Goal: Task Accomplishment & Management: Manage account settings

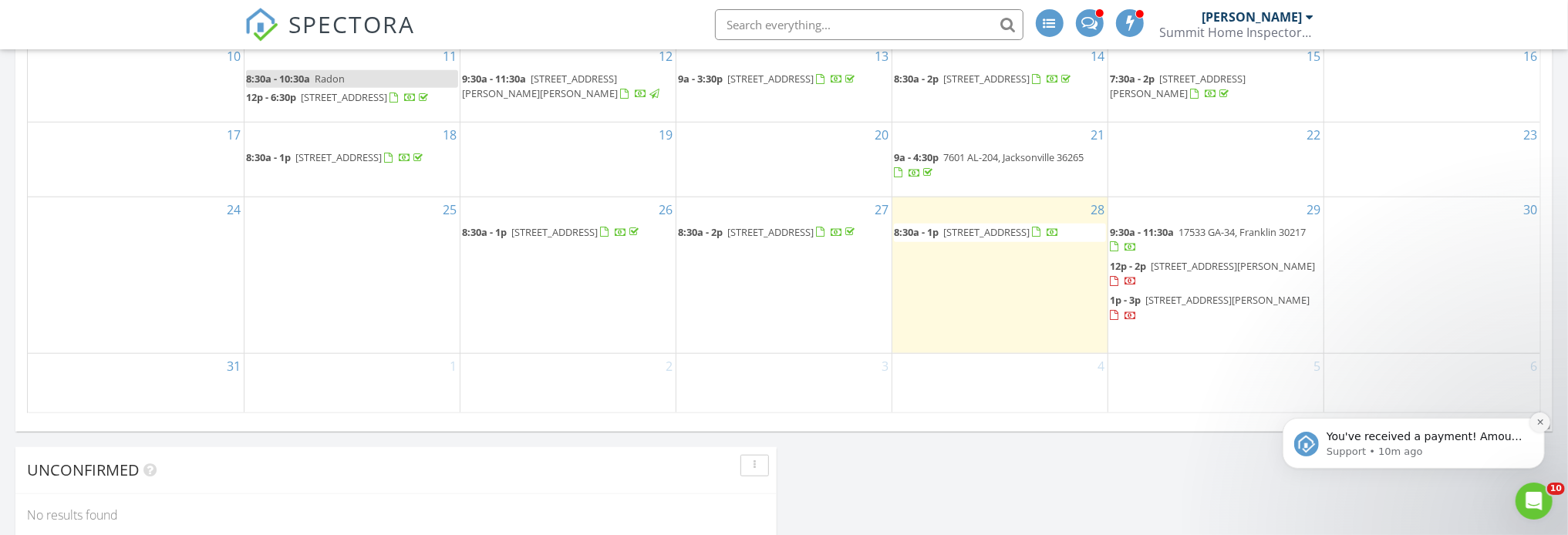
click at [1538, 428] on button "Dismiss notification" at bounding box center [1539, 421] width 20 height 20
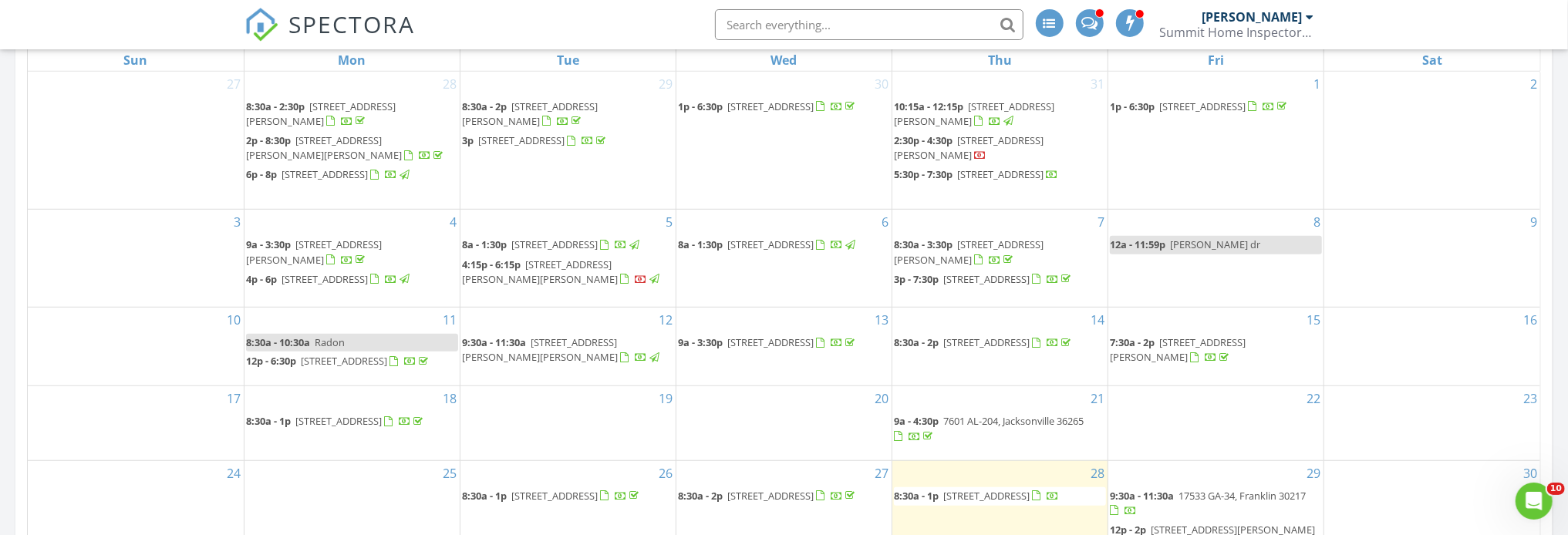
scroll to position [616, 0]
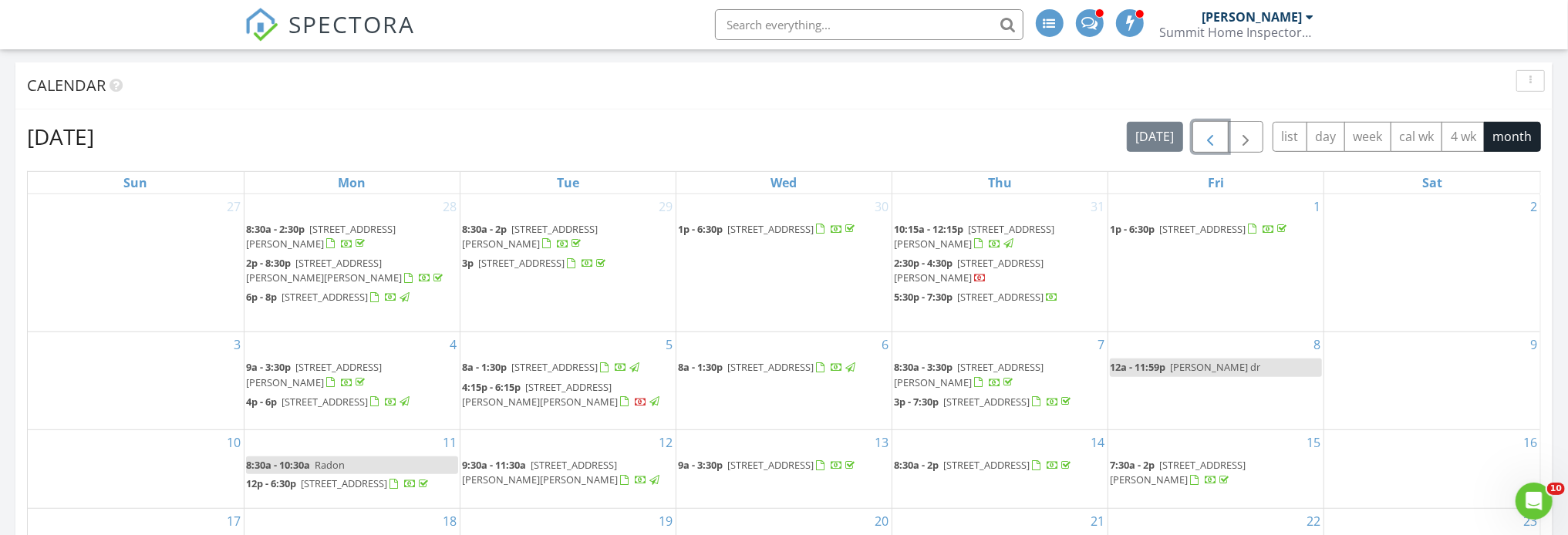
click at [1215, 142] on span "button" at bounding box center [1210, 136] width 18 height 18
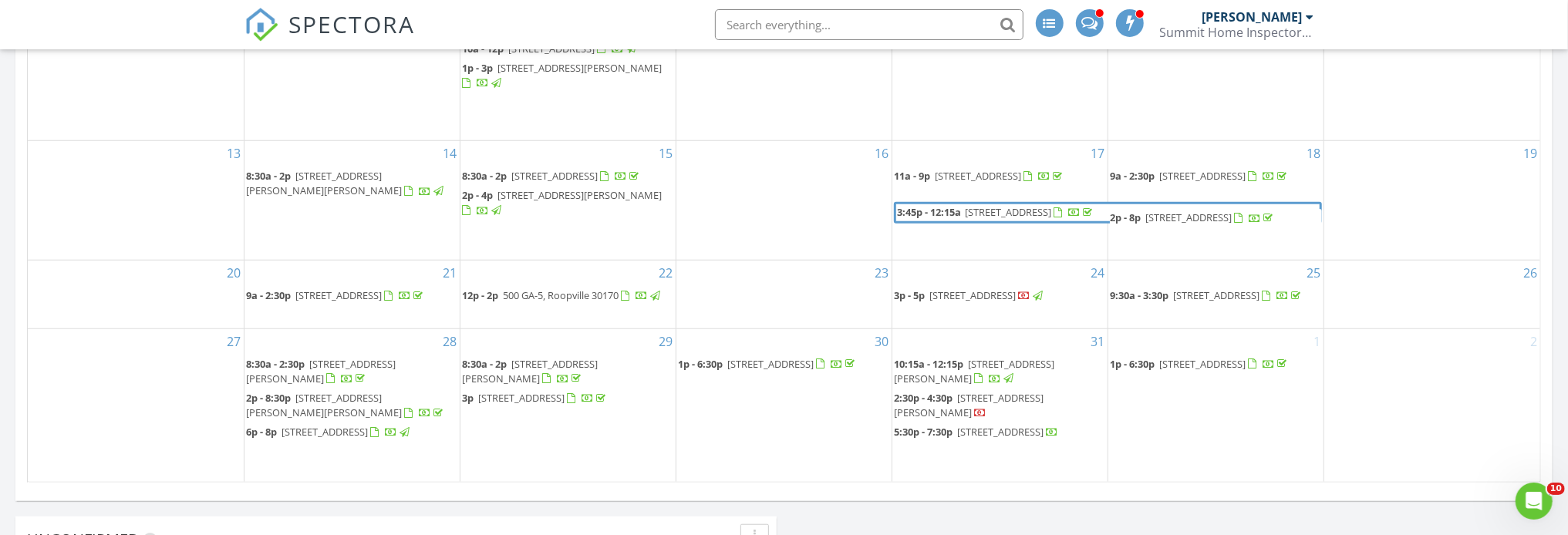
scroll to position [1002, 0]
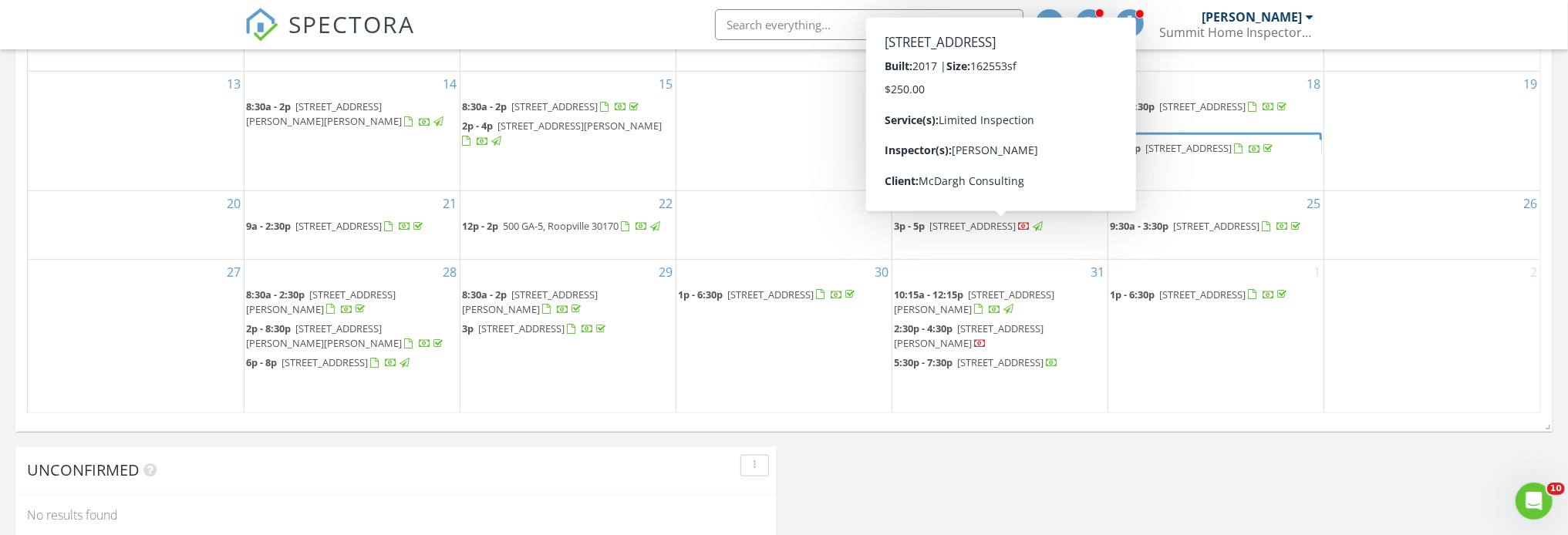
click at [971, 223] on span "4801 Northpark Dr, Opelika 36801" at bounding box center [972, 226] width 86 height 14
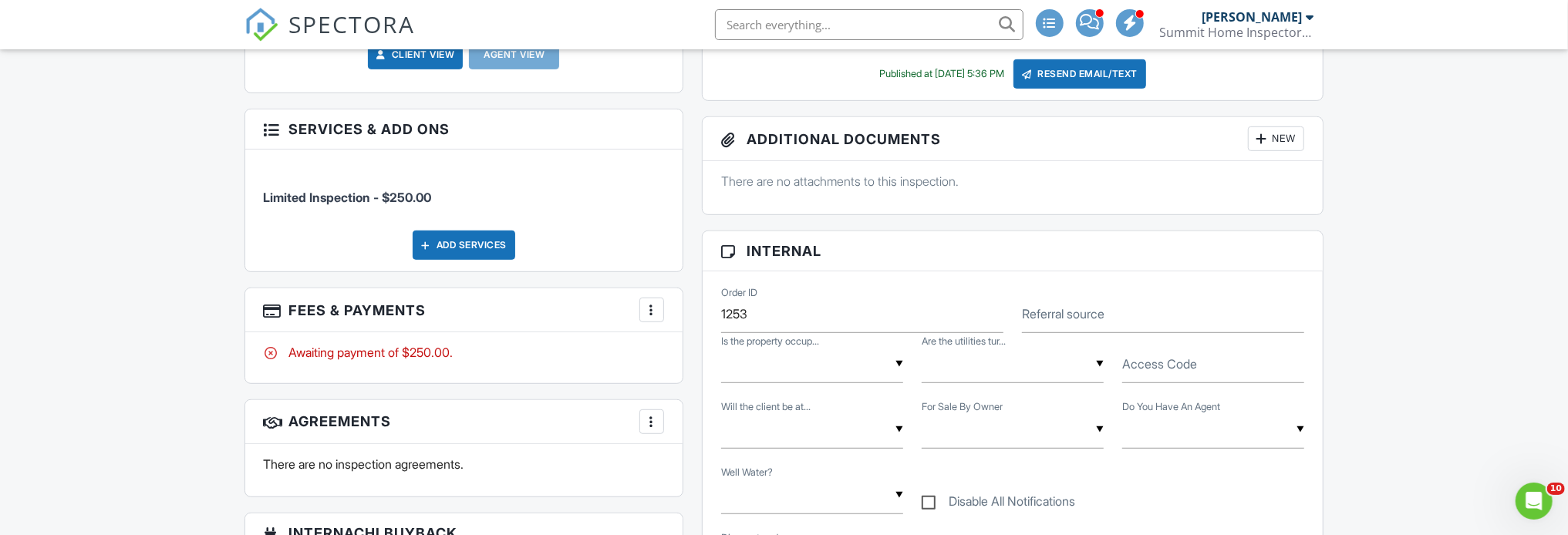
click at [651, 302] on div at bounding box center [652, 310] width 16 height 16
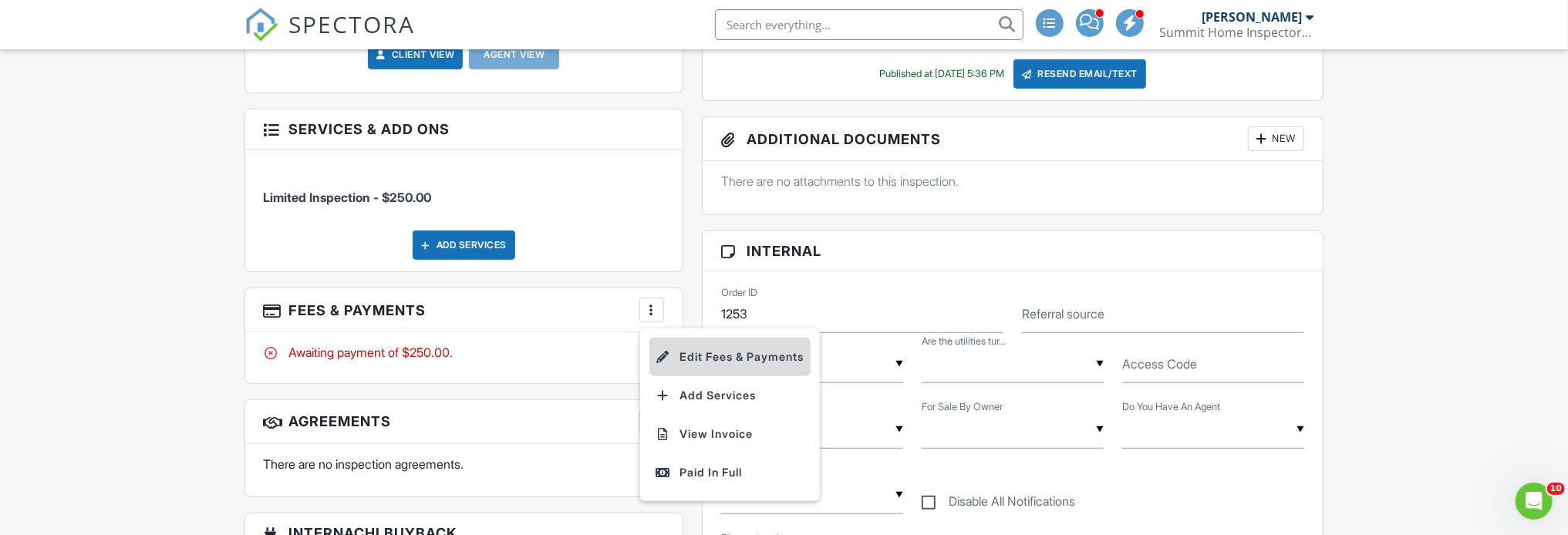
click at [717, 346] on li "Edit Fees & Payments" at bounding box center [730, 356] width 161 height 39
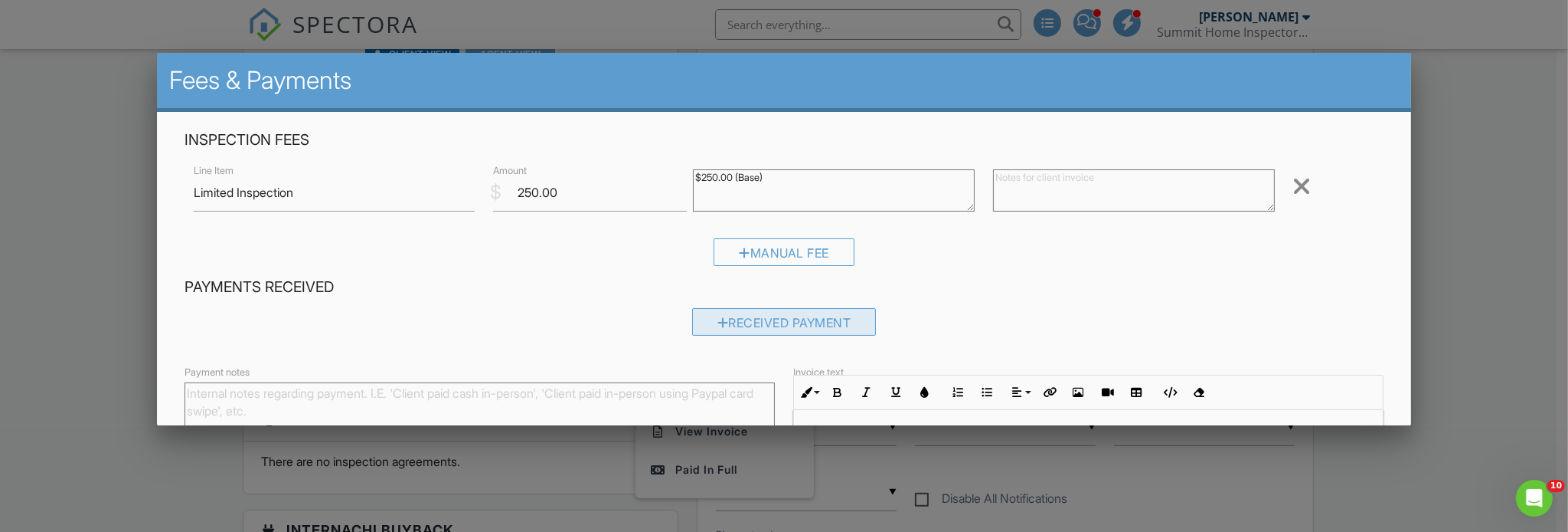
click at [736, 313] on div "Received Payment" at bounding box center [784, 322] width 184 height 27
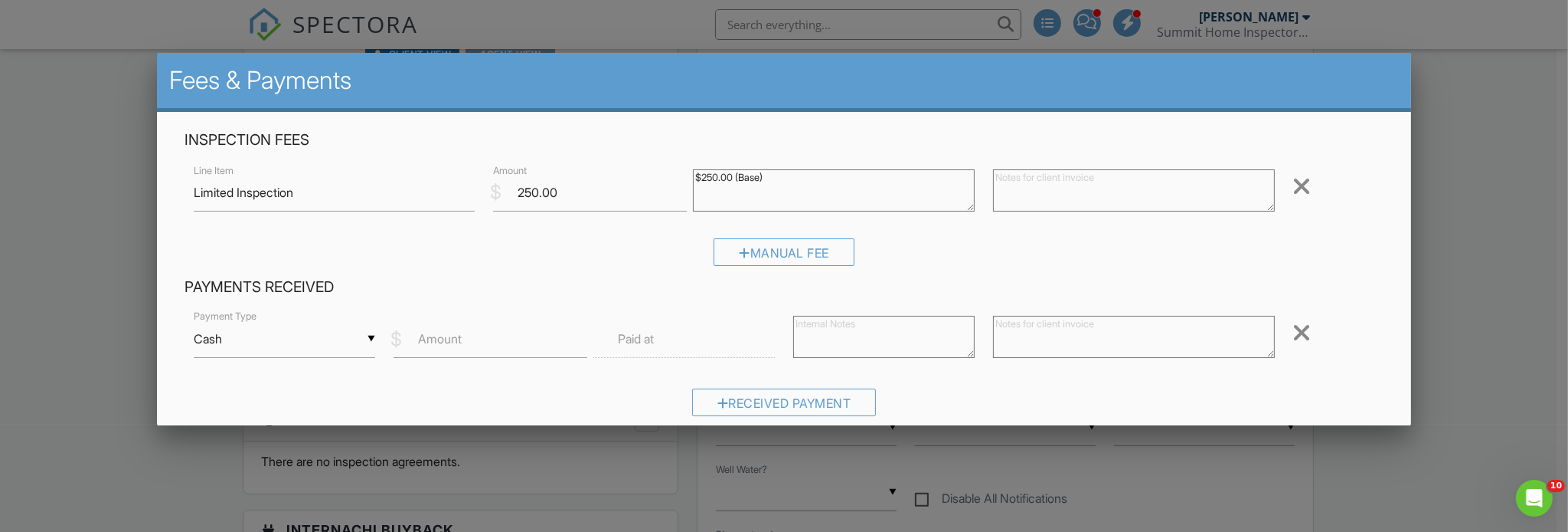
click at [355, 354] on input "Cash" at bounding box center [285, 339] width 182 height 38
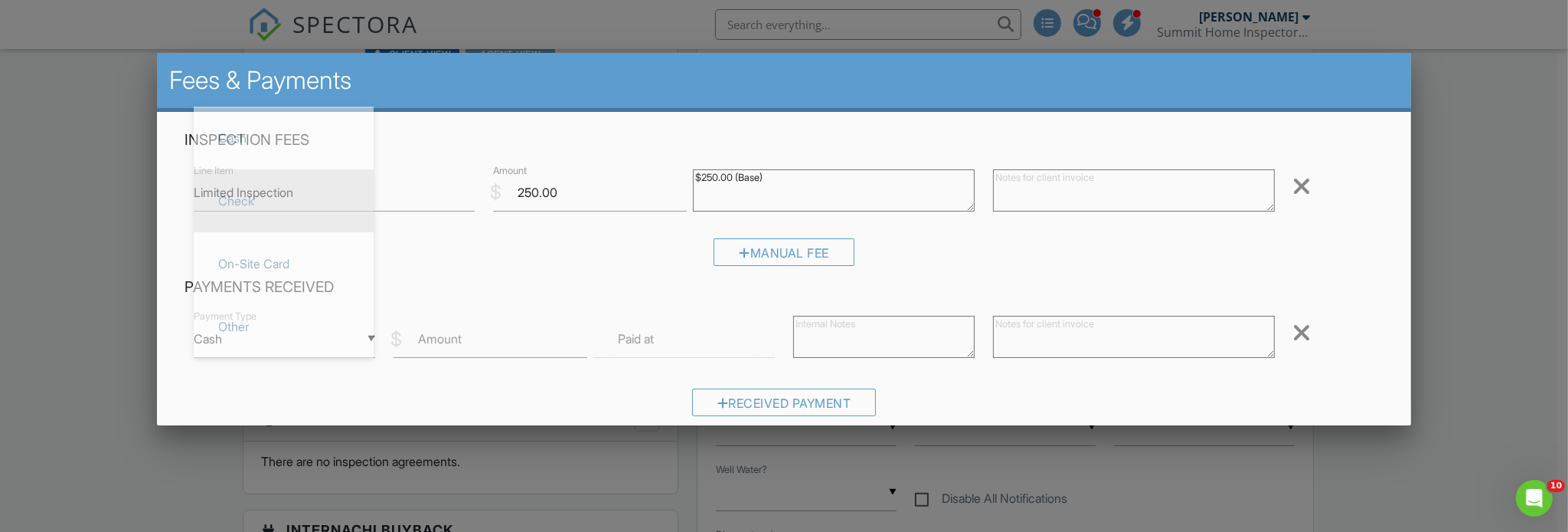
click at [280, 211] on span "Check" at bounding box center [283, 201] width 155 height 39
type input "Check"
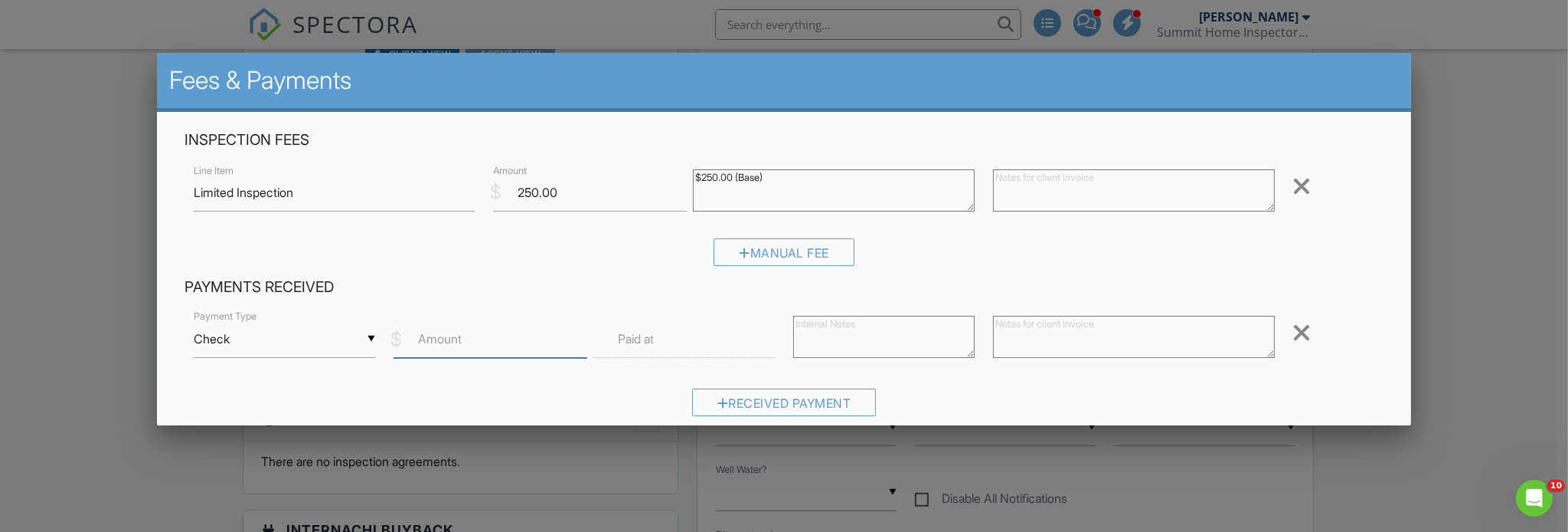
click at [490, 334] on input "Amount" at bounding box center [490, 339] width 194 height 38
type input "250"
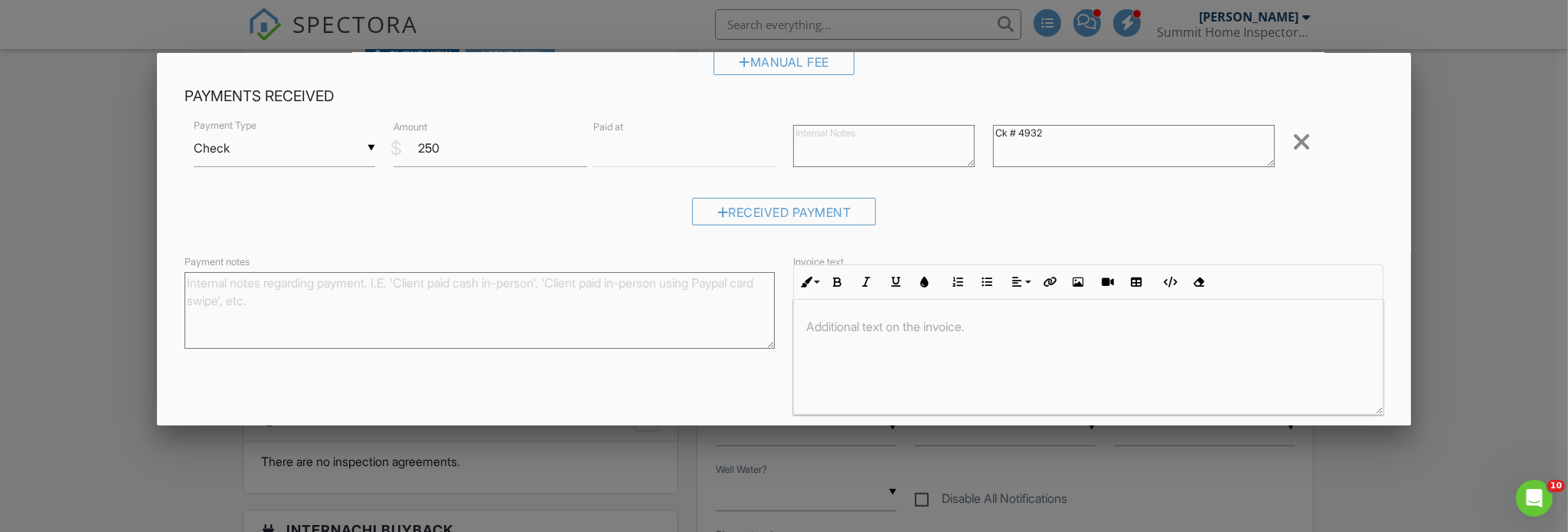
scroll to position [251, 0]
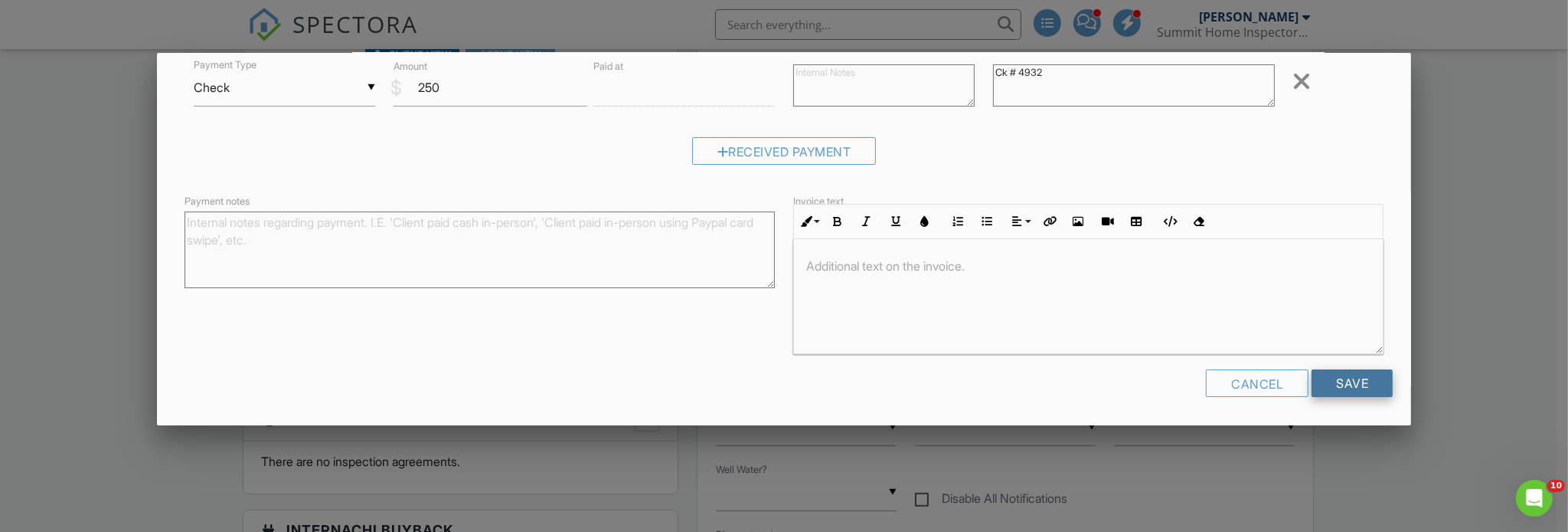
type textarea "Ck # 4932"
click at [1333, 370] on input "Save" at bounding box center [1352, 383] width 81 height 27
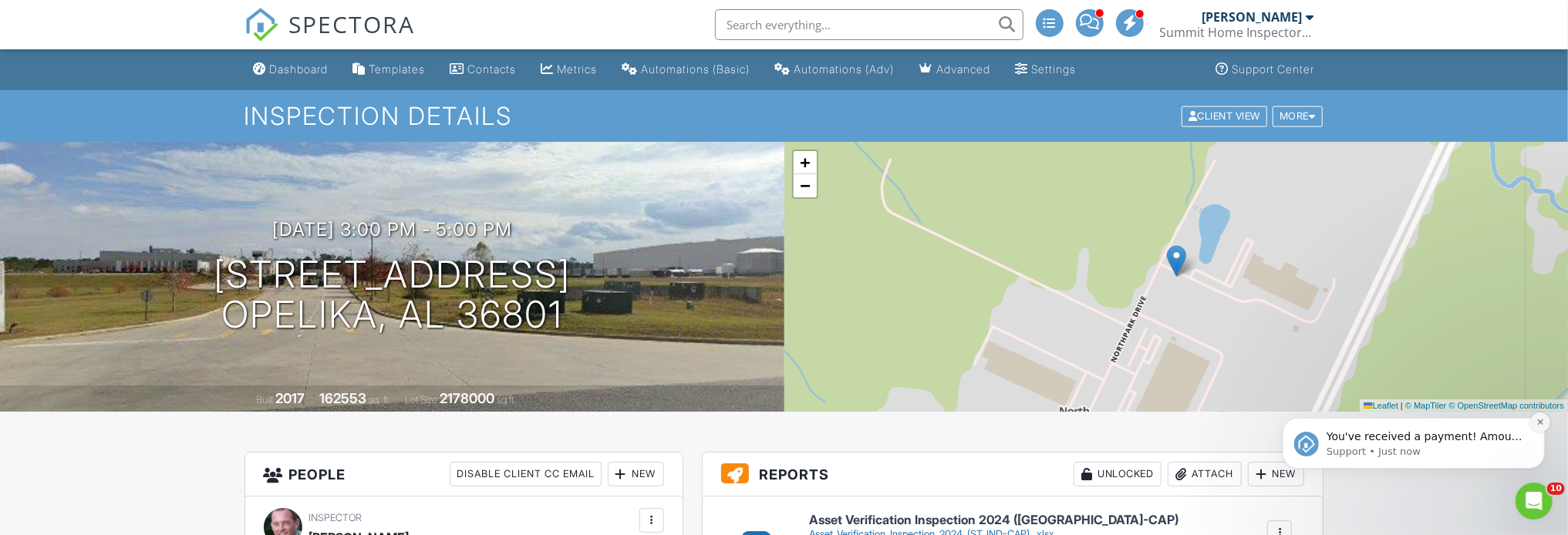
click at [1543, 420] on icon "Dismiss notification" at bounding box center [1540, 421] width 9 height 9
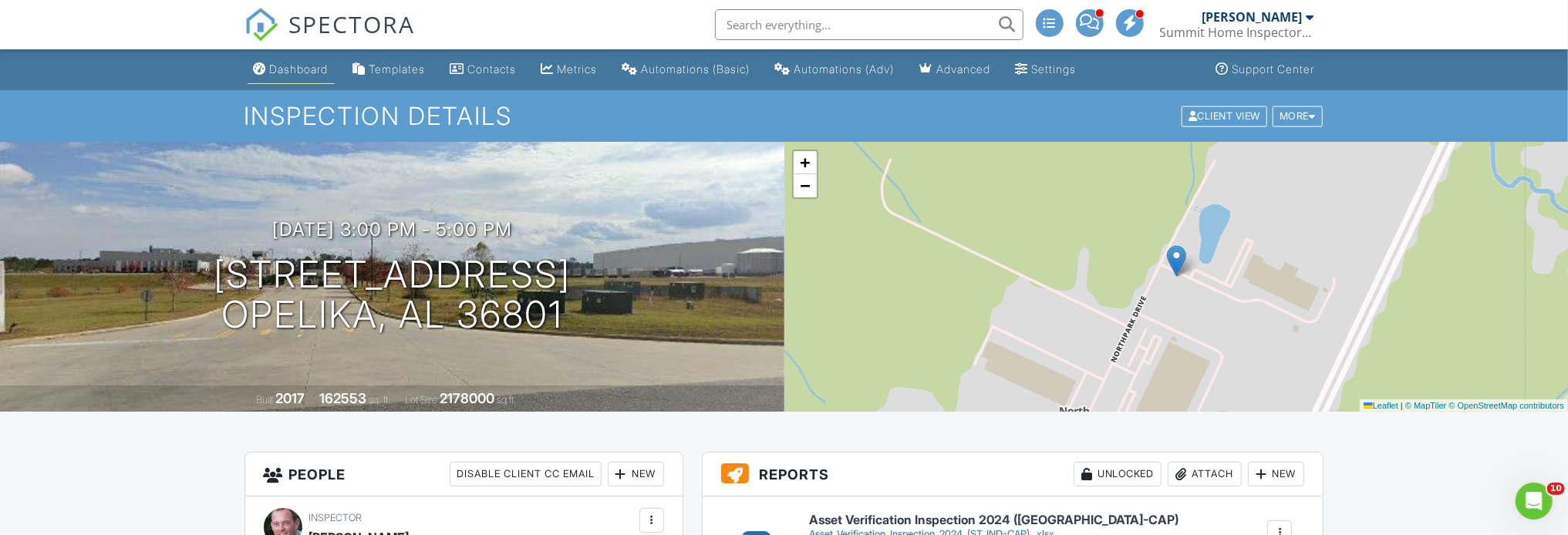
click at [301, 69] on div "Dashboard" at bounding box center [300, 68] width 59 height 13
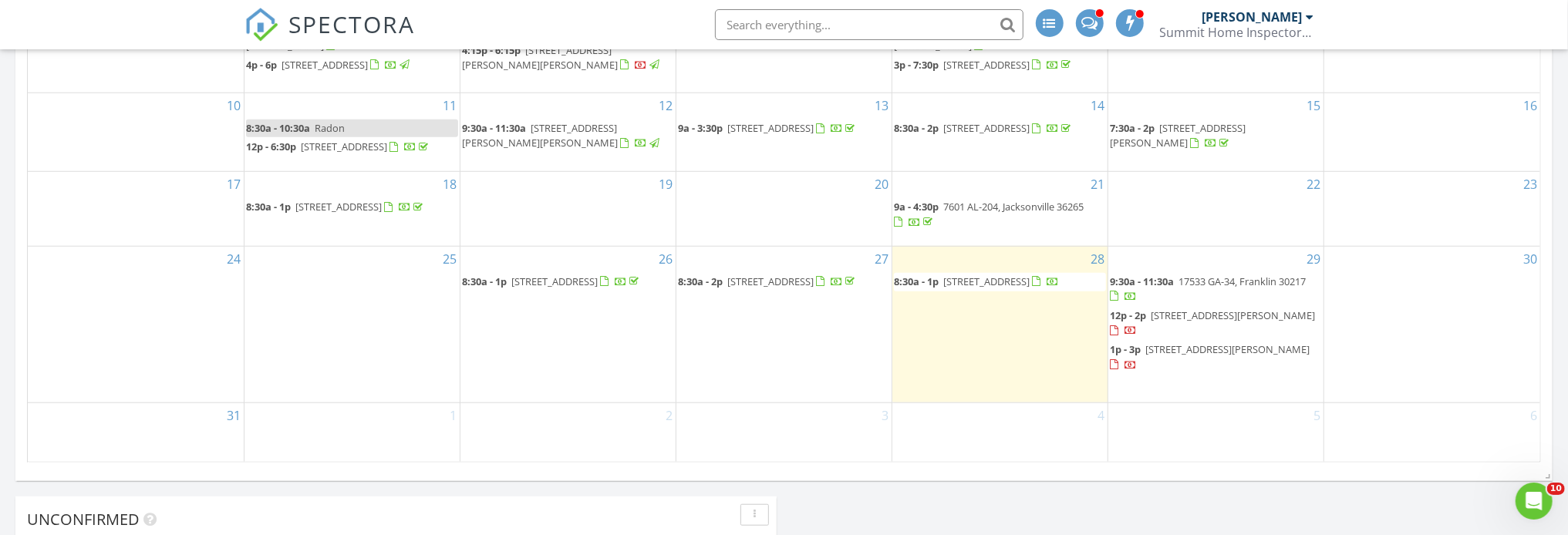
scroll to position [1079, 0]
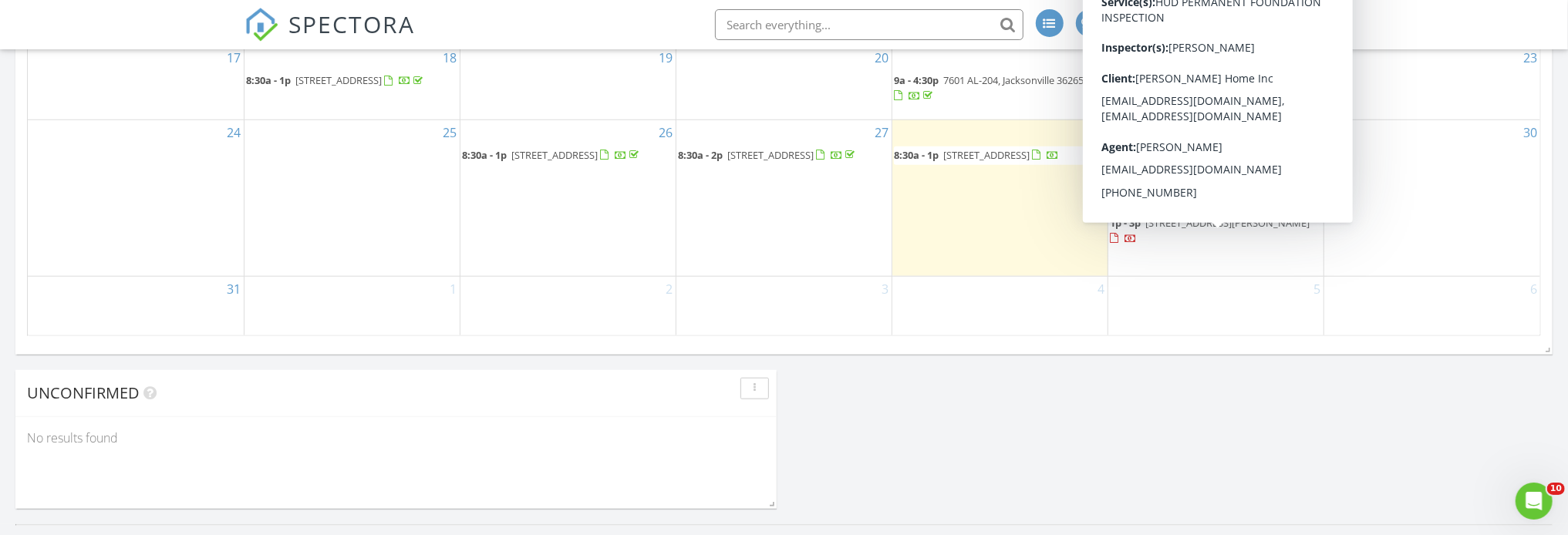
click at [1184, 230] on span "48 Woody Acres Dr, Salem 36874" at bounding box center [1227, 223] width 164 height 14
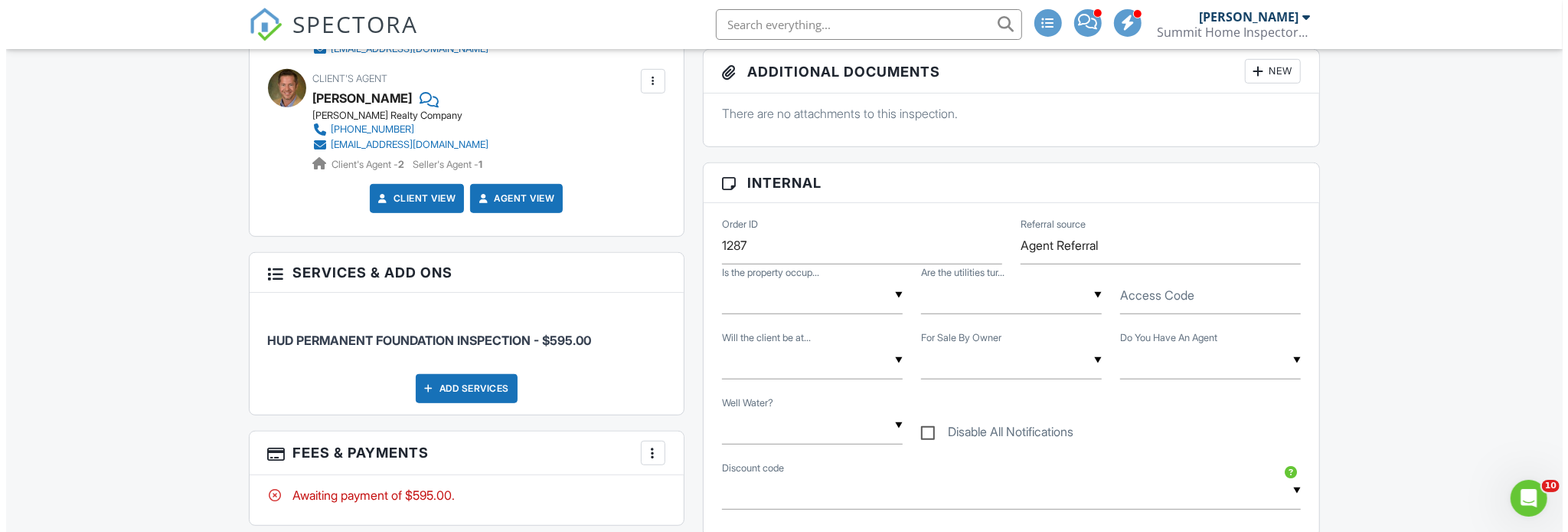
scroll to position [519, 0]
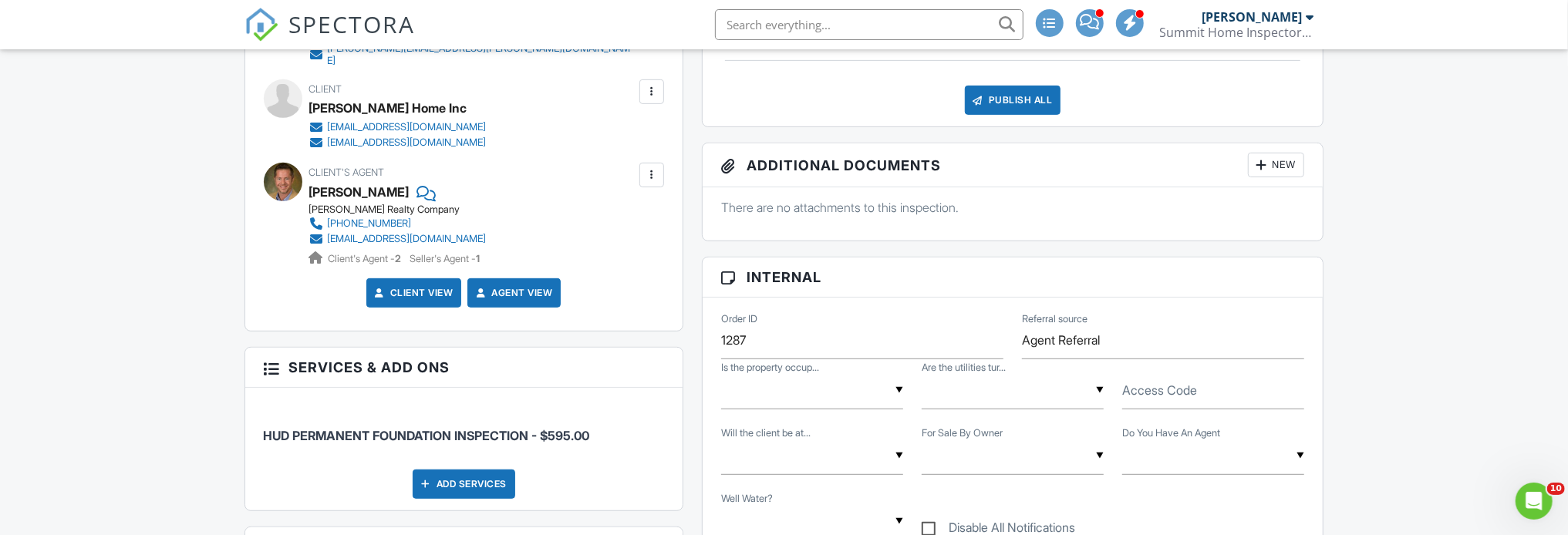
click at [651, 84] on div at bounding box center [652, 91] width 16 height 16
click at [631, 126] on li "Edit" at bounding box center [615, 138] width 79 height 39
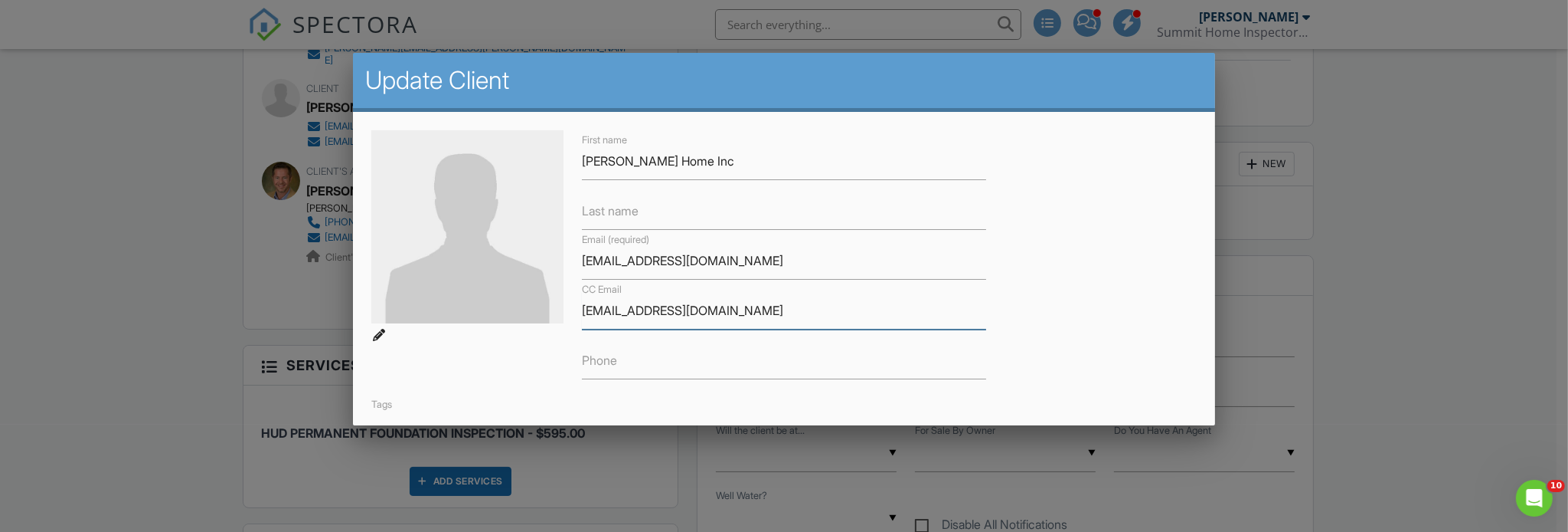
drag, startPoint x: 720, startPoint y: 311, endPoint x: 557, endPoint y: 312, distance: 163.0
click at [557, 312] on div "First name Phillips Home Inc Last name Email (required) colephillips34@yahoo.co…" at bounding box center [784, 286] width 844 height 311
paste input "wilsonrealty@aol.com"
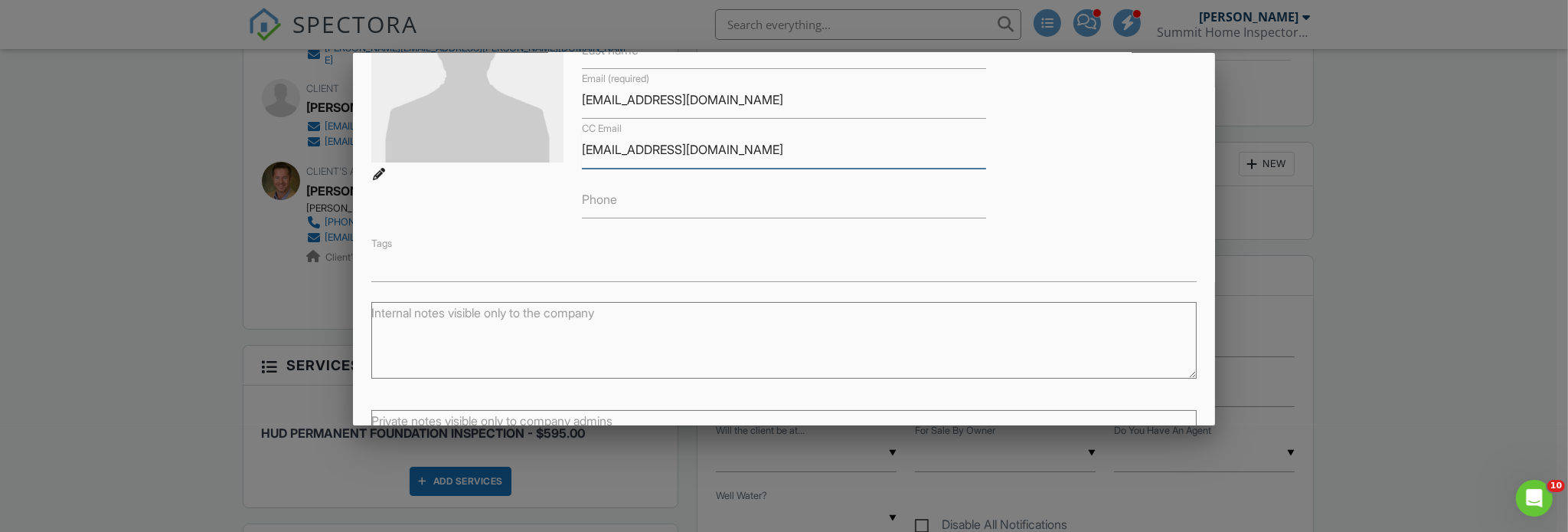
scroll to position [289, 0]
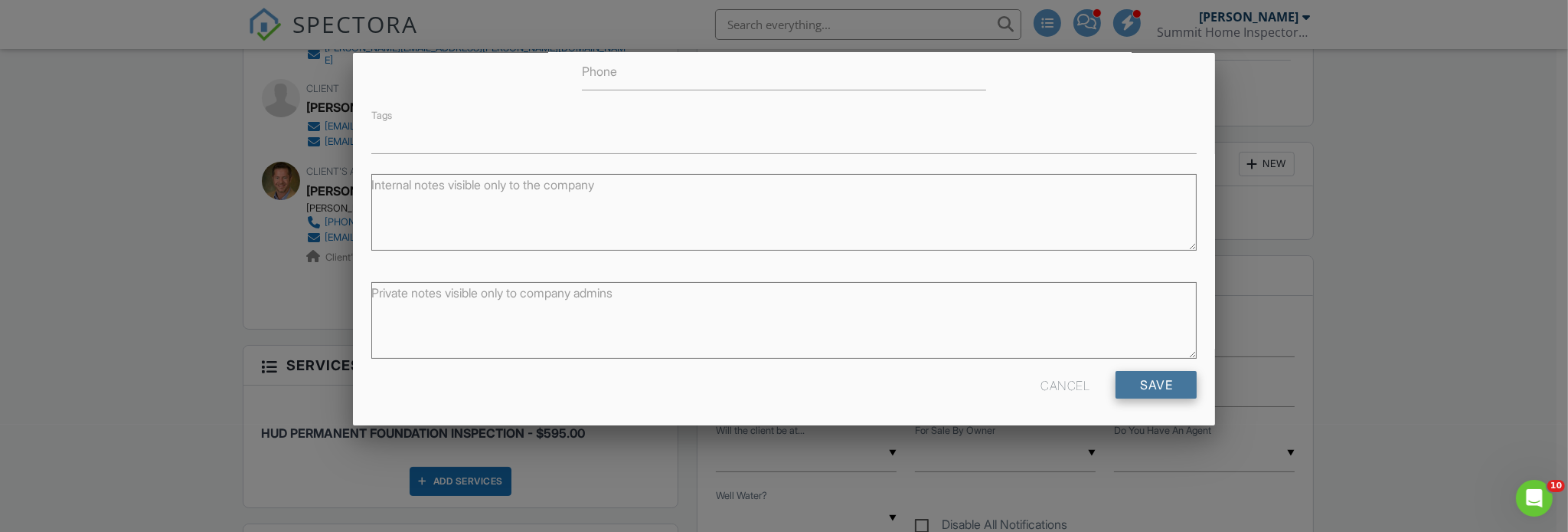
type input "[EMAIL_ADDRESS][DOMAIN_NAME]"
click at [1135, 384] on input "Save" at bounding box center [1156, 384] width 81 height 27
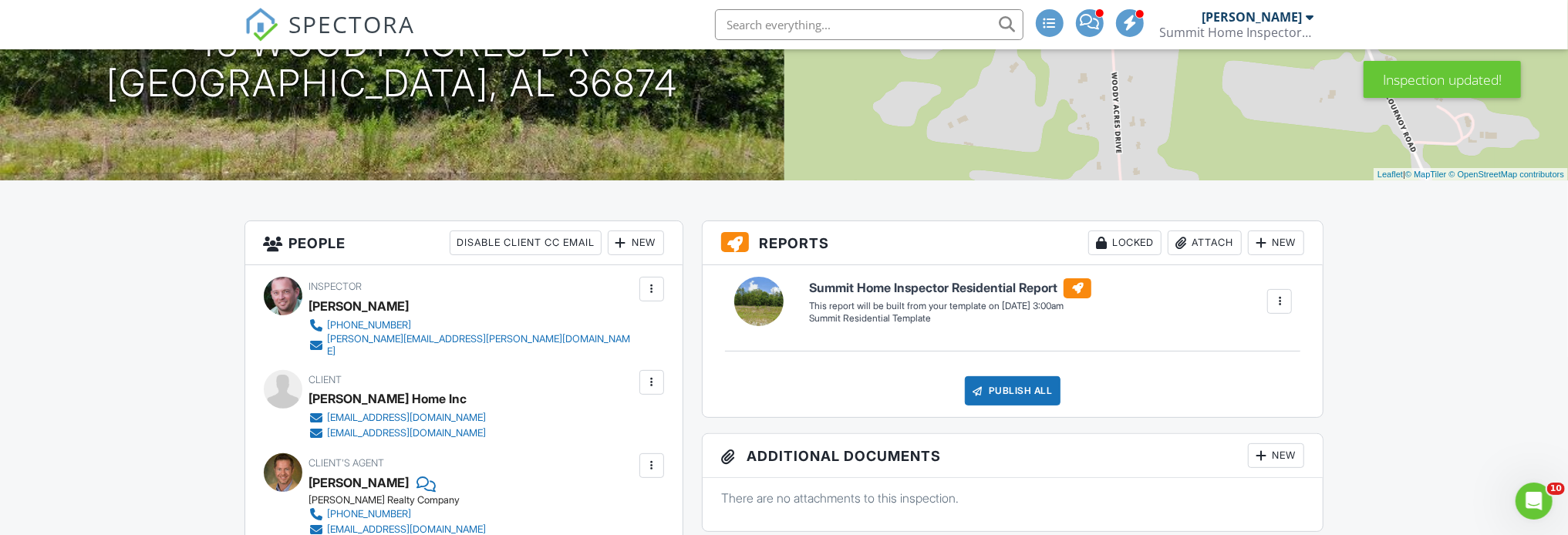
click at [645, 374] on div at bounding box center [652, 382] width 16 height 16
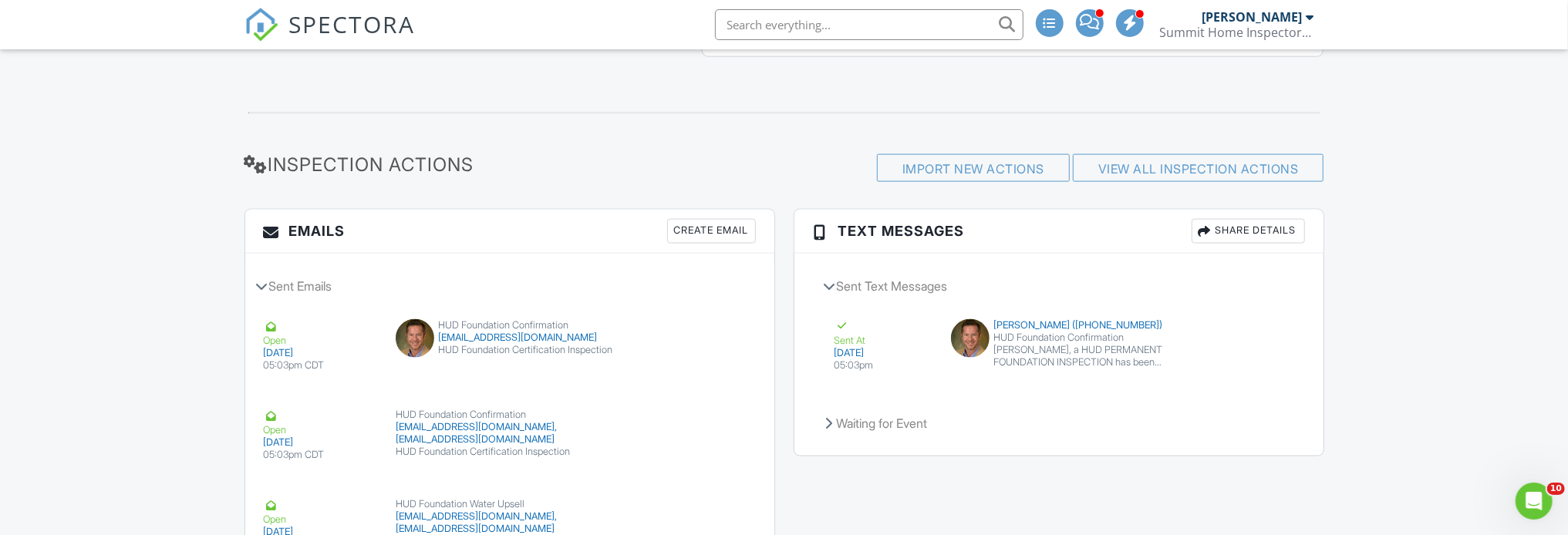
scroll to position [1696, 0]
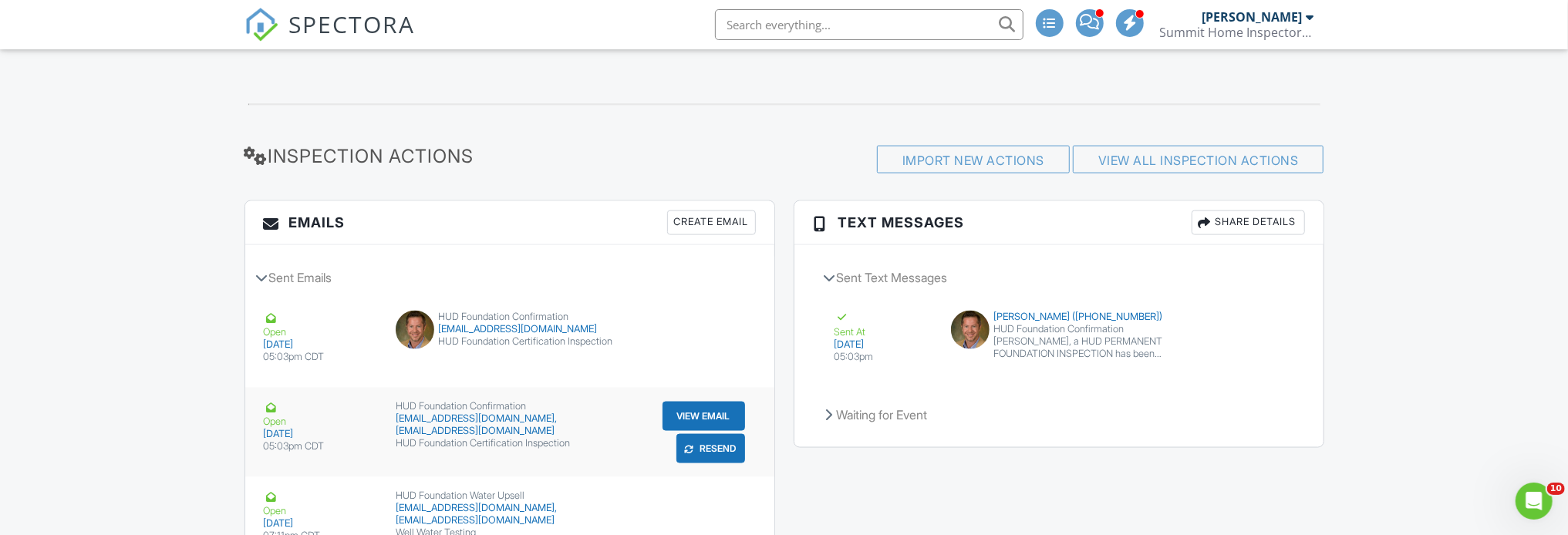
click at [714, 440] on button "Resend" at bounding box center [710, 449] width 68 height 29
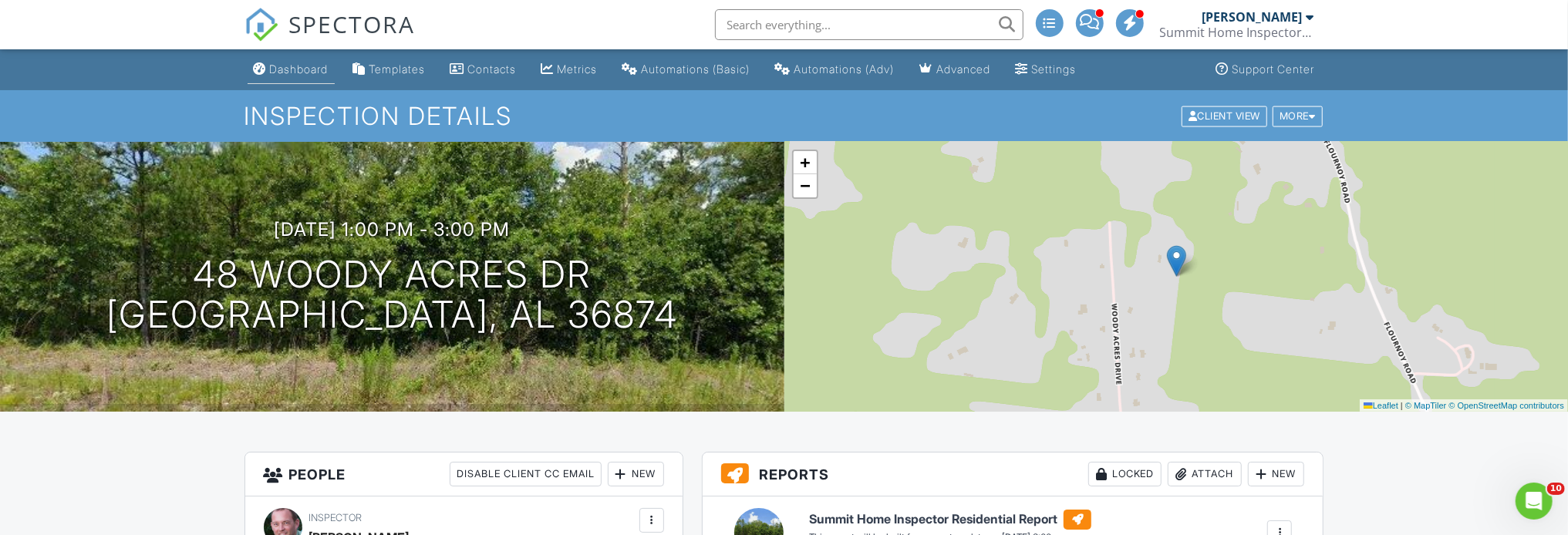
click at [313, 73] on div "Dashboard" at bounding box center [300, 68] width 59 height 13
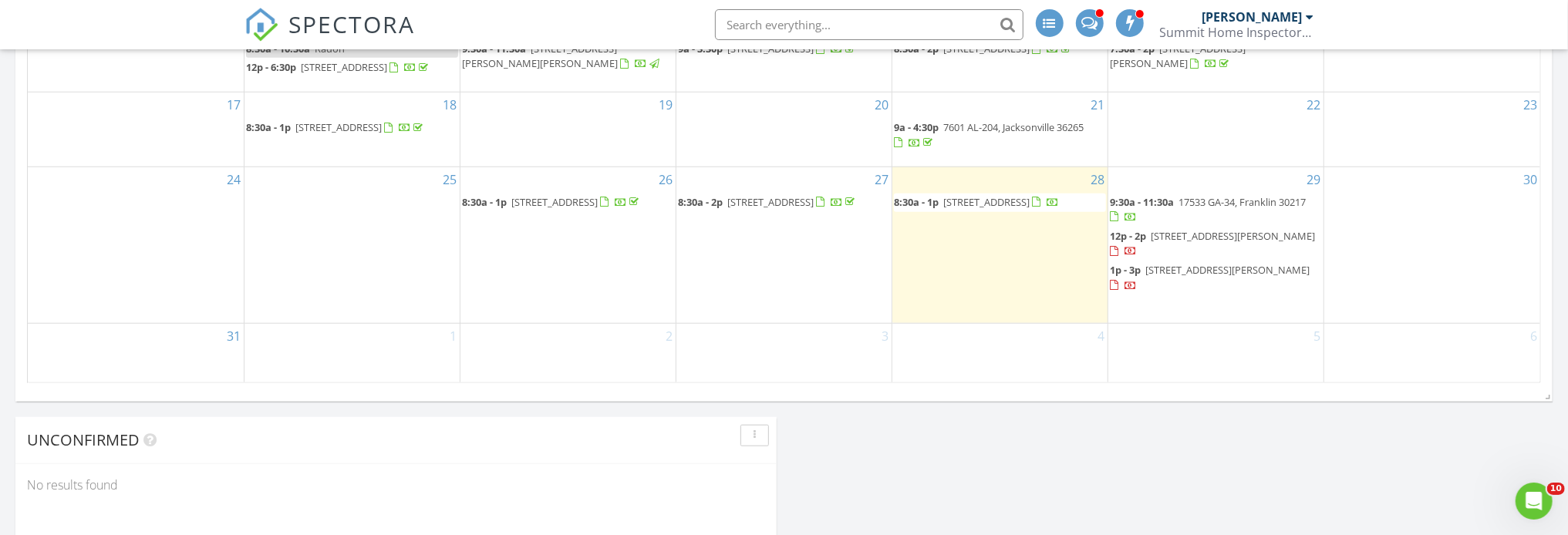
scroll to position [1079, 0]
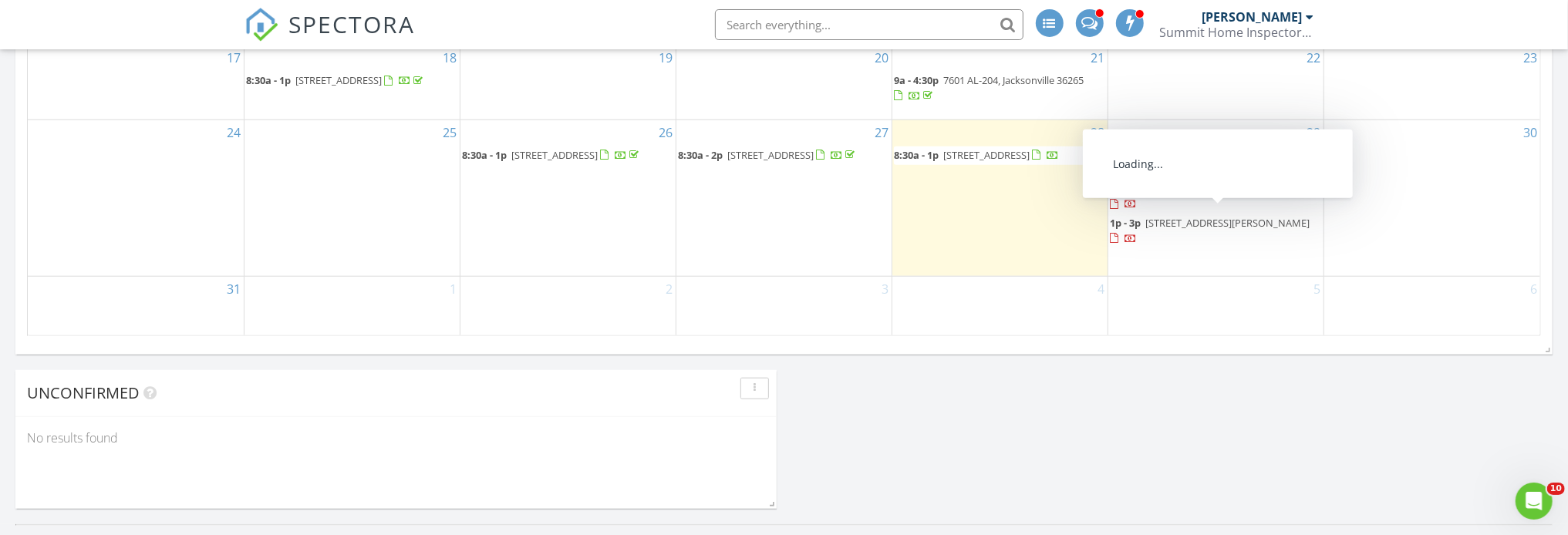
click at [1236, 196] on span "296 Ridge Rd, Seale 36875" at bounding box center [1233, 189] width 164 height 14
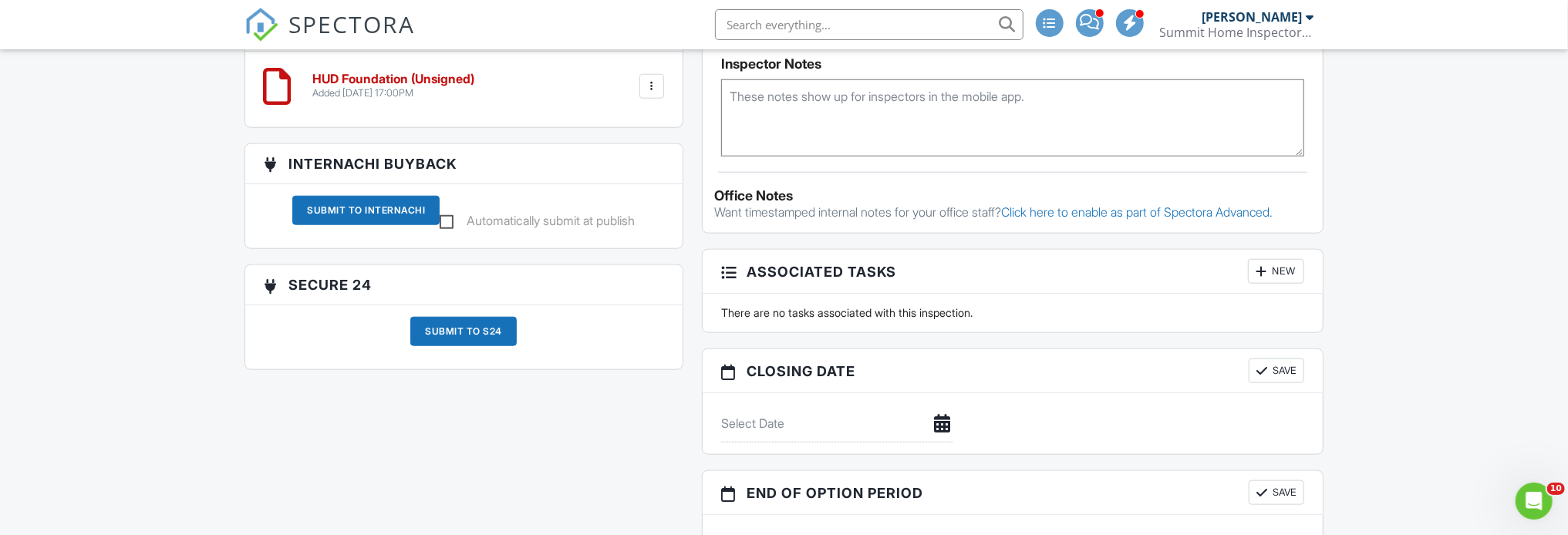
scroll to position [1713, 0]
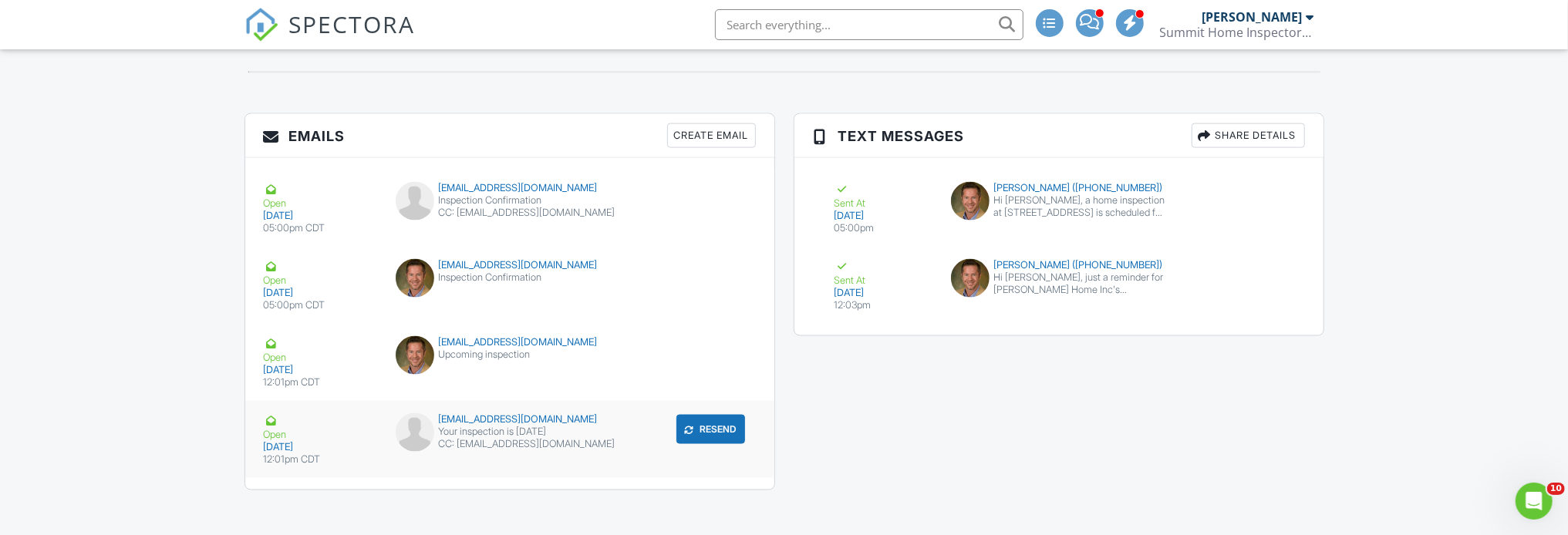
click at [528, 425] on div "Your inspection is [DATE]" at bounding box center [509, 431] width 227 height 12
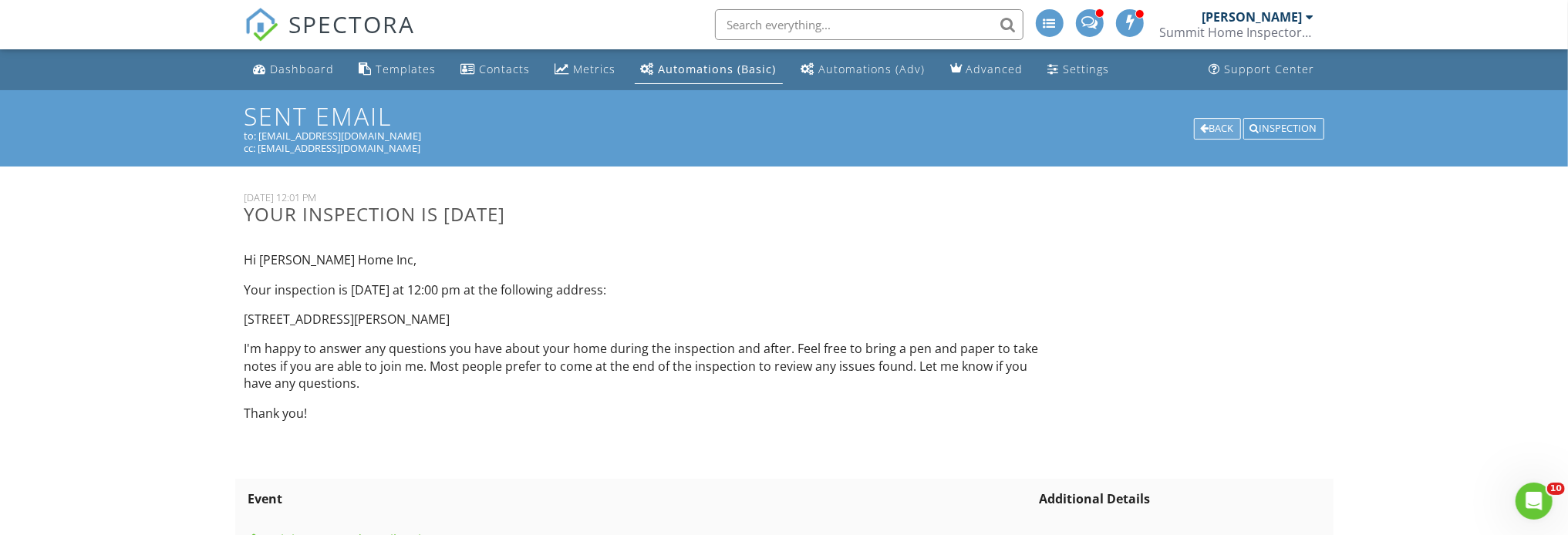
click at [1209, 132] on div "Back" at bounding box center [1217, 129] width 47 height 22
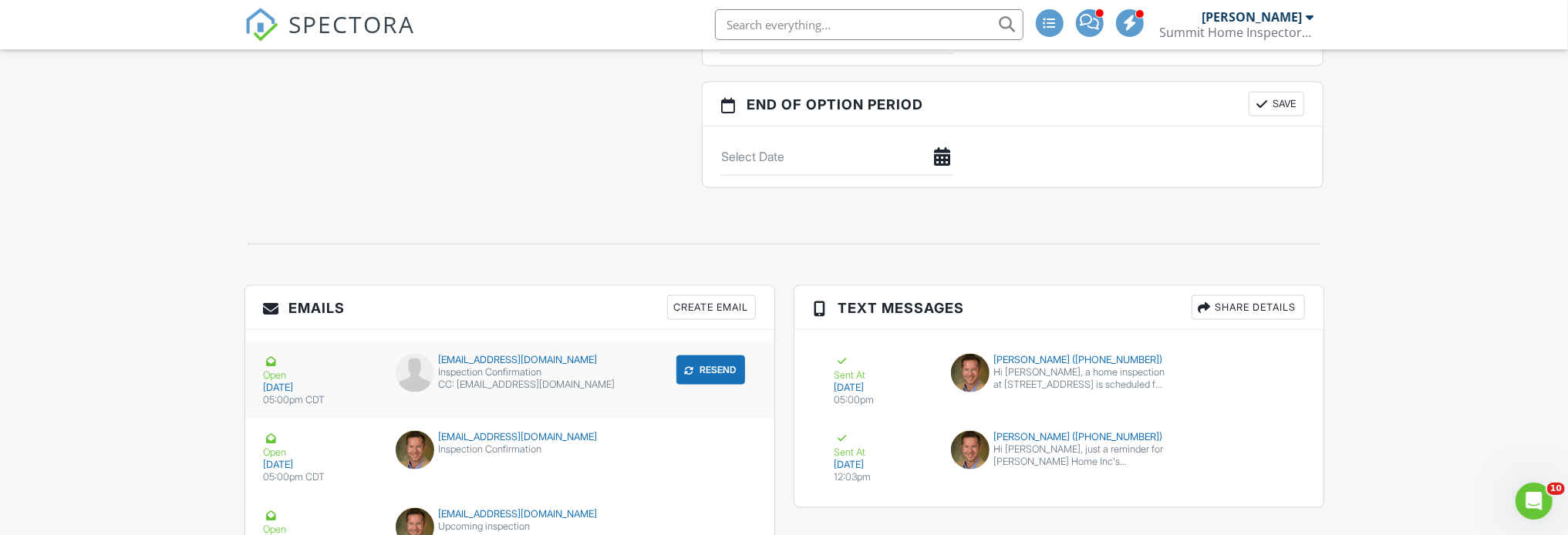
click at [517, 379] on div "CC: [EMAIL_ADDRESS][DOMAIN_NAME]" at bounding box center [509, 385] width 227 height 12
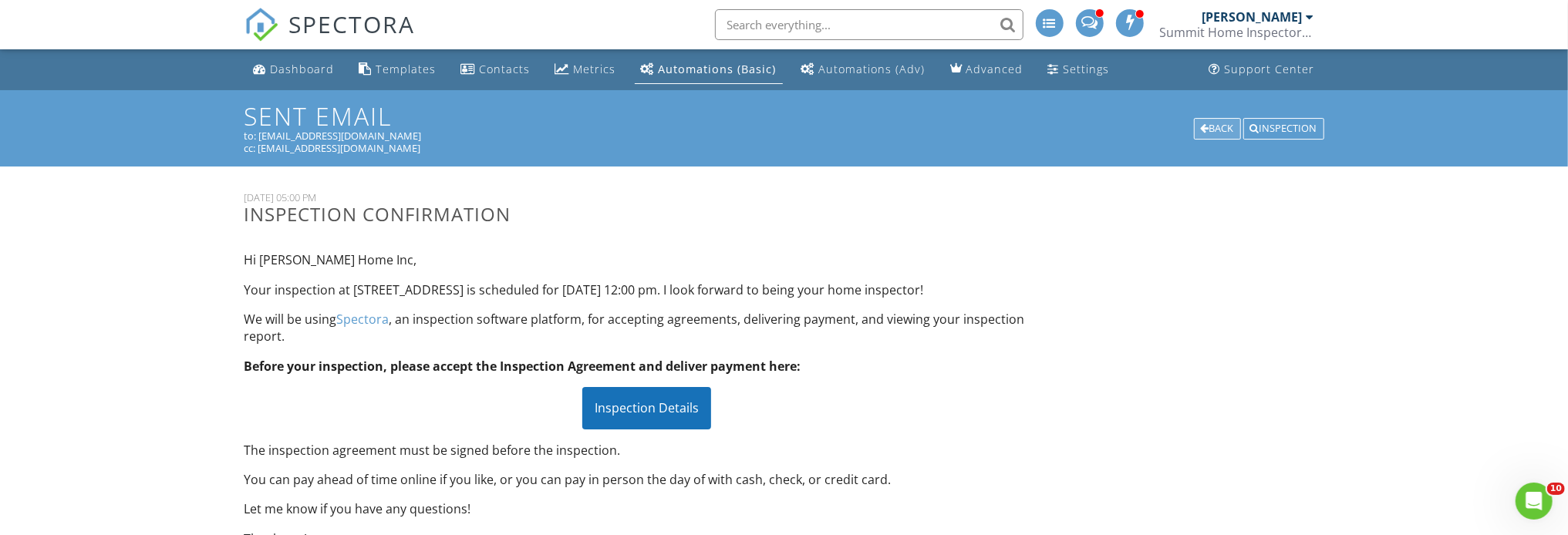
click at [1223, 133] on div "Back" at bounding box center [1217, 129] width 47 height 22
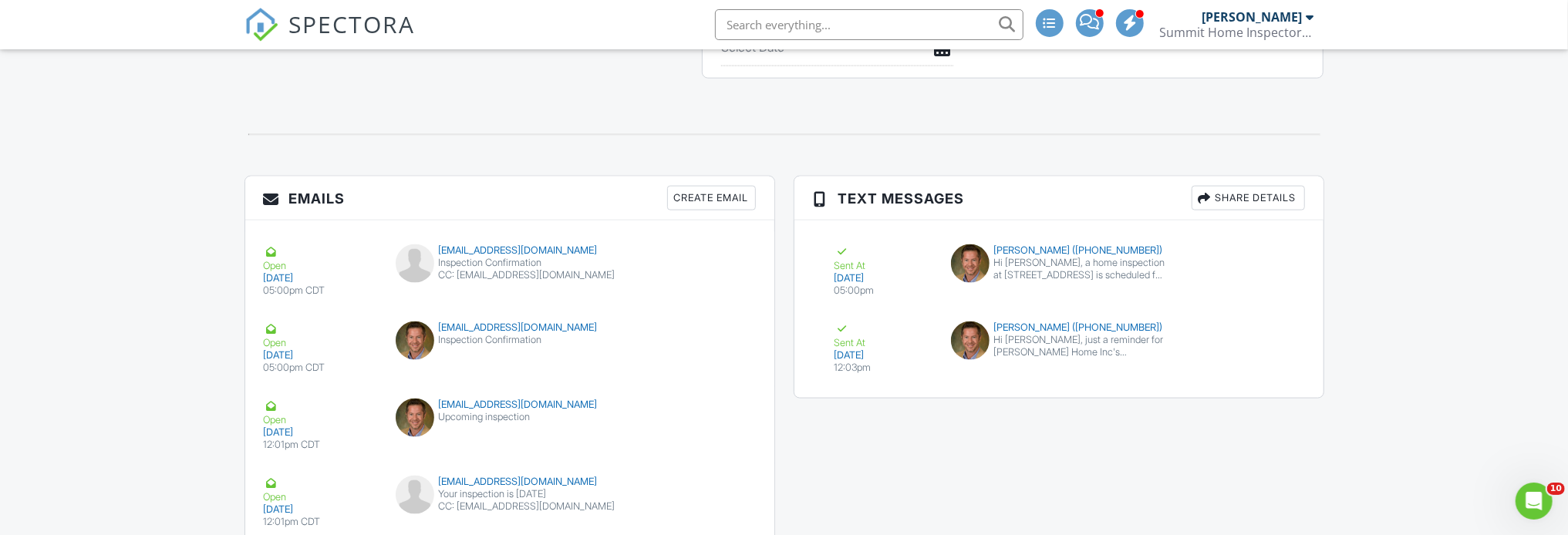
scroll to position [1713, 0]
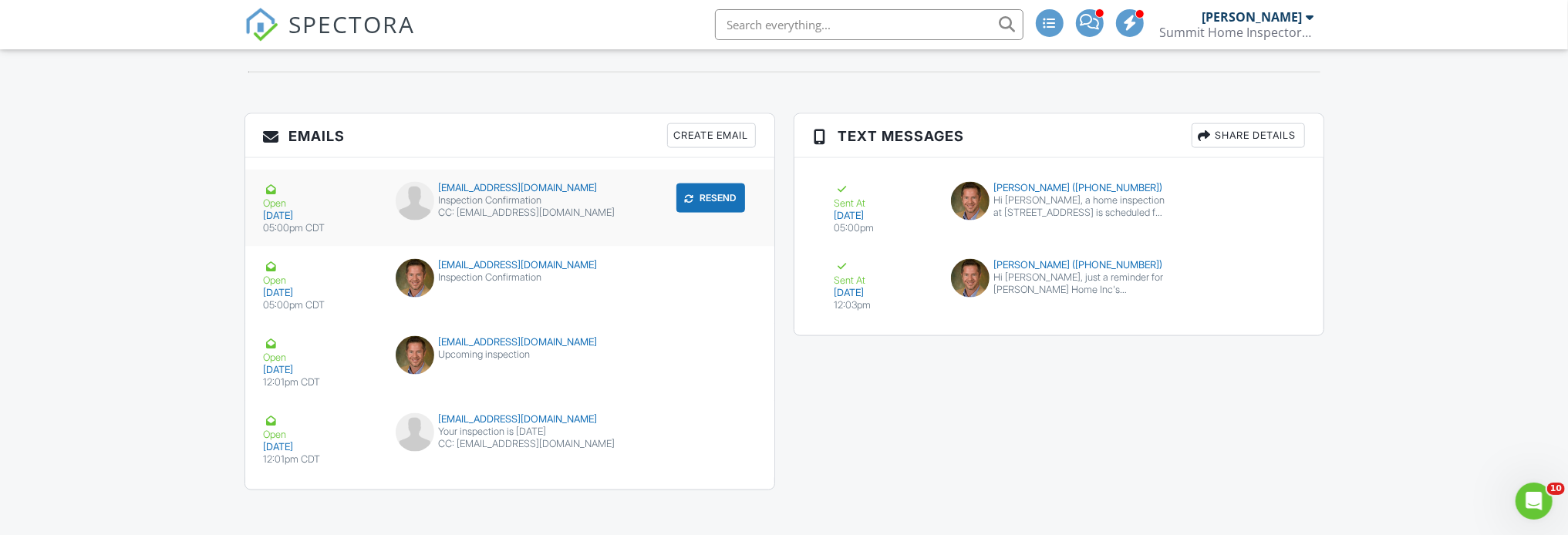
click at [704, 198] on button "Resend" at bounding box center [710, 198] width 68 height 29
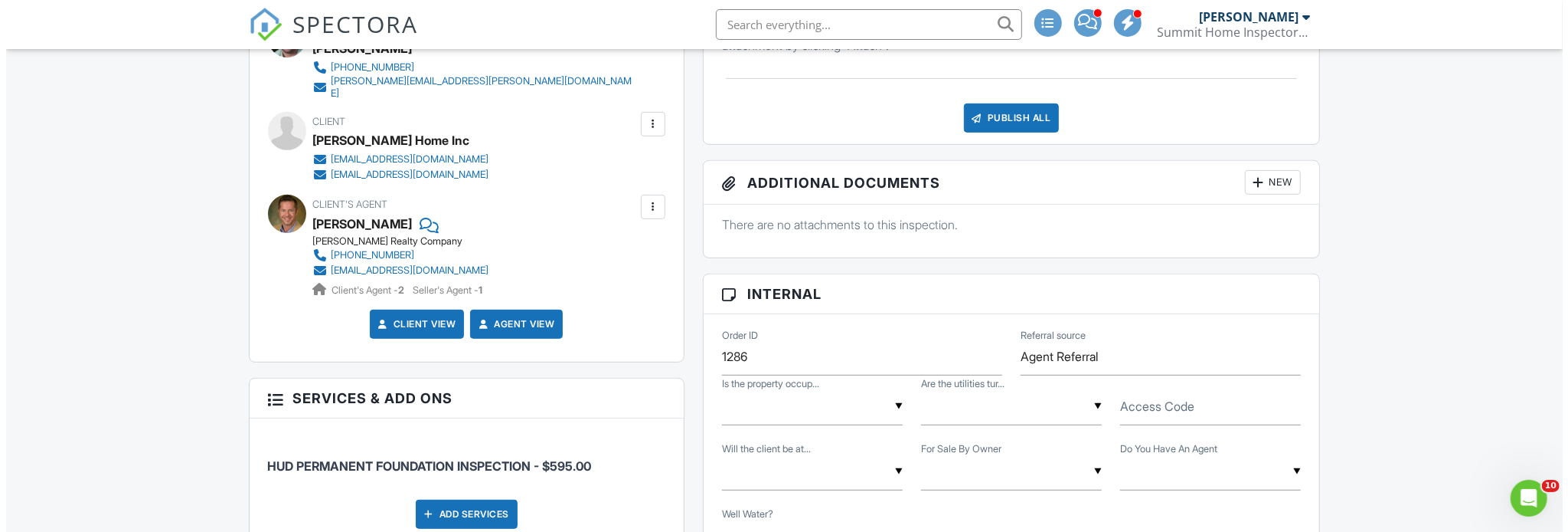
scroll to position [477, 0]
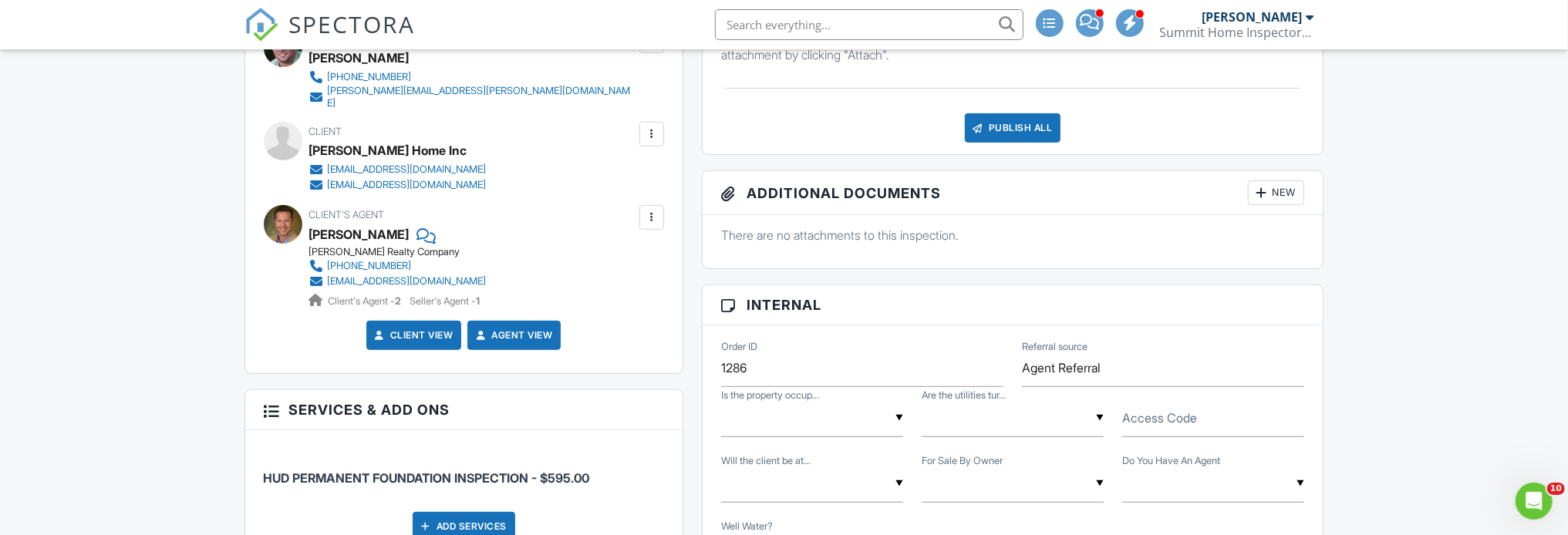
click at [654, 126] on div at bounding box center [652, 134] width 16 height 16
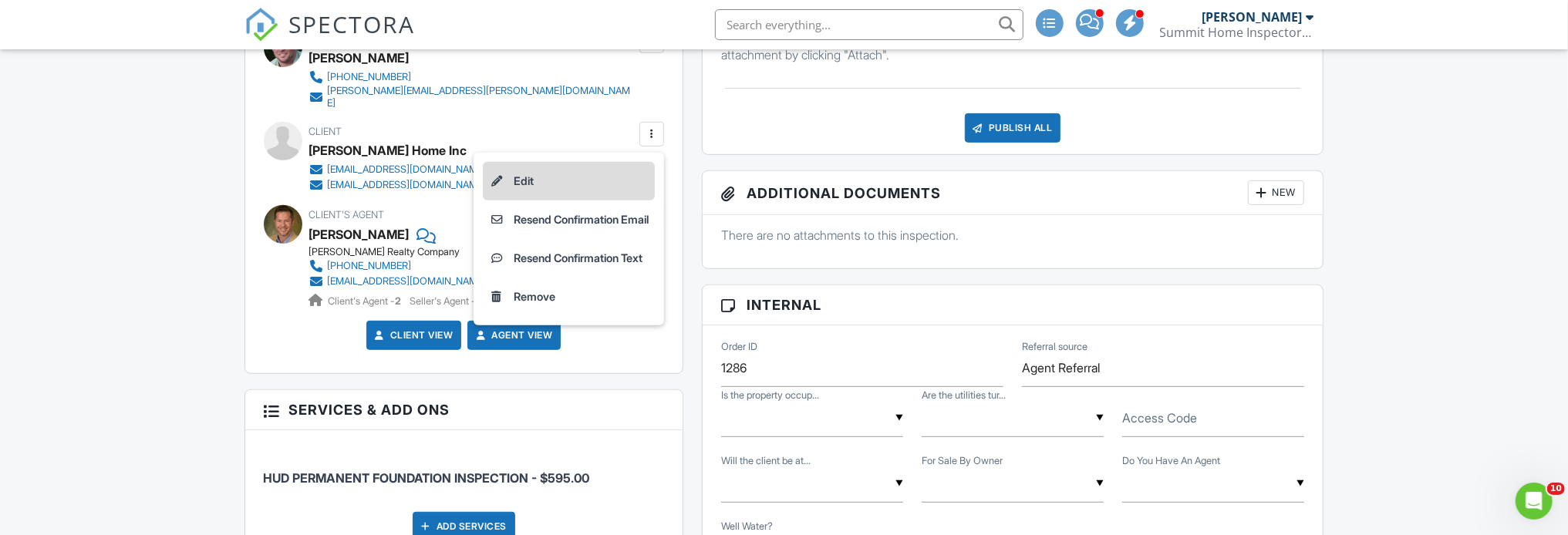
click at [546, 174] on li "Edit" at bounding box center [568, 181] width 172 height 39
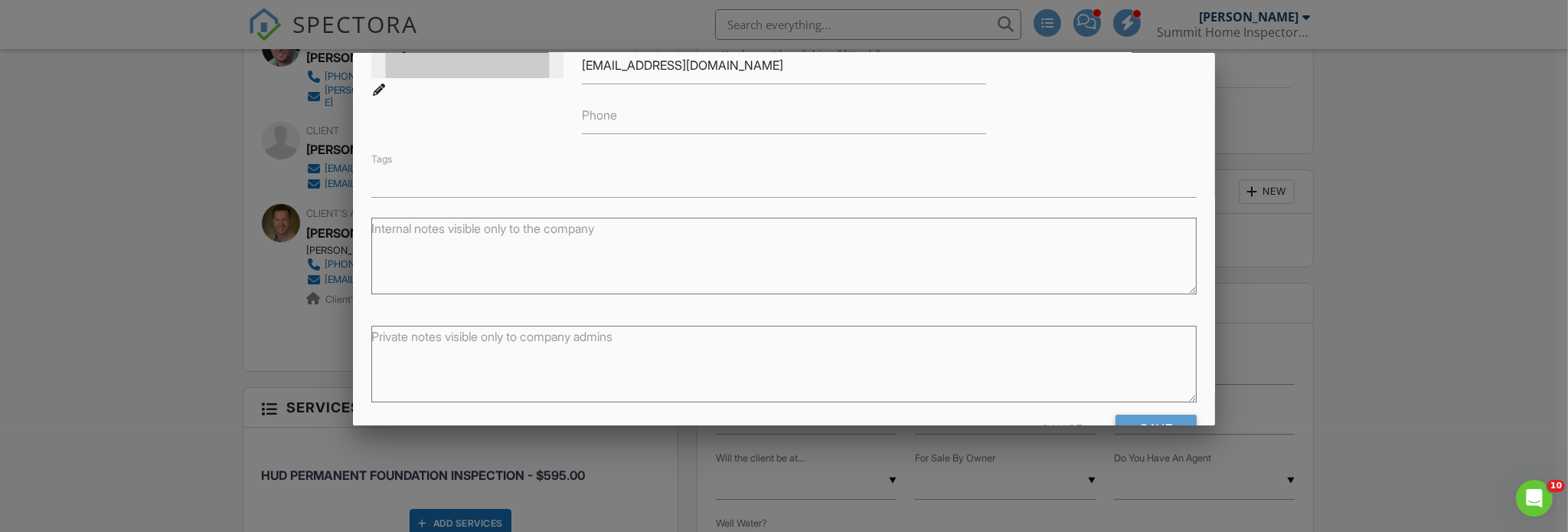
scroll to position [289, 0]
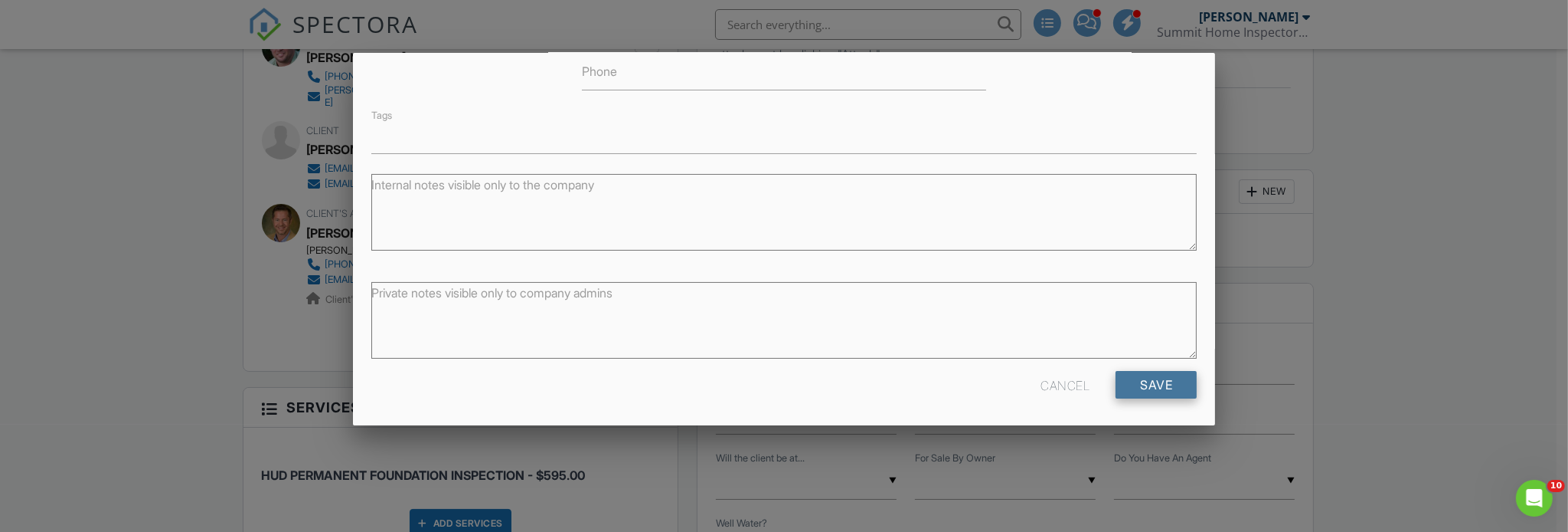
click at [1155, 383] on input "Save" at bounding box center [1156, 384] width 81 height 27
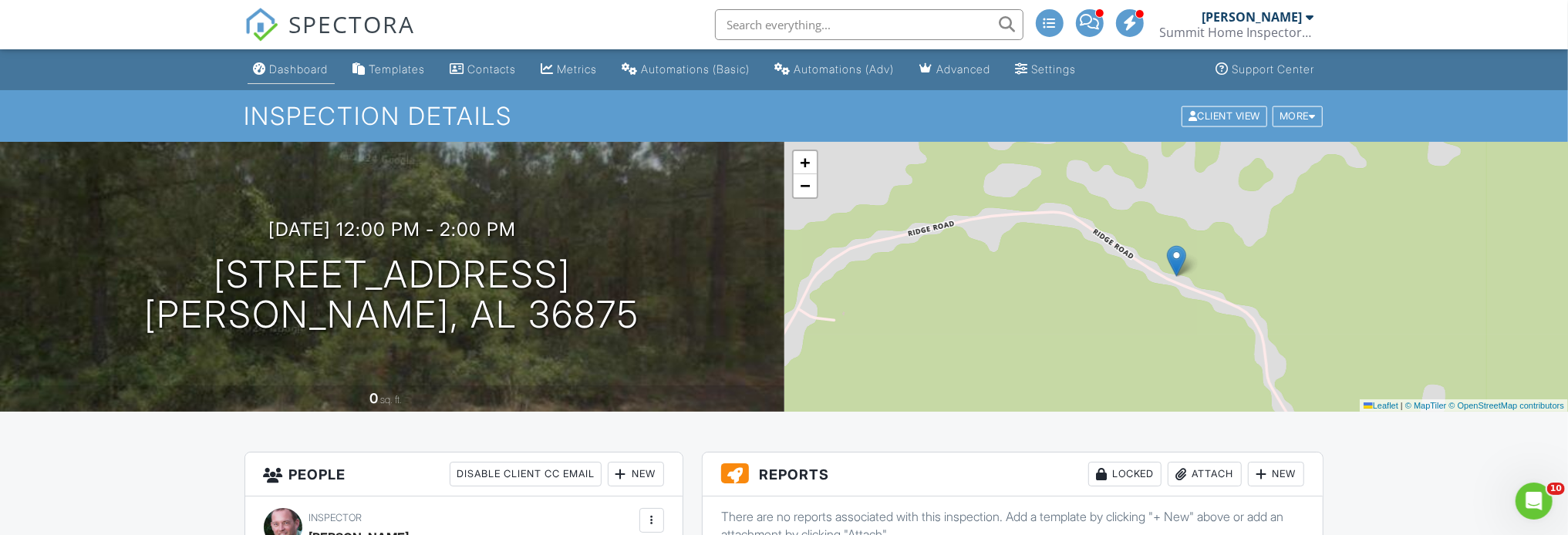
click at [305, 79] on link "Dashboard" at bounding box center [291, 69] width 87 height 28
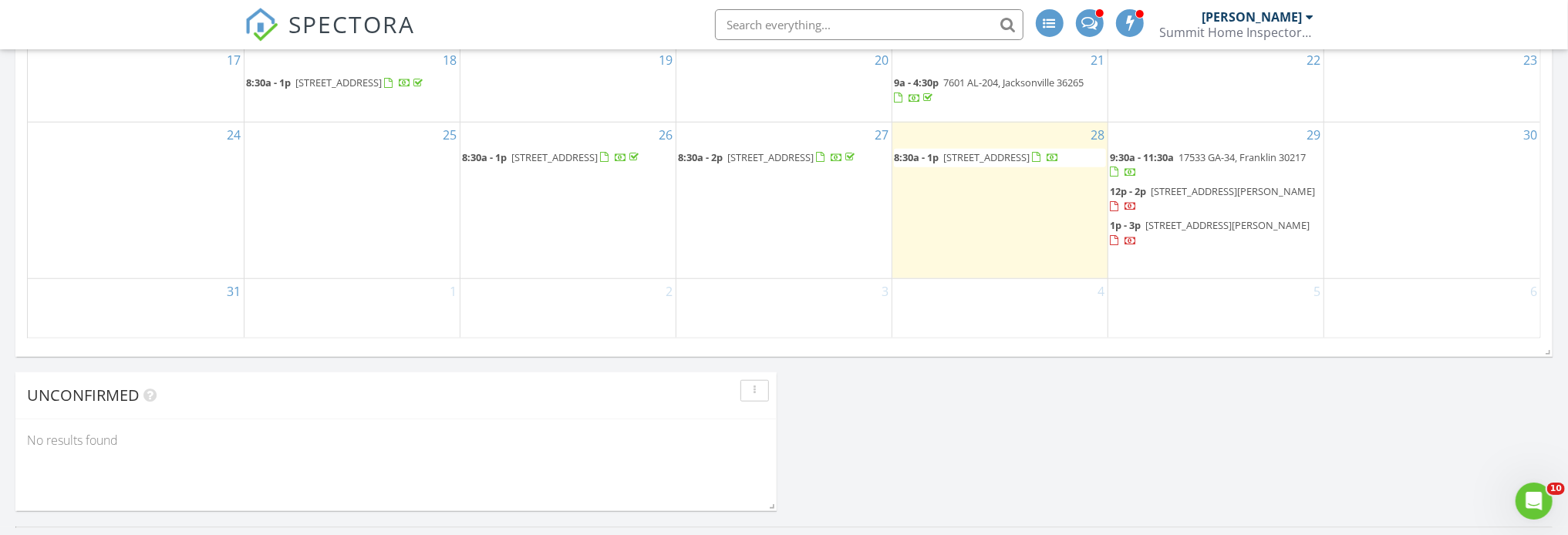
scroll to position [1079, 0]
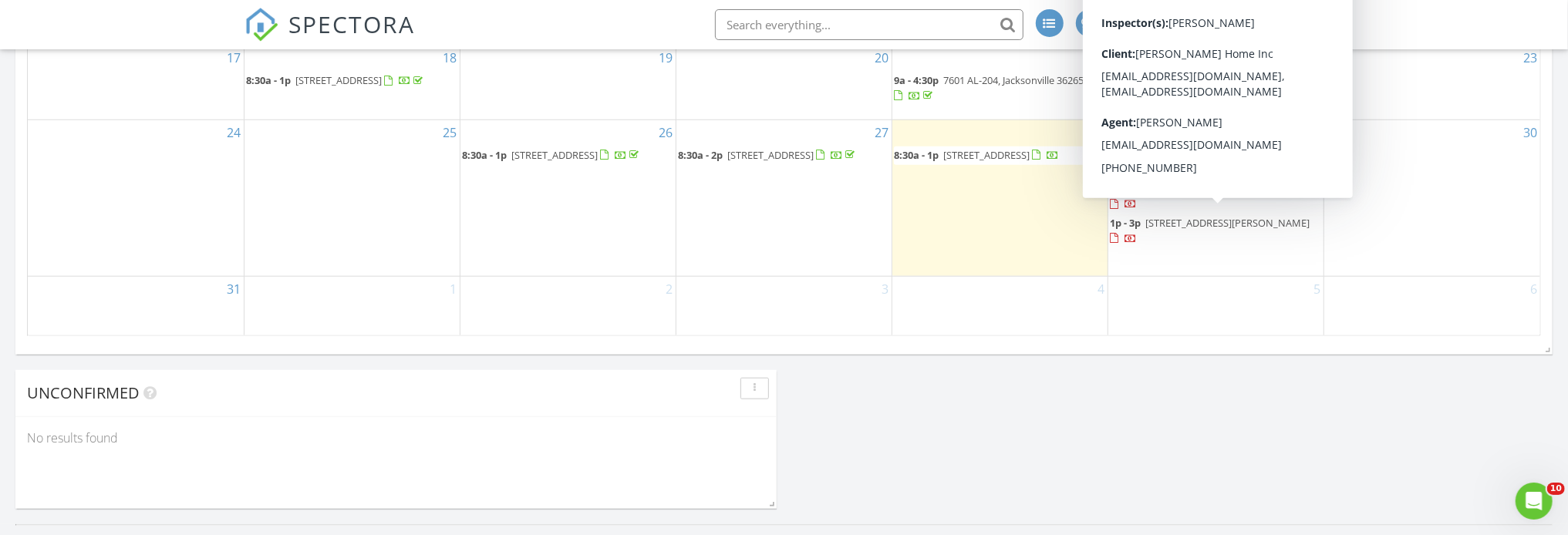
click at [1201, 196] on span "[STREET_ADDRESS][PERSON_NAME]" at bounding box center [1233, 189] width 164 height 14
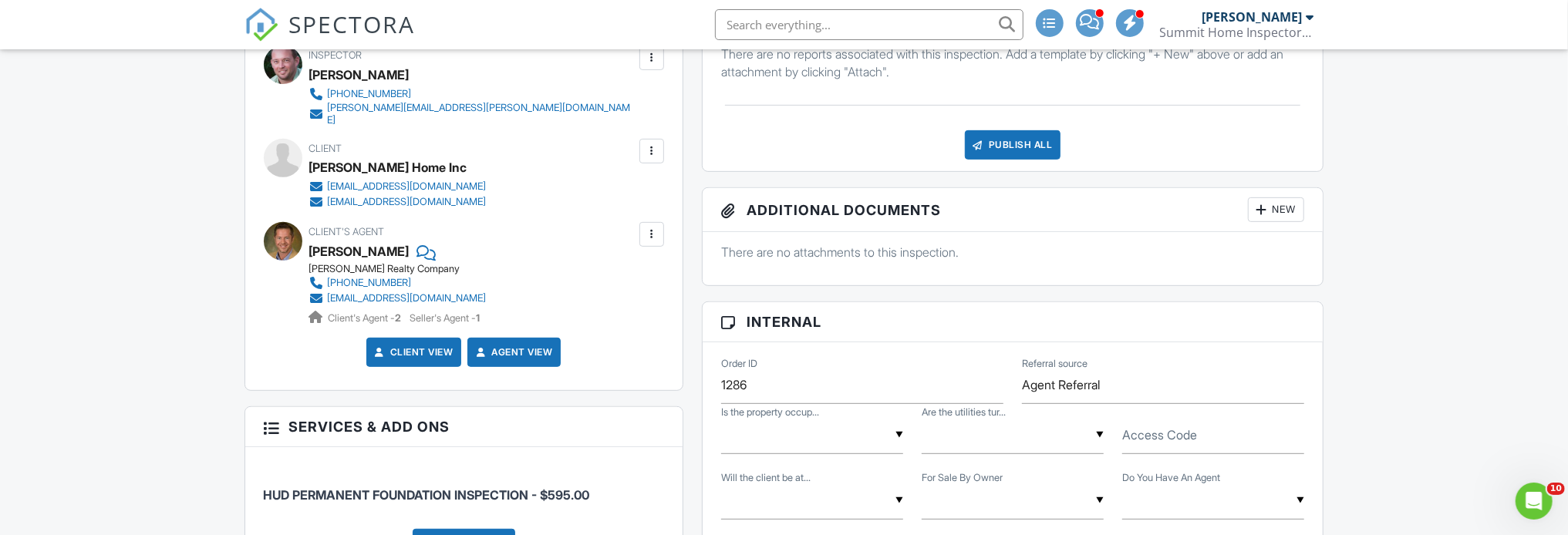
click at [646, 143] on div at bounding box center [652, 151] width 16 height 16
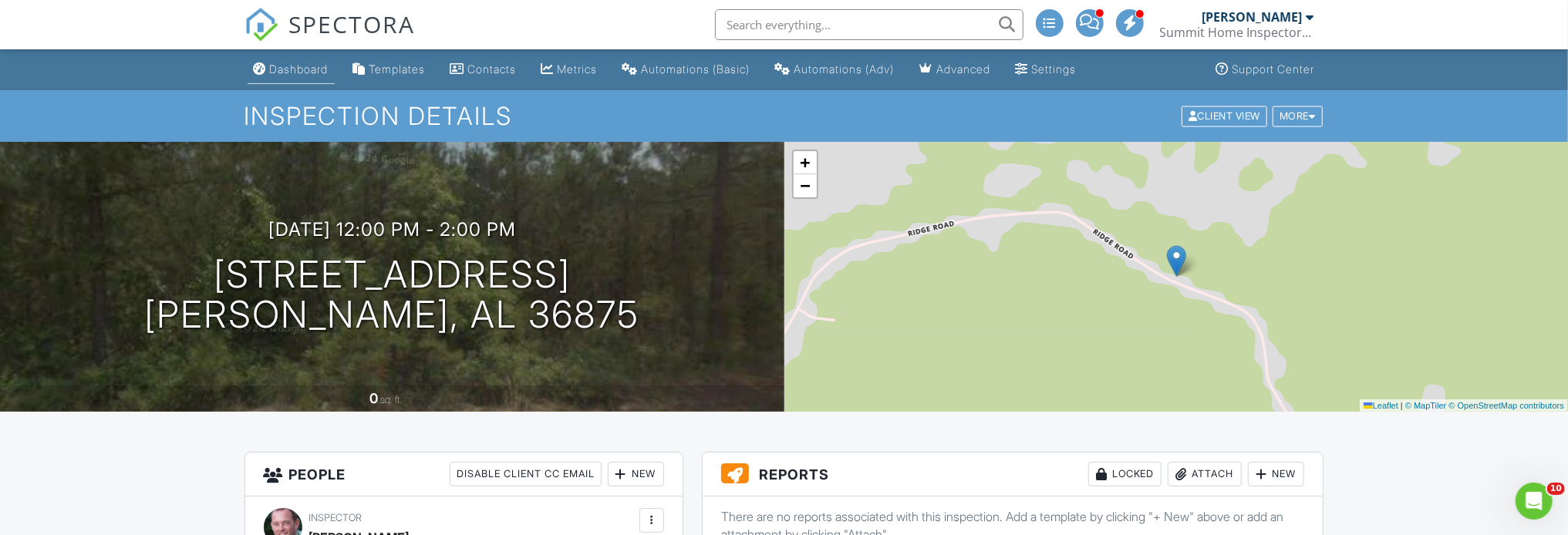
click at [300, 72] on div "Dashboard" at bounding box center [300, 68] width 59 height 13
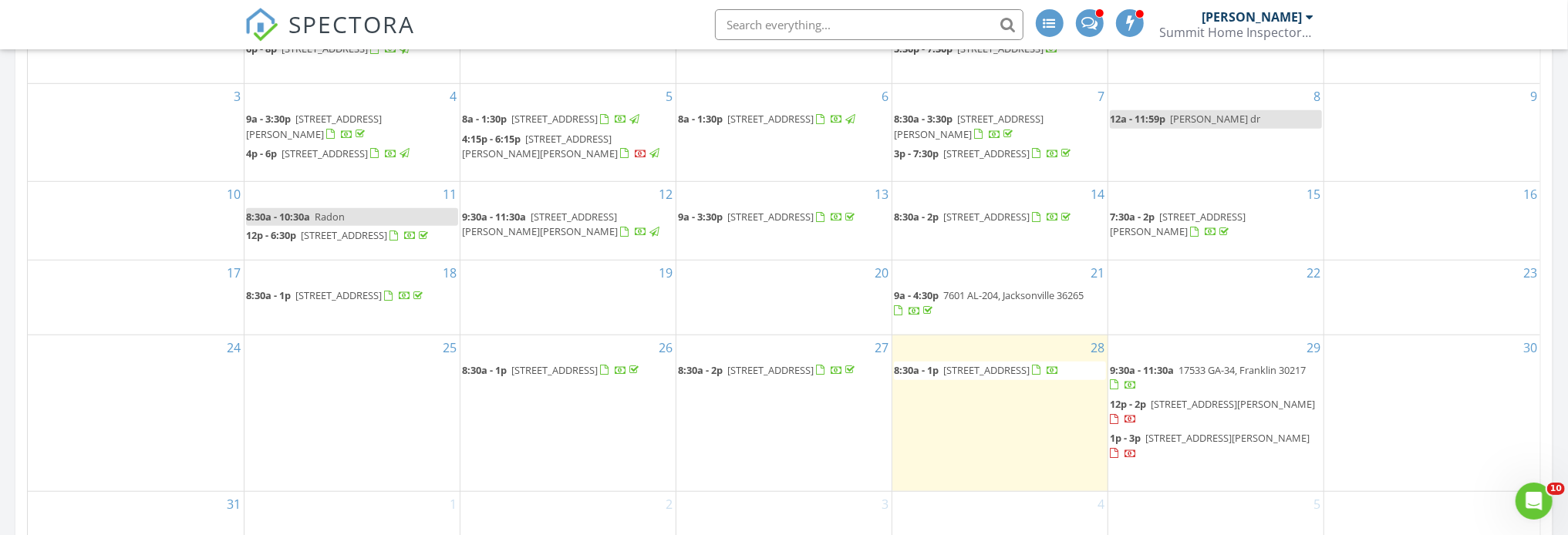
scroll to position [1002, 0]
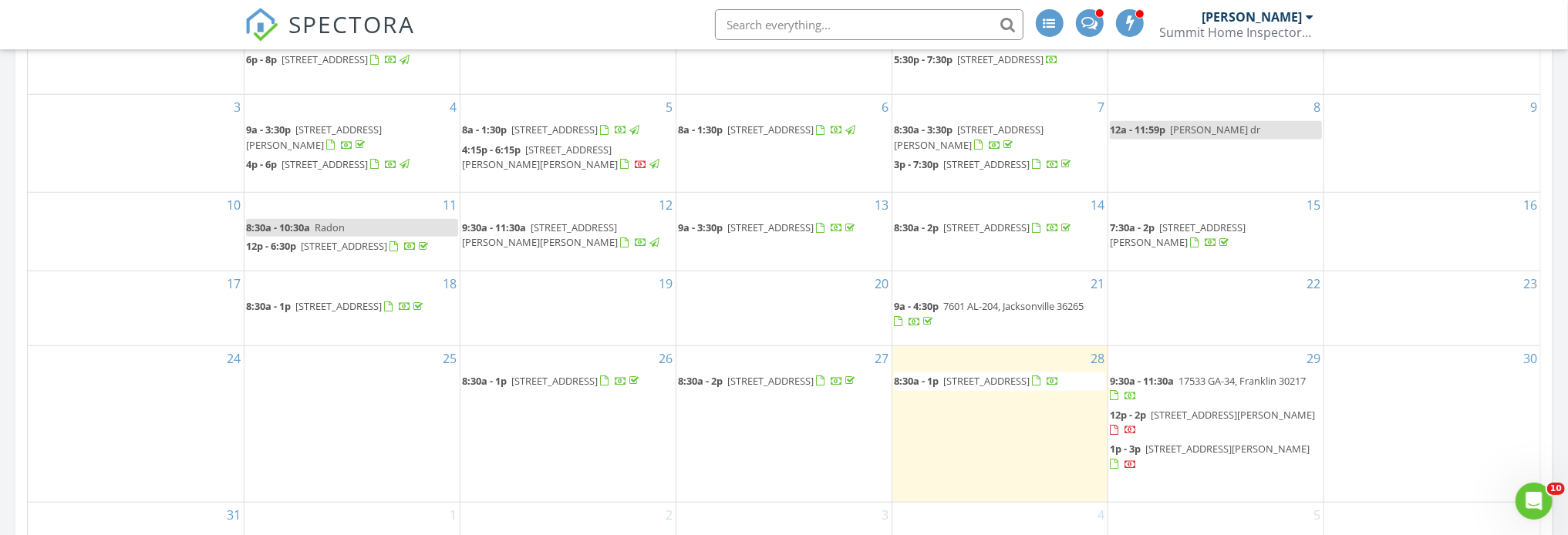
scroll to position [925, 0]
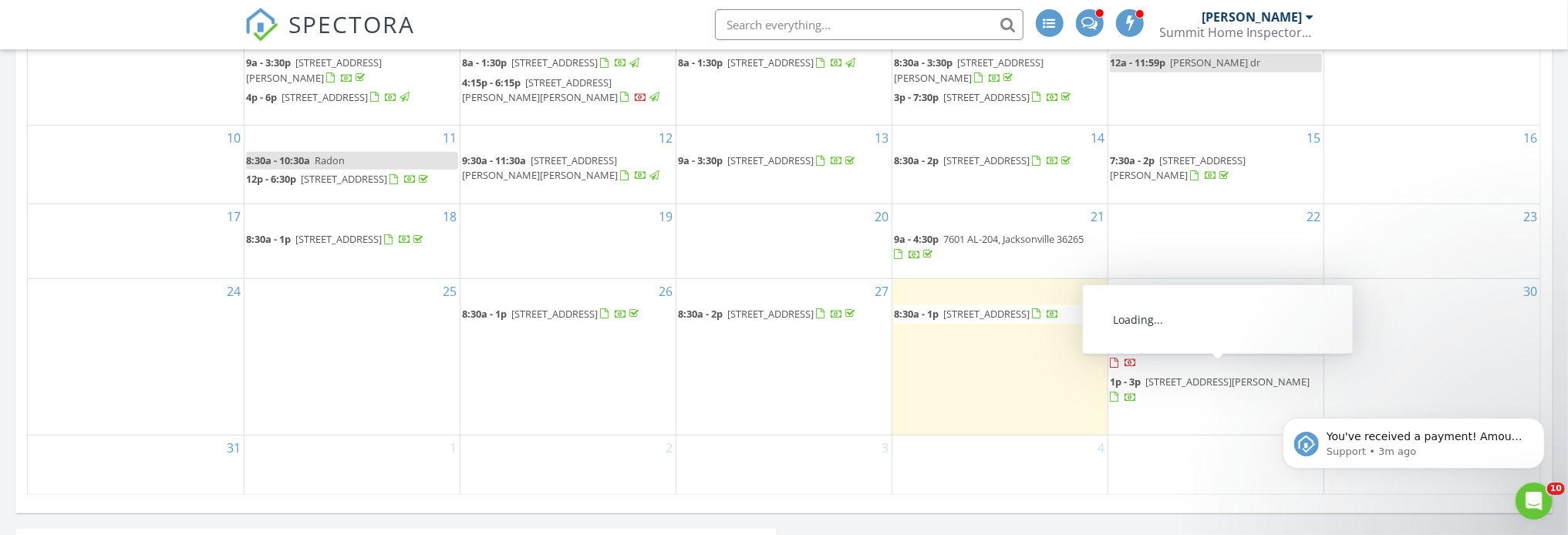
click at [1217, 355] on span "[STREET_ADDRESS][PERSON_NAME]" at bounding box center [1233, 348] width 164 height 14
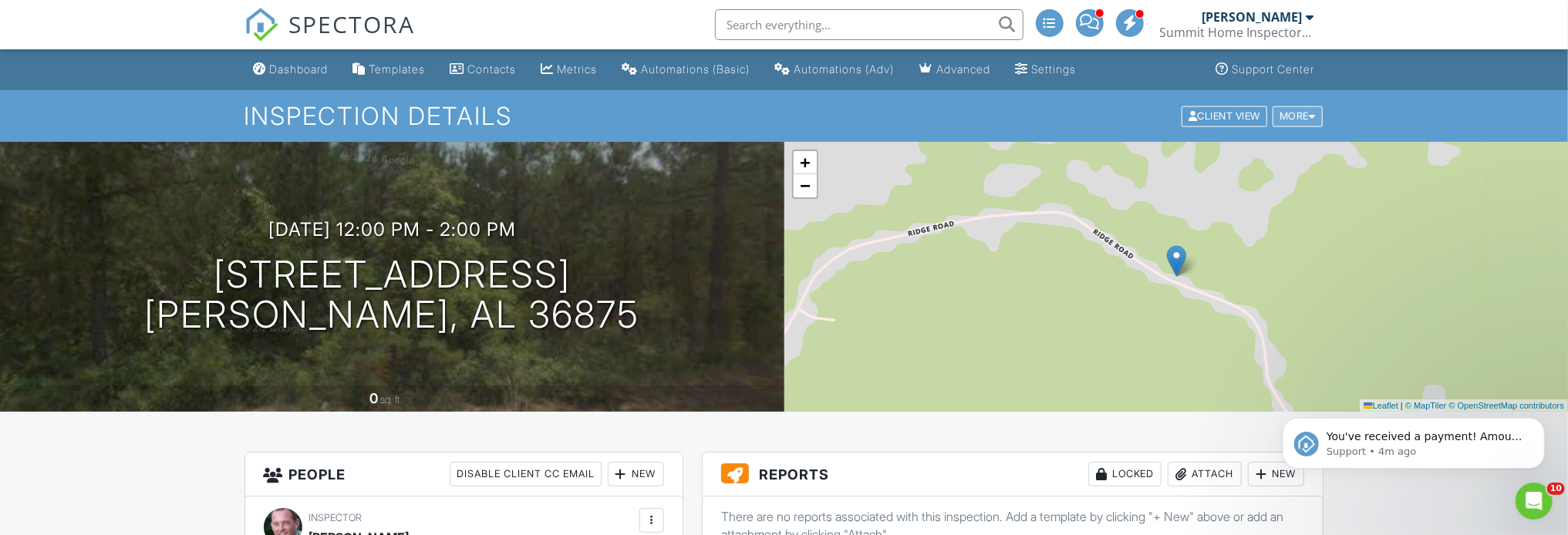
click at [1312, 114] on div at bounding box center [1312, 116] width 7 height 10
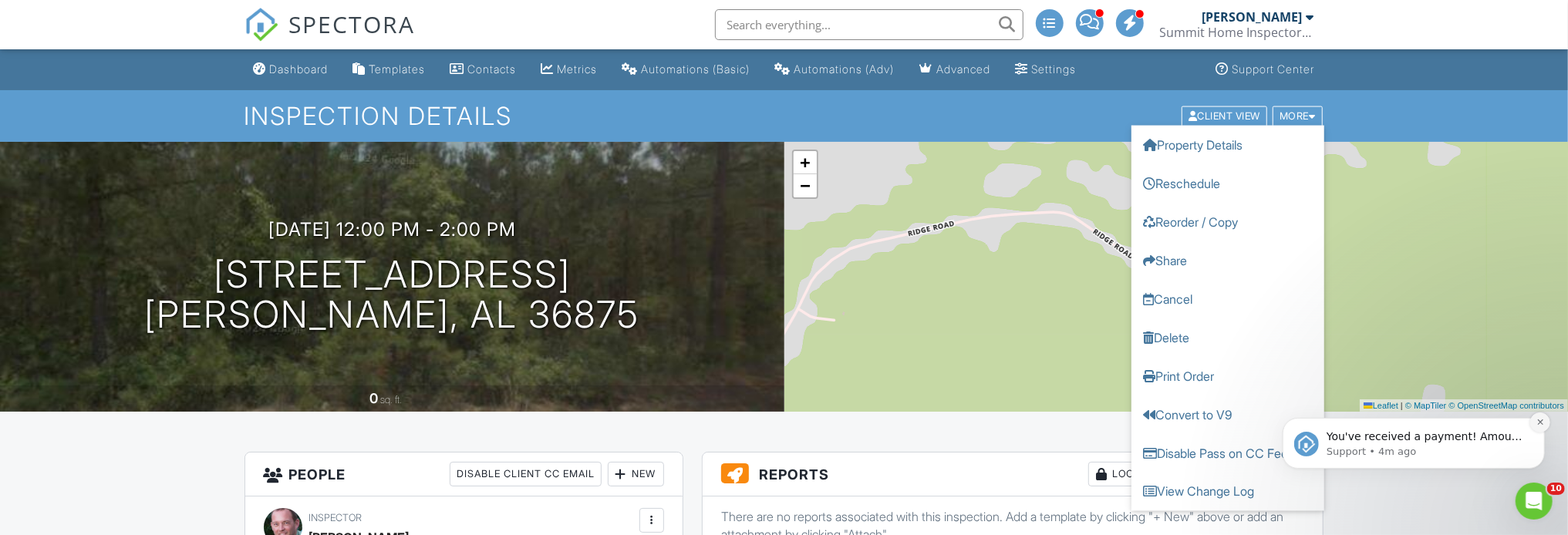
click at [1541, 421] on icon "Dismiss notification" at bounding box center [1540, 421] width 9 height 9
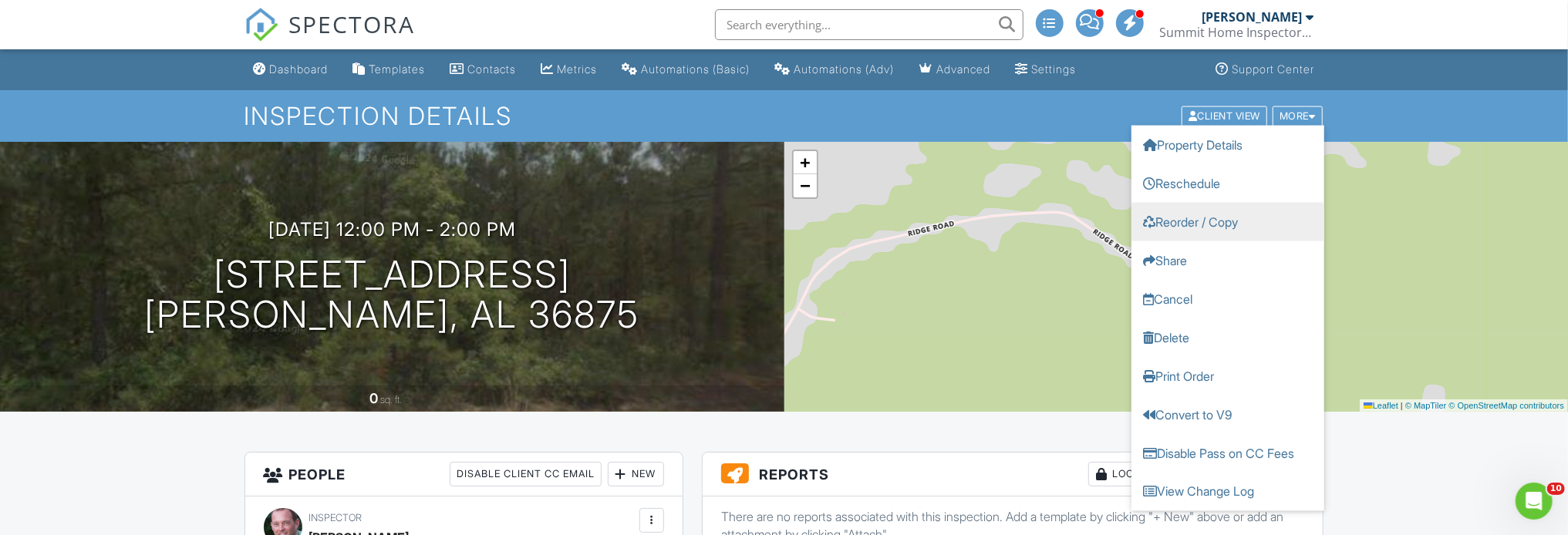
click at [1239, 215] on link "Reorder / Copy" at bounding box center [1227, 221] width 193 height 39
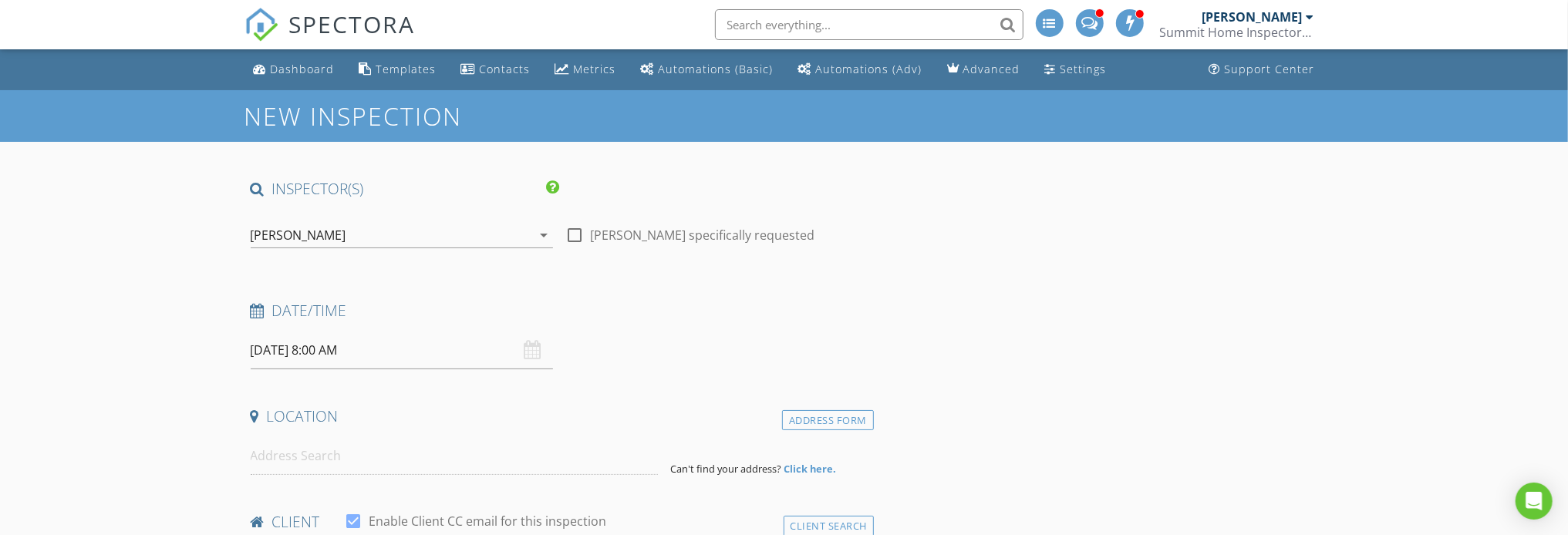
type input "[PERSON_NAME] Home Inc"
type input "[EMAIL_ADDRESS][DOMAIN_NAME]"
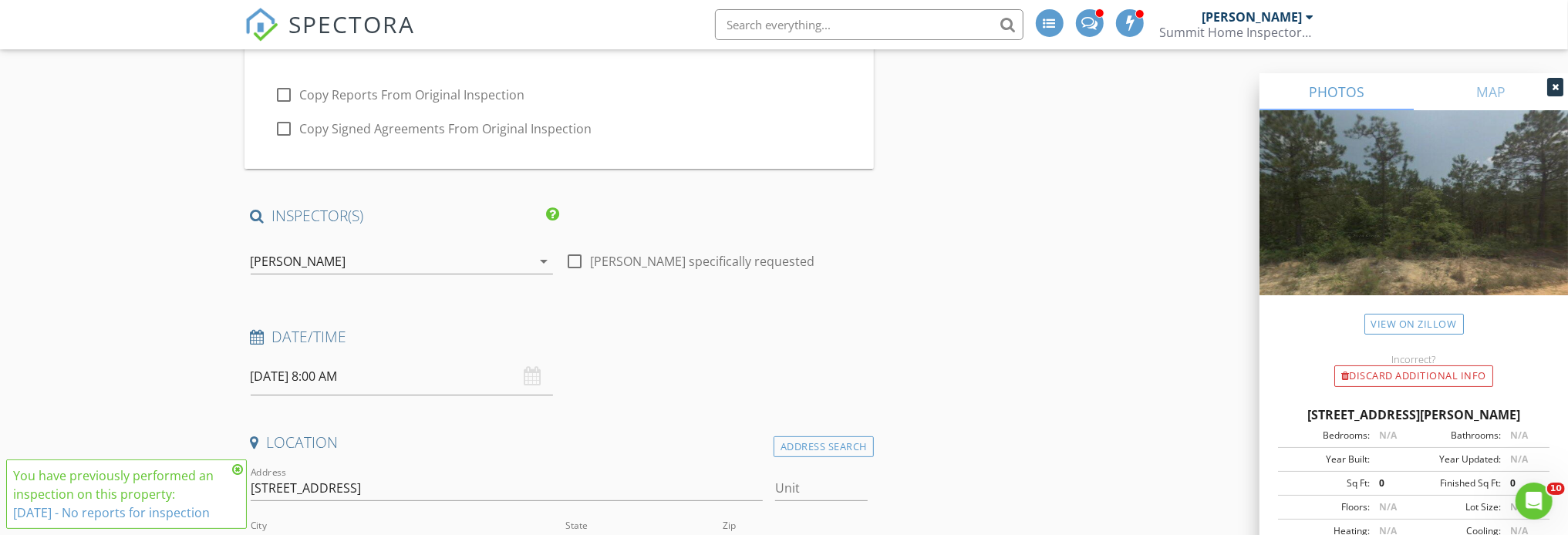
scroll to position [154, 0]
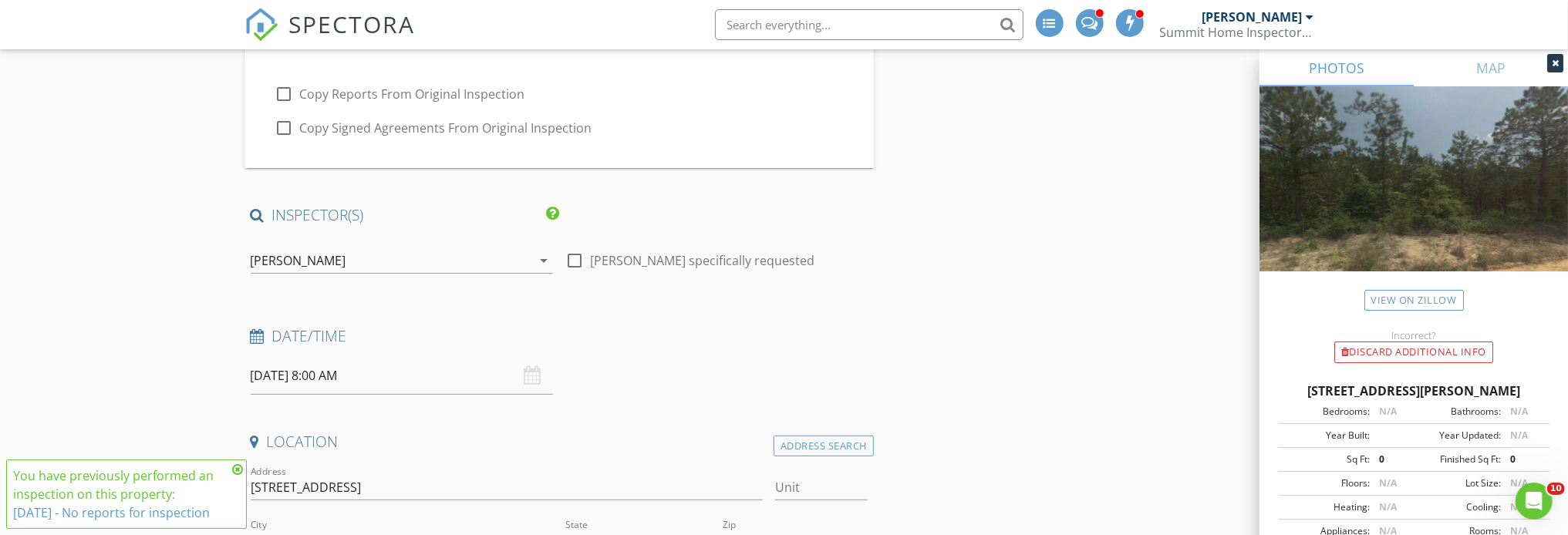
click at [271, 374] on input "08/29/2025 8:00 AM" at bounding box center [401, 376] width 302 height 38
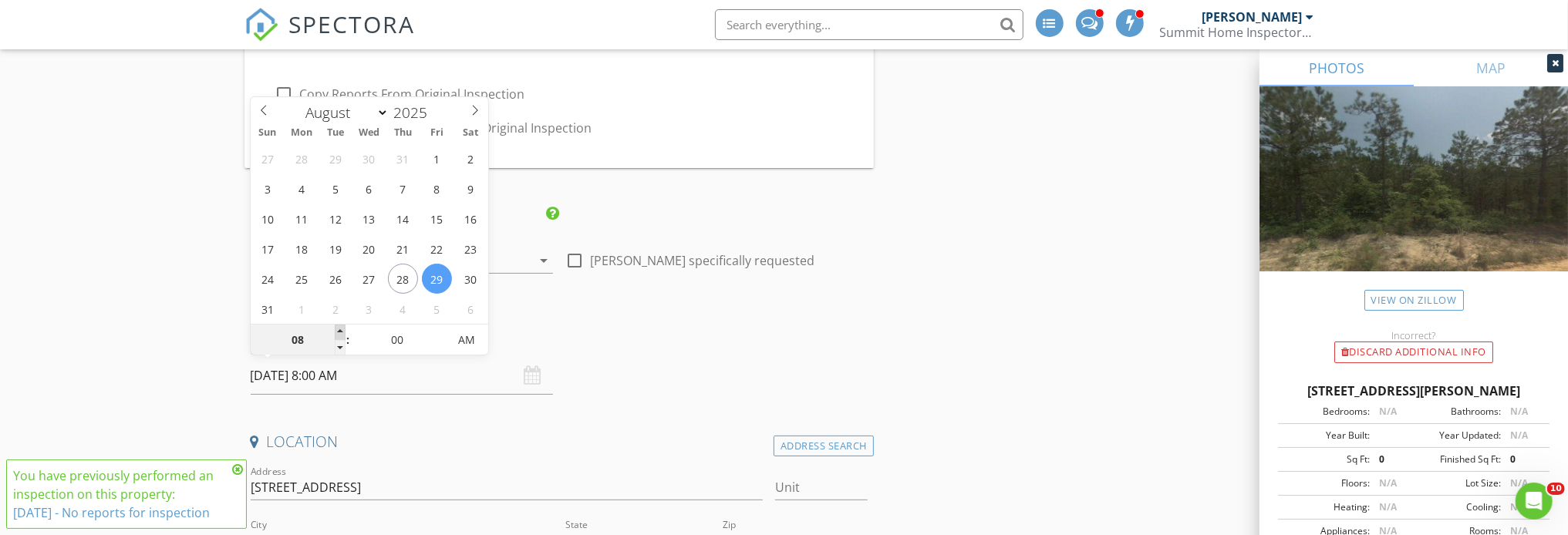
type input "09"
type input "08/29/2025 9:00 AM"
click at [338, 327] on span at bounding box center [340, 332] width 11 height 16
type input "10"
type input "08/29/2025 10:00 AM"
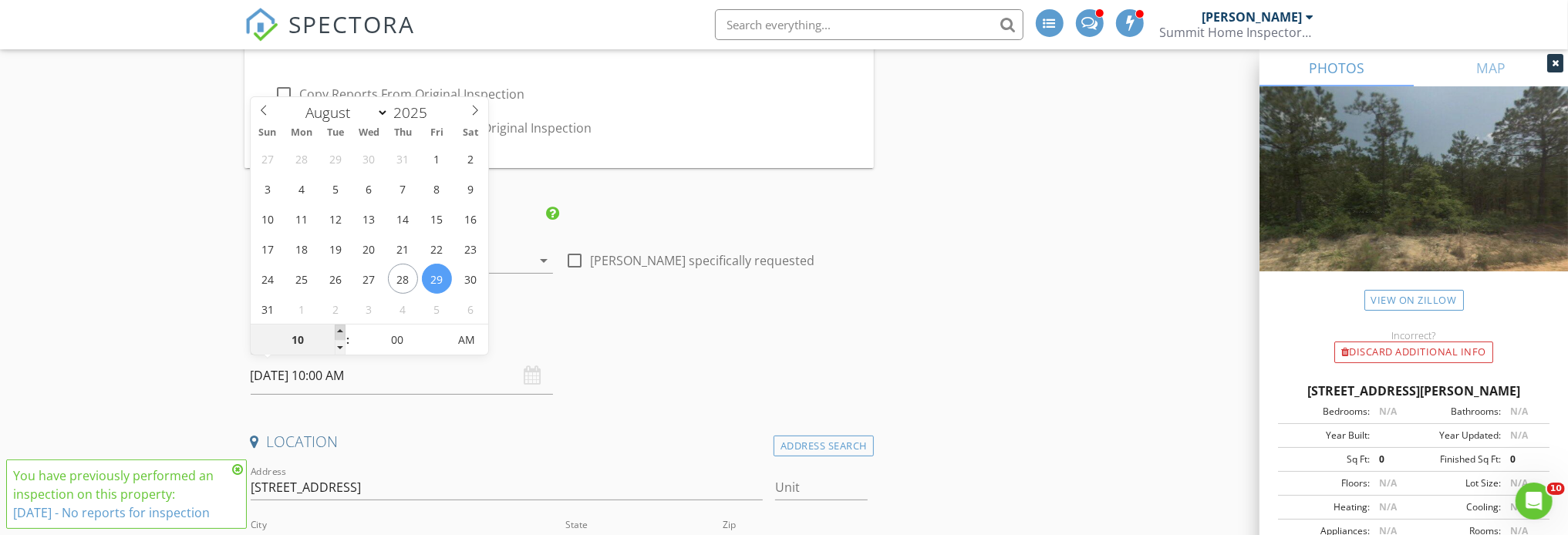
click at [338, 327] on span at bounding box center [340, 332] width 11 height 16
type input "11"
type input "08/29/2025 11:00 AM"
click at [338, 327] on span at bounding box center [340, 332] width 11 height 16
type input "12"
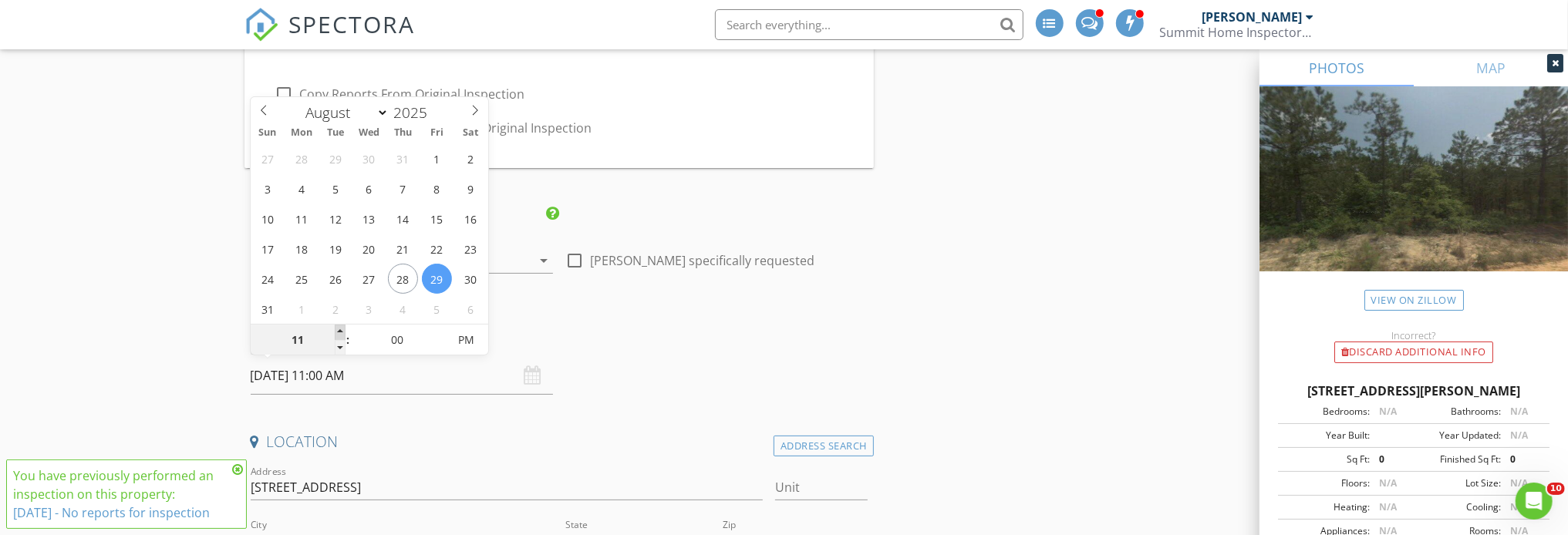
type input "08/29/2025 12:00 PM"
click at [338, 327] on span at bounding box center [340, 332] width 11 height 16
type input "01"
type input "[DATE] 1:00 PM"
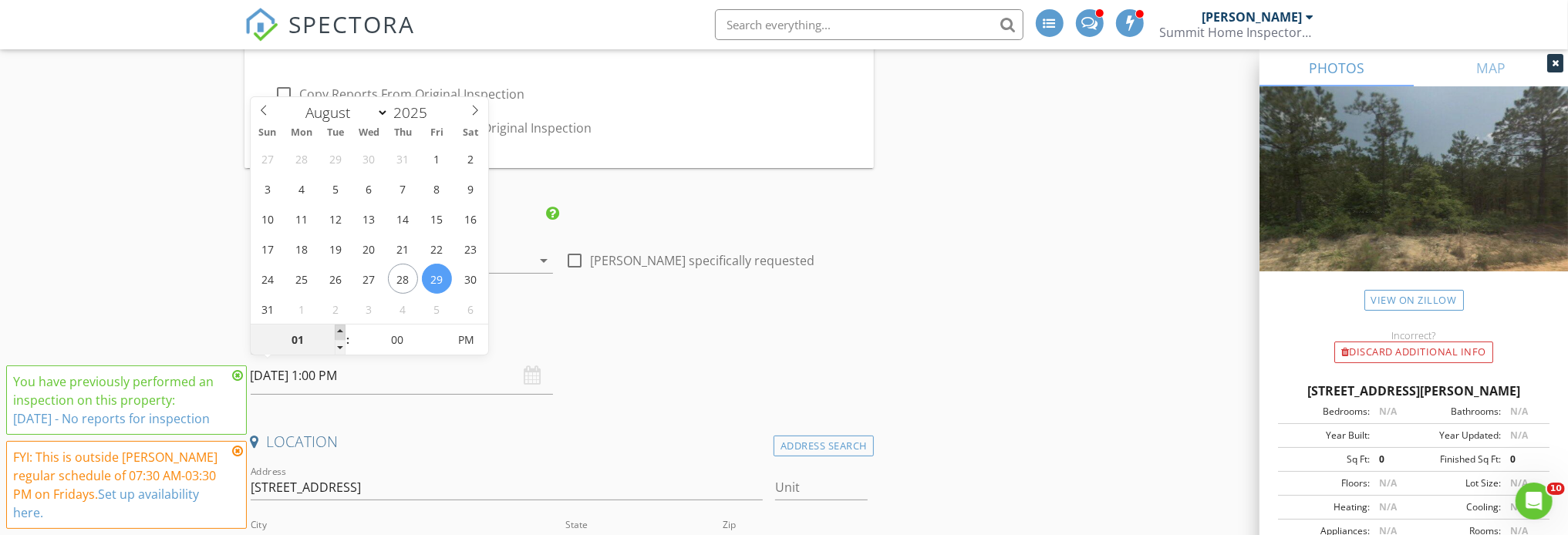
click at [338, 327] on span at bounding box center [340, 332] width 11 height 16
click at [648, 343] on h4 "Date/Time" at bounding box center [559, 336] width 617 height 20
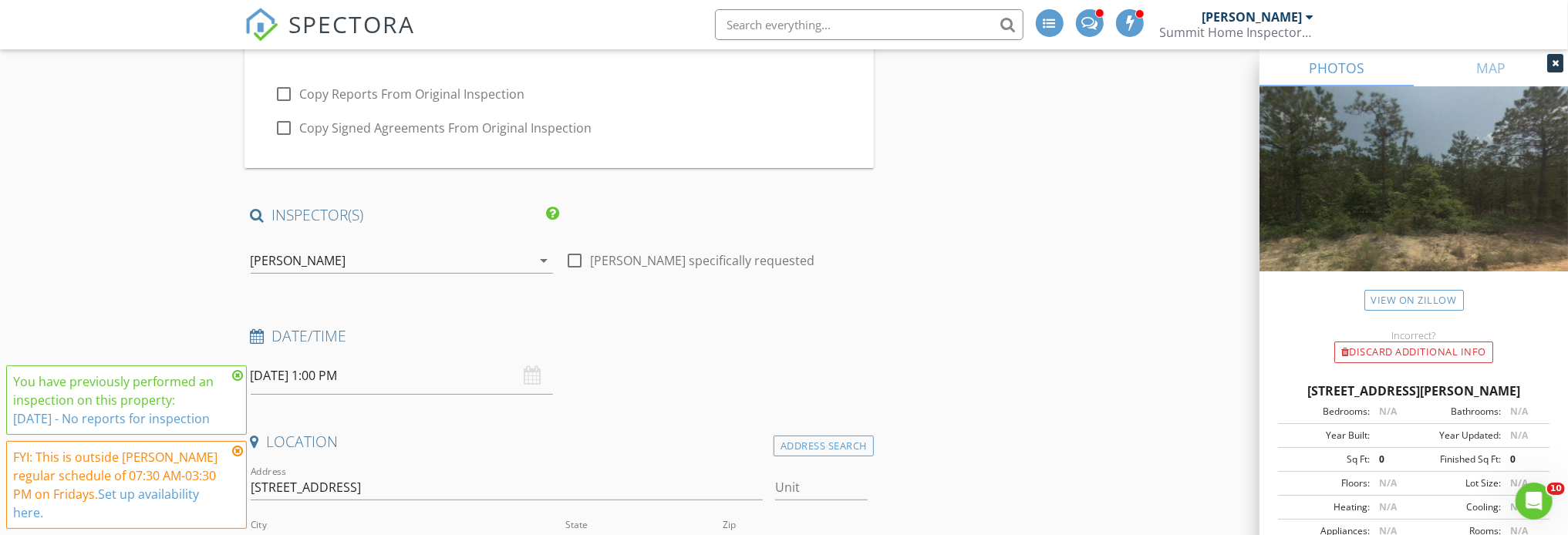
click at [238, 381] on icon at bounding box center [237, 375] width 11 height 12
click at [239, 457] on icon at bounding box center [237, 450] width 11 height 12
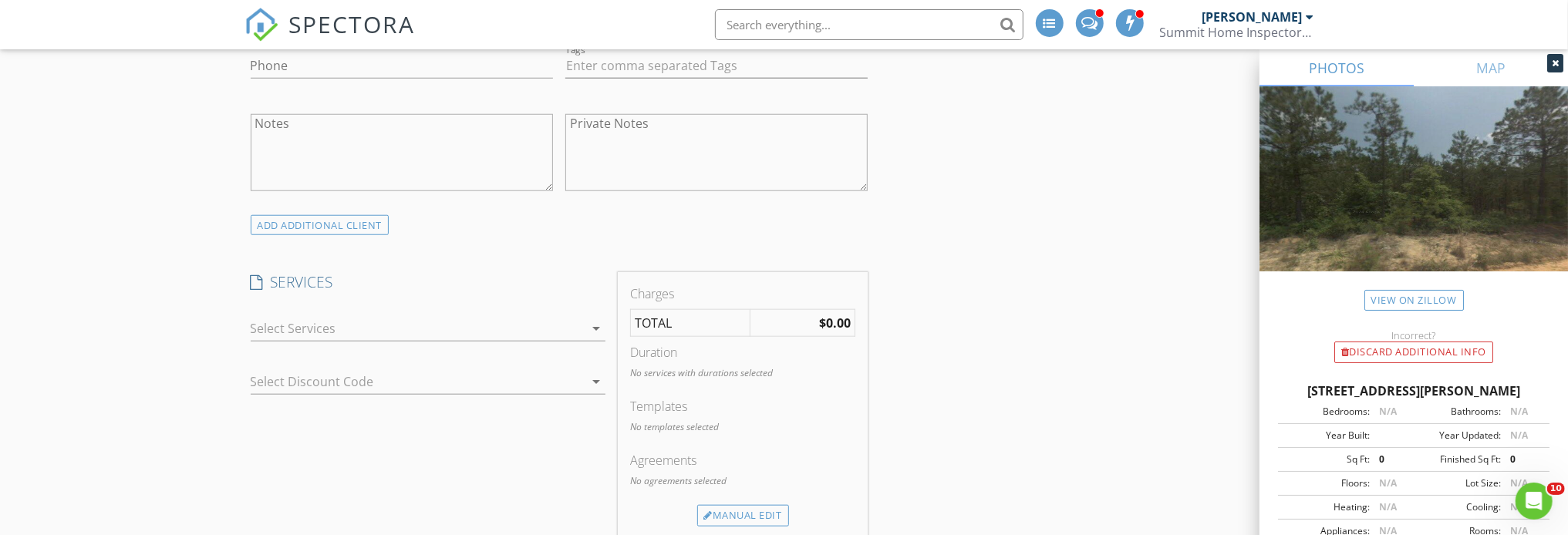
scroll to position [1156, 0]
click at [595, 322] on icon "arrow_drop_down" at bounding box center [596, 326] width 18 height 18
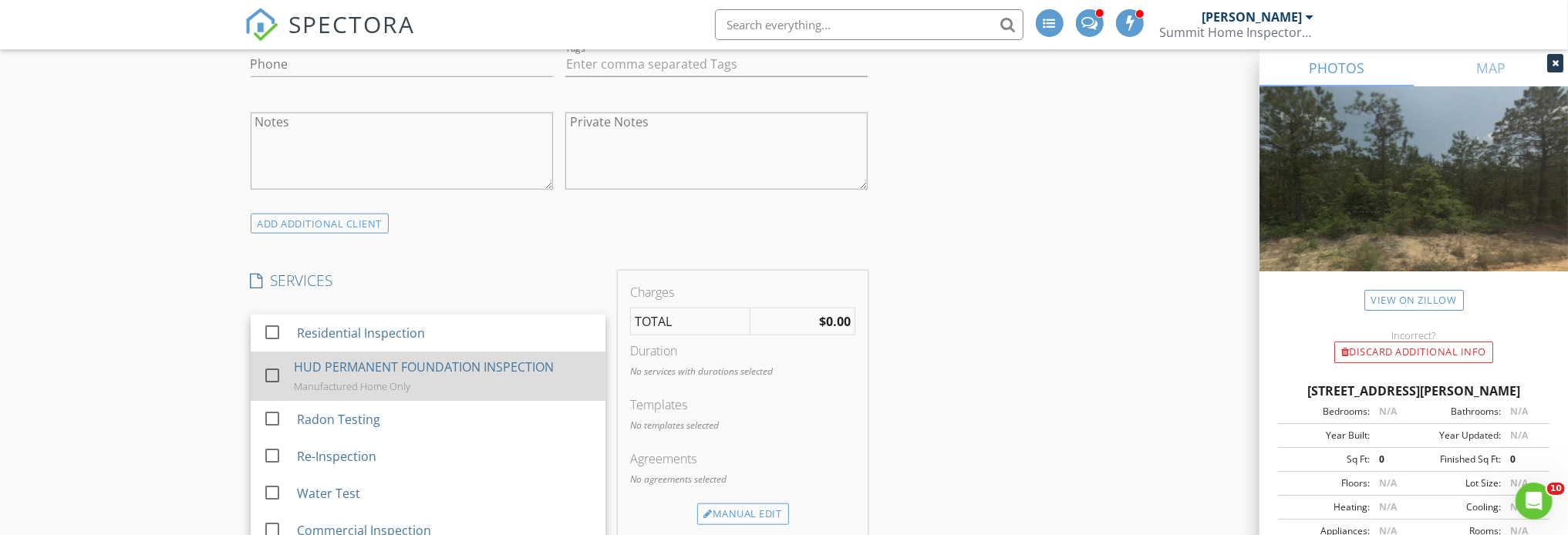
click at [273, 368] on div at bounding box center [272, 374] width 26 height 26
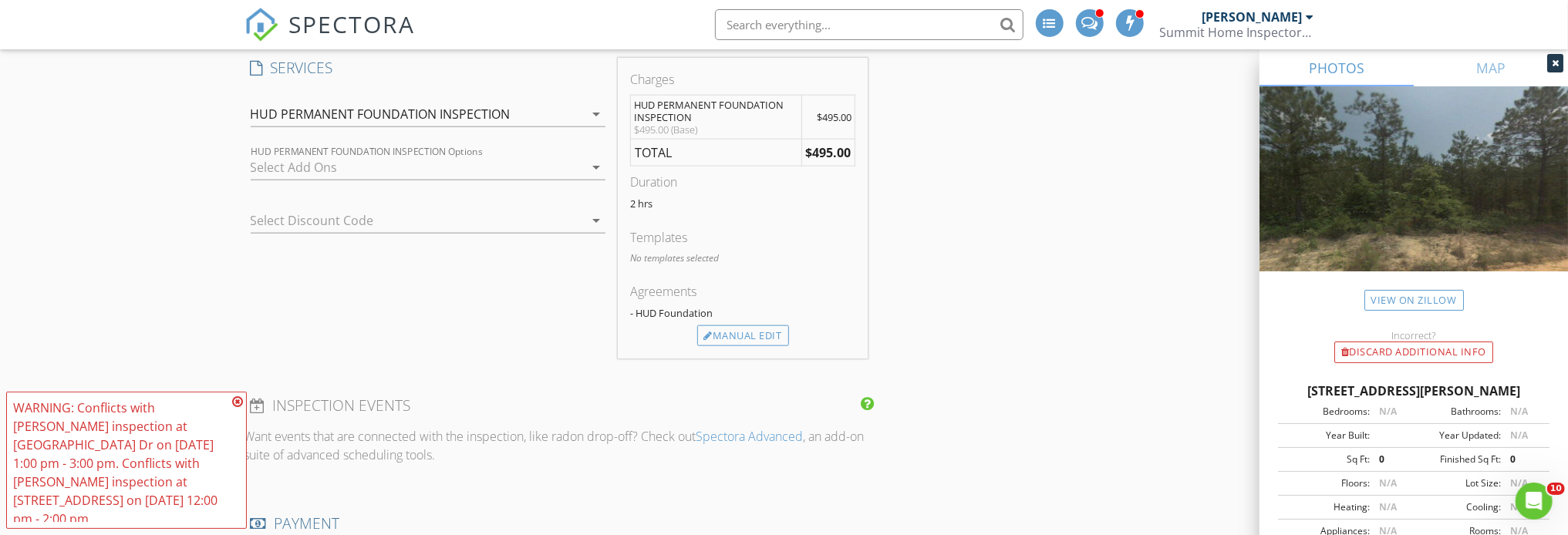
scroll to position [1387, 0]
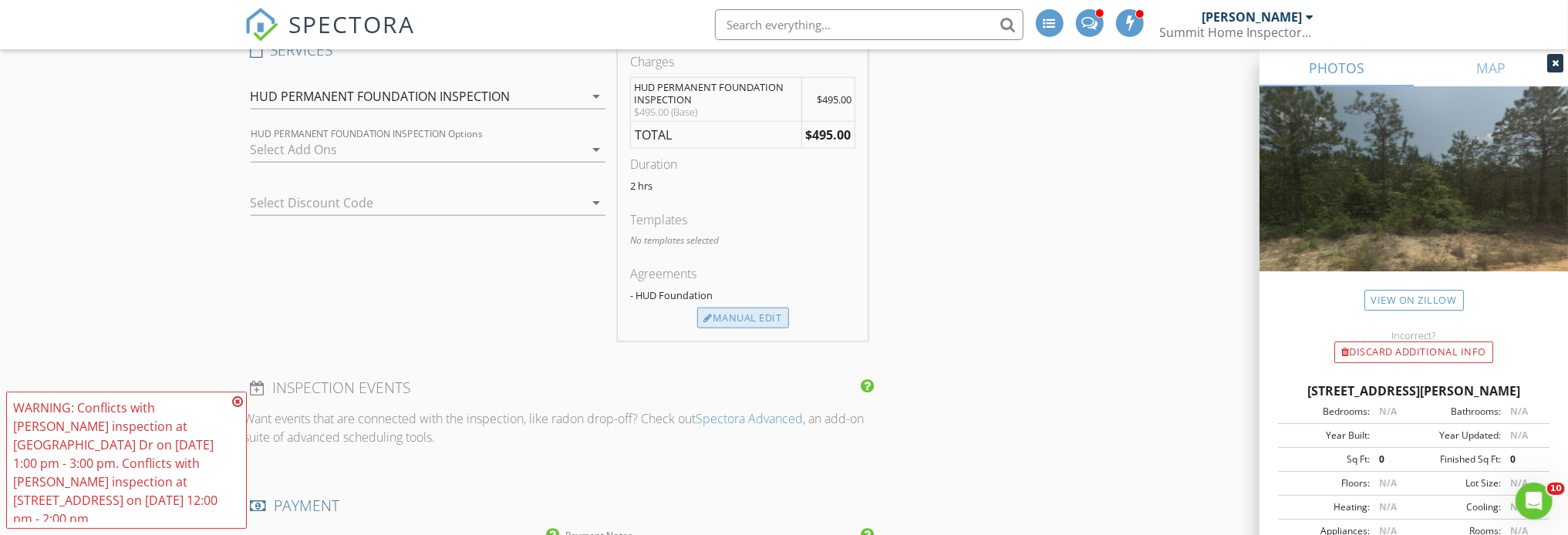
click at [763, 312] on div "Manual Edit" at bounding box center [743, 318] width 92 height 22
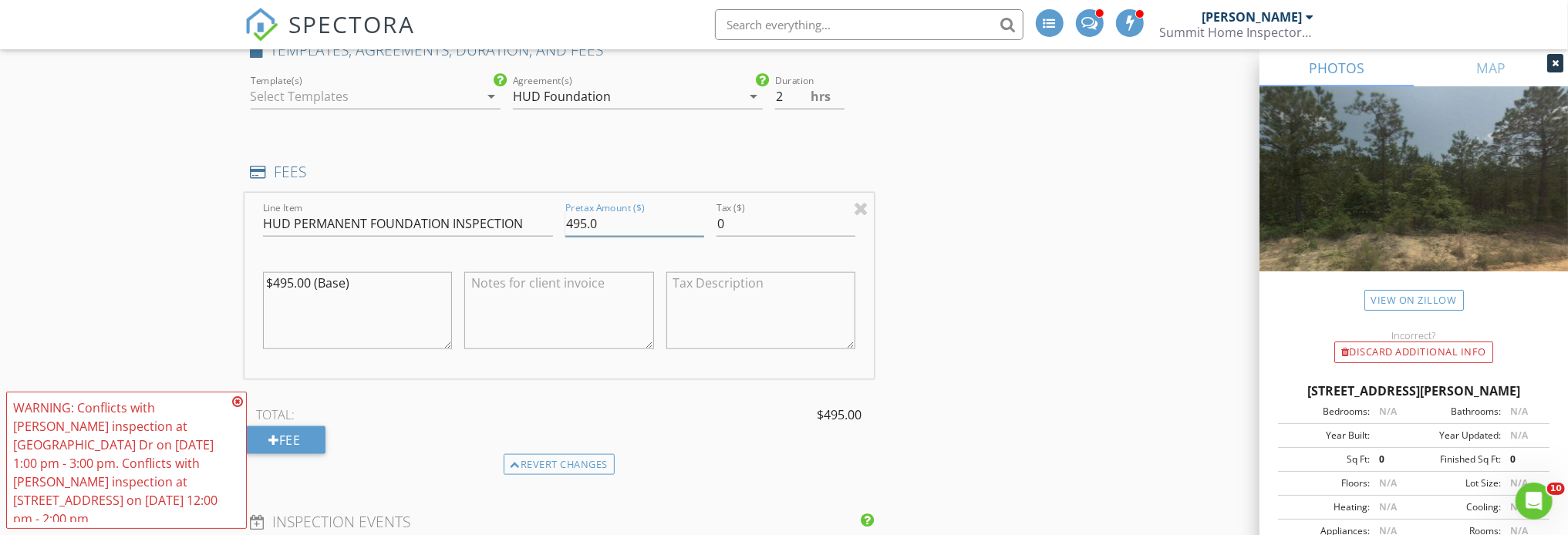
click at [568, 223] on input "495.0" at bounding box center [635, 223] width 139 height 25
type input "595.0"
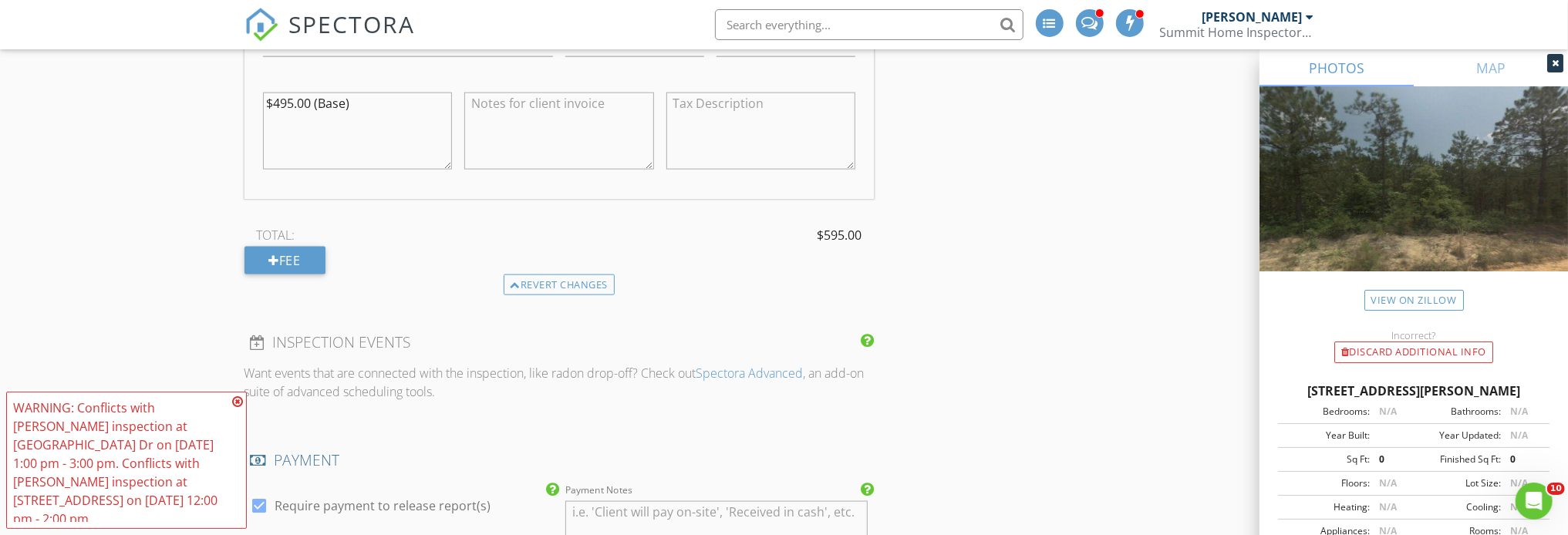
scroll to position [1619, 0]
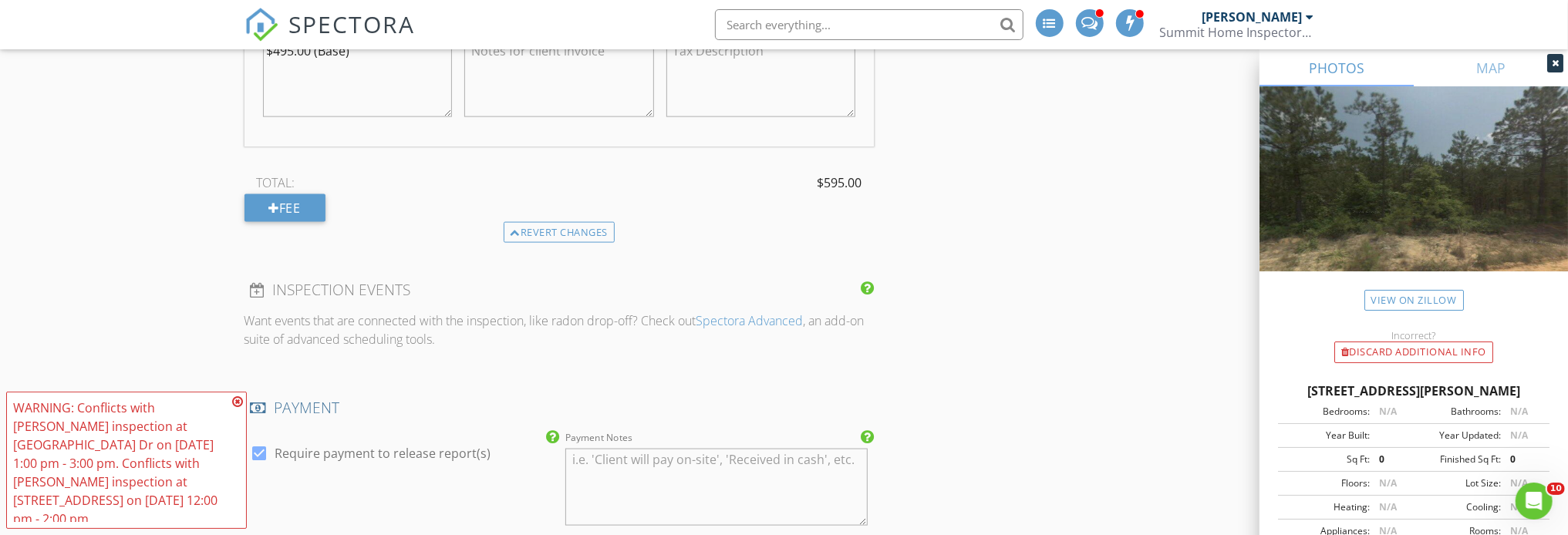
click at [238, 407] on icon at bounding box center [237, 401] width 11 height 12
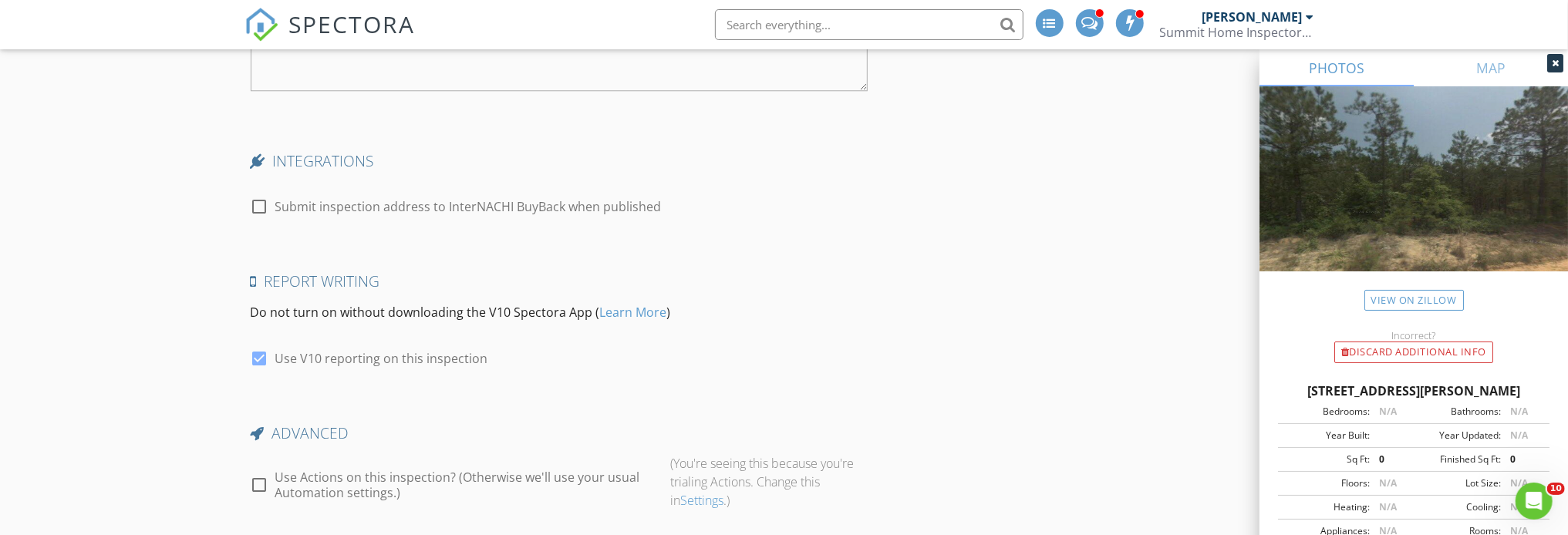
scroll to position [3391, 0]
click at [257, 470] on div at bounding box center [260, 483] width 26 height 26
click at [268, 472] on div at bounding box center [260, 483] width 26 height 26
checkbox input "true"
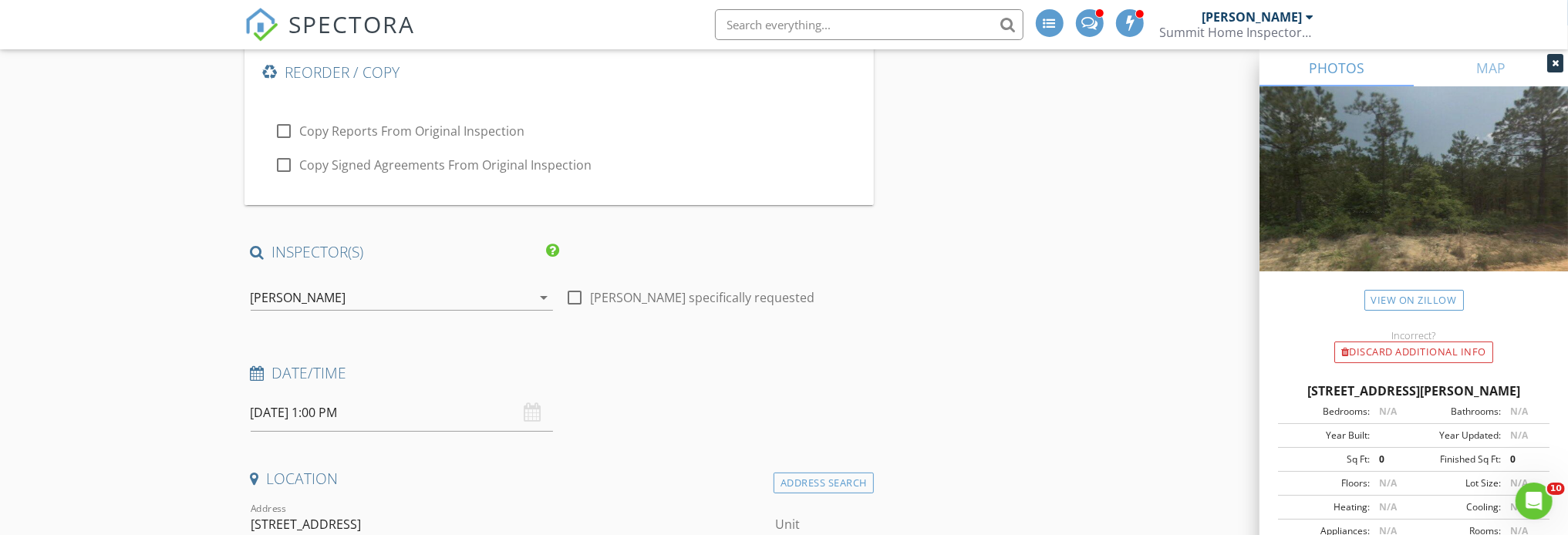
scroll to position [154, 0]
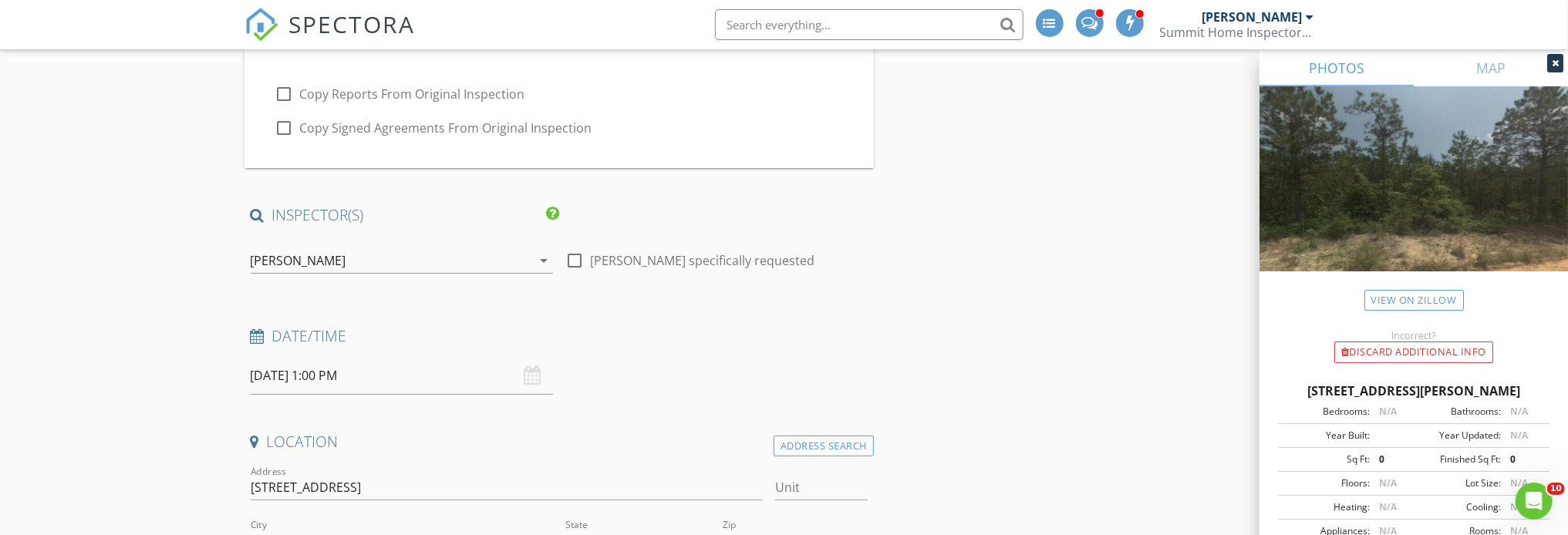
click at [338, 378] on input "08/29/2025 1:00 PM" at bounding box center [401, 376] width 302 height 38
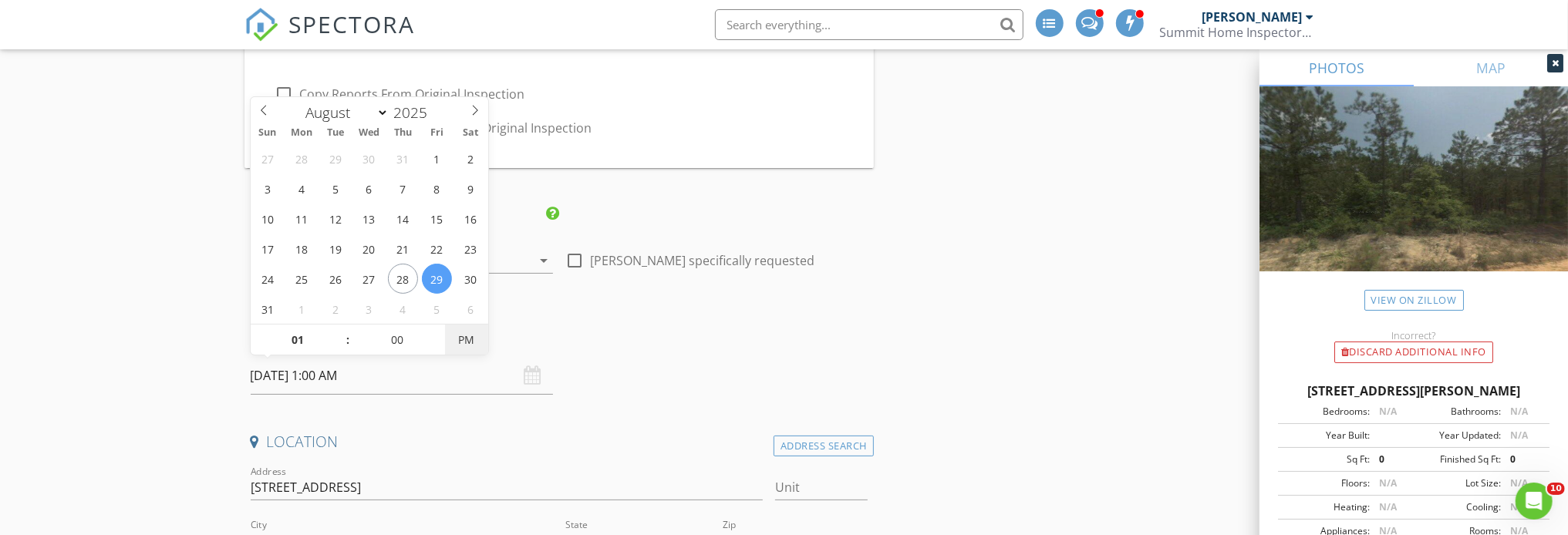
click at [446, 343] on span "PM" at bounding box center [465, 340] width 42 height 31
click at [446, 343] on span "AM" at bounding box center [465, 340] width 42 height 31
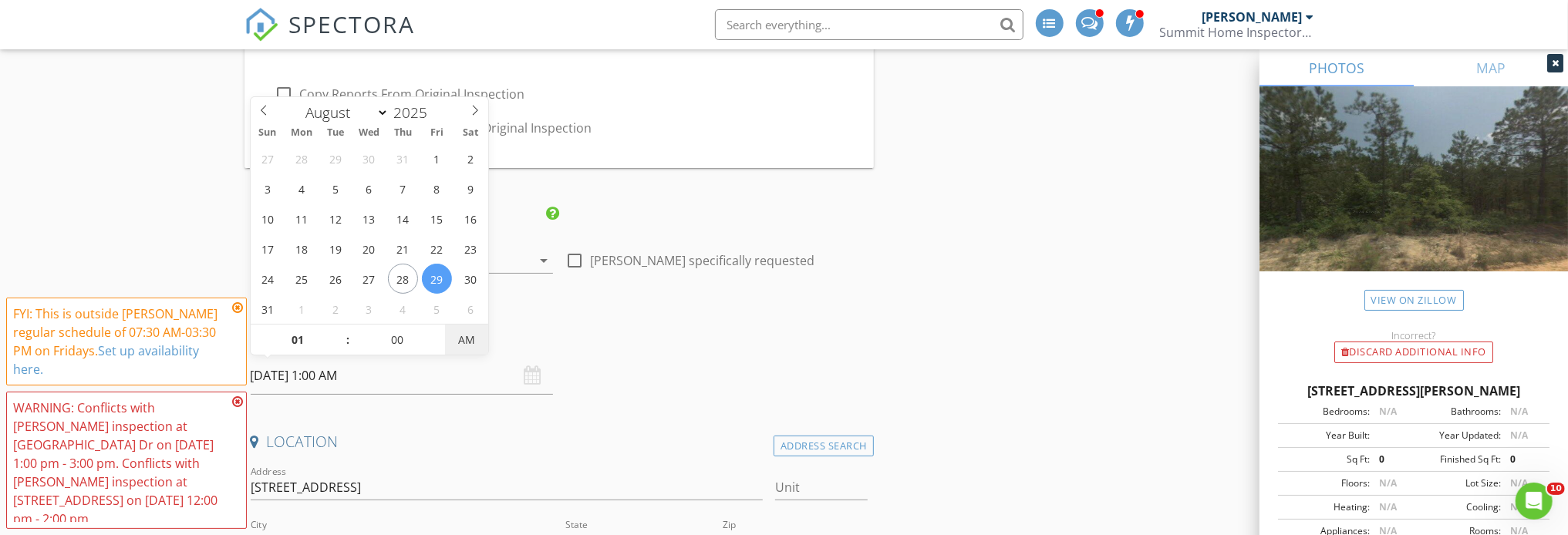
type input "08/29/2025 1:00 PM"
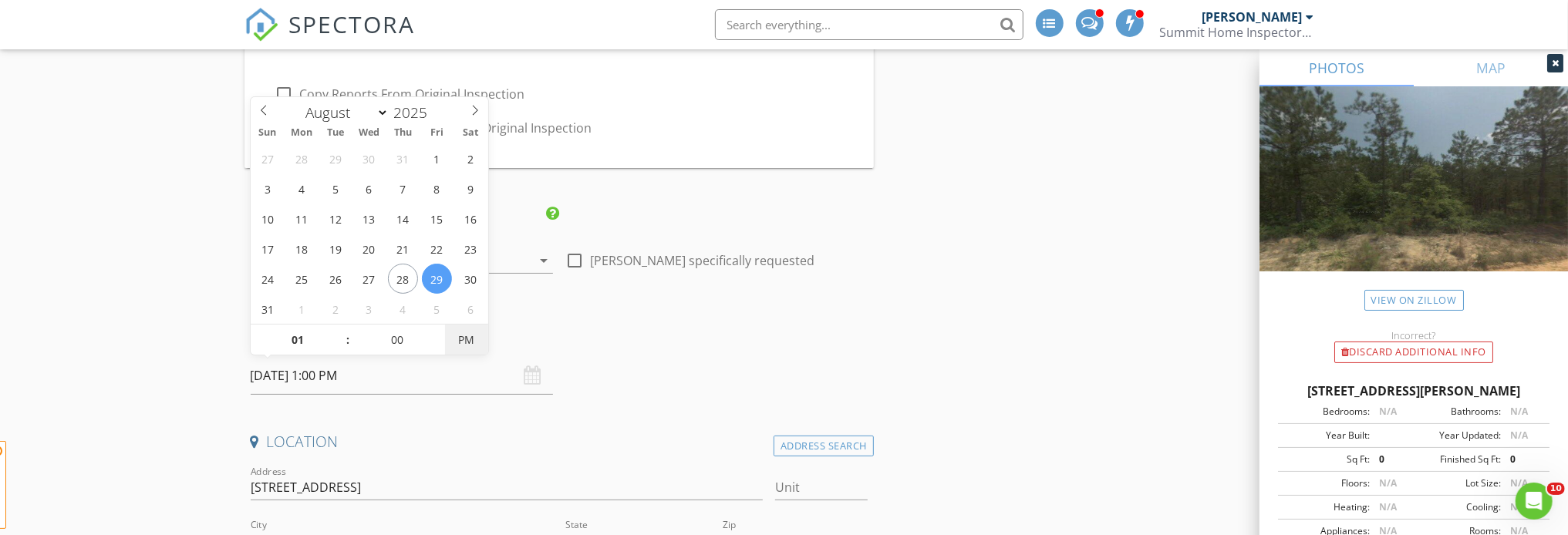
click at [446, 343] on span "PM" at bounding box center [465, 340] width 42 height 31
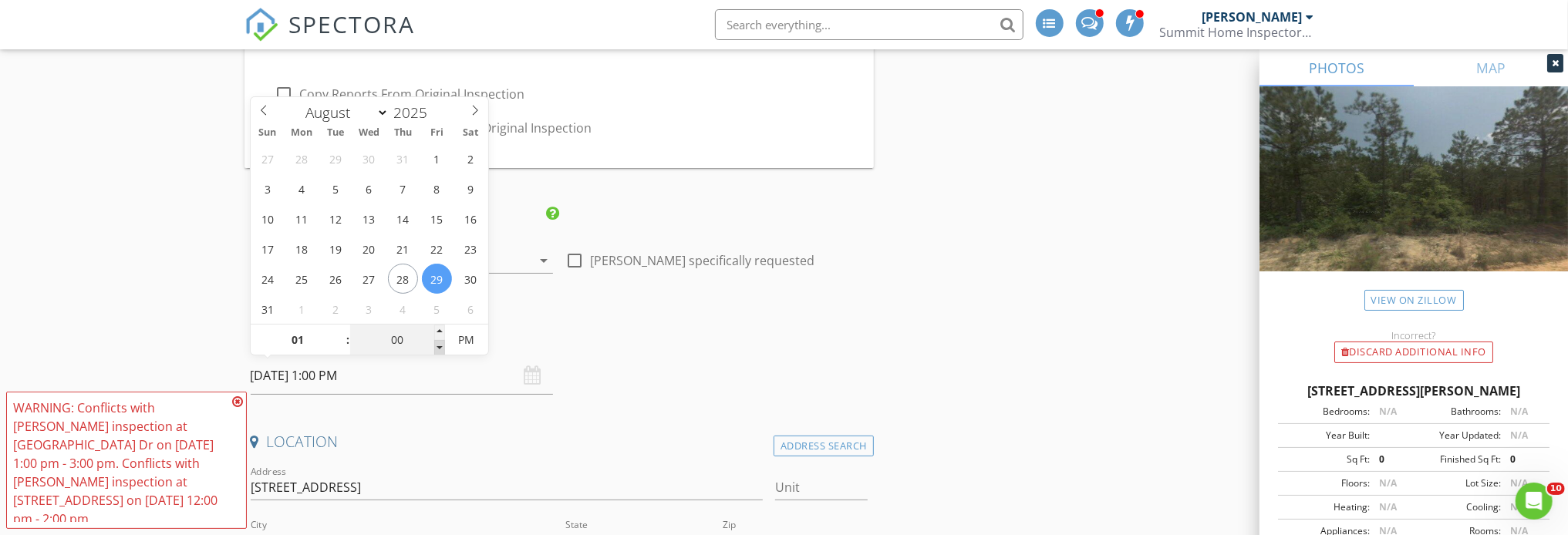
type input "12"
type input "55"
type input "08/29/2025 12:55 PM"
click at [440, 346] on span at bounding box center [439, 348] width 11 height 16
type input "50"
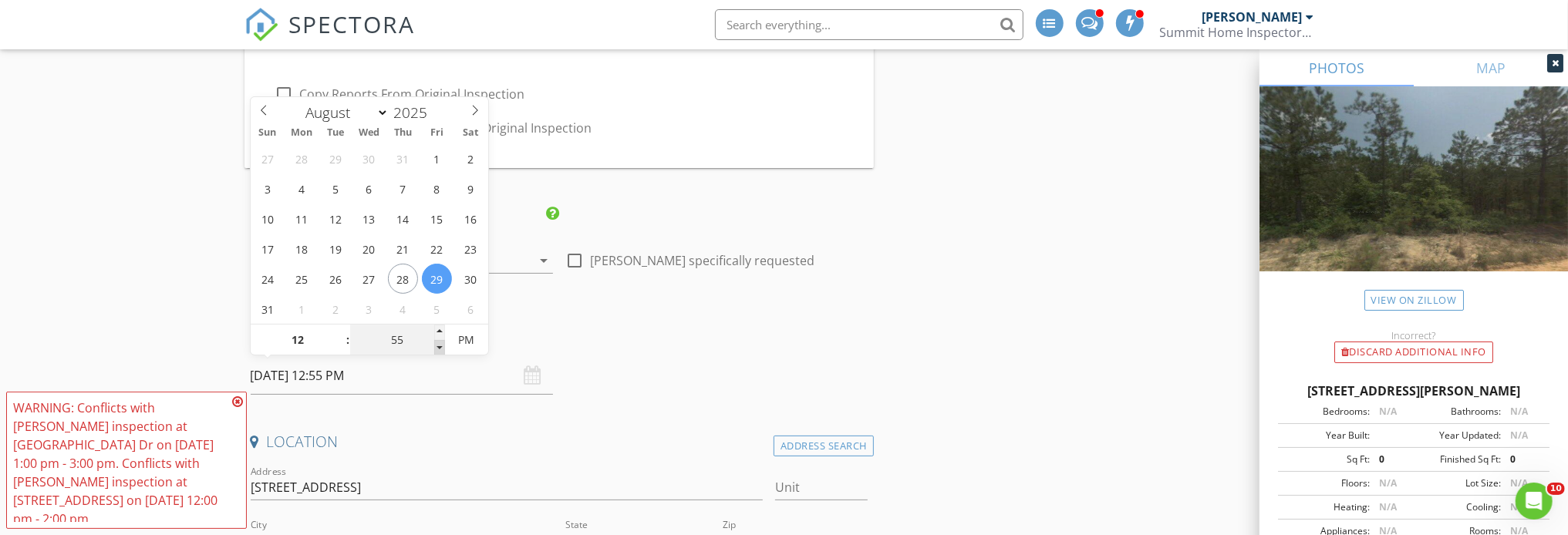
type input "08/29/2025 12:50 PM"
click at [440, 346] on span at bounding box center [439, 348] width 11 height 16
type input "45"
type input "08/29/2025 12:45 PM"
click at [440, 346] on span at bounding box center [439, 348] width 11 height 16
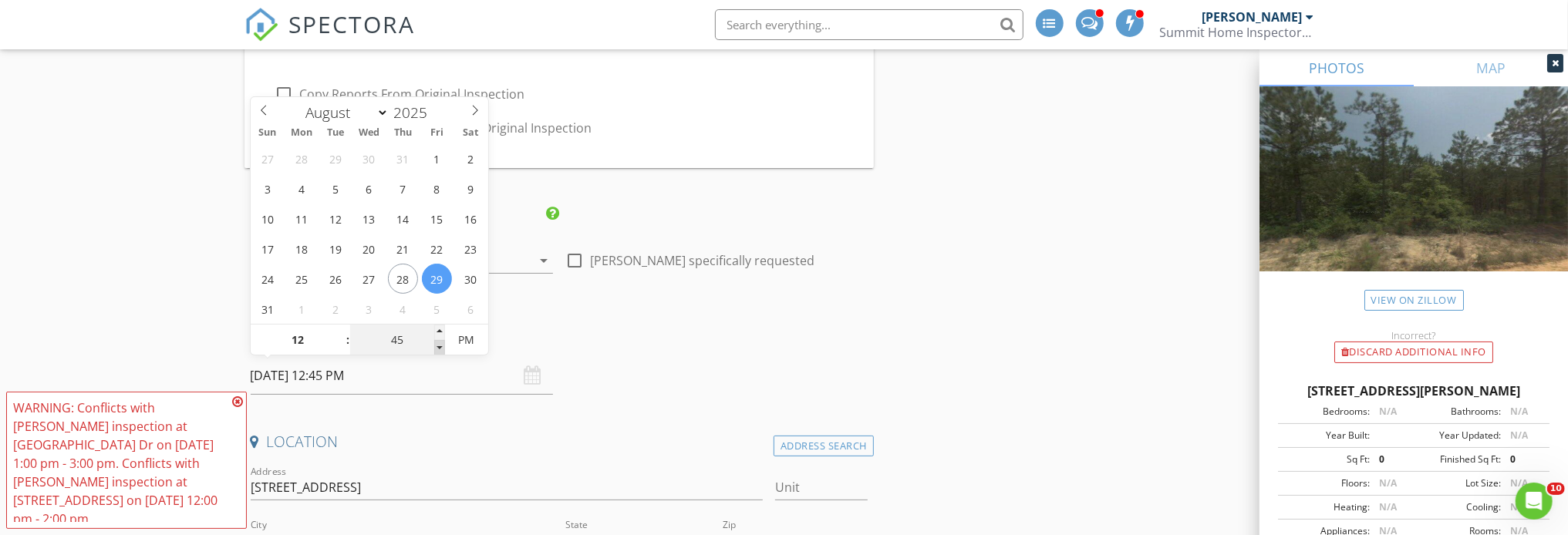
type input "40"
type input "08/29/2025 12:40 PM"
click at [439, 347] on span at bounding box center [439, 348] width 11 height 16
type input "35"
type input "08/29/2025 12:35 PM"
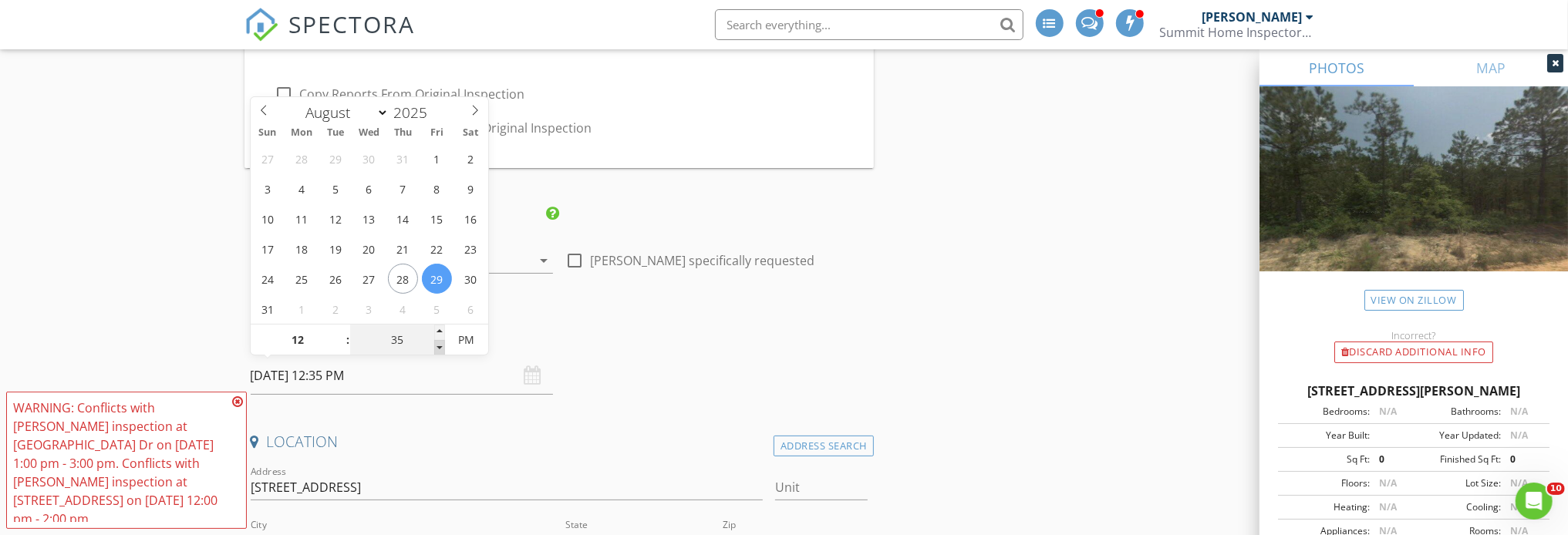
click at [438, 348] on span at bounding box center [439, 348] width 11 height 16
type input "30"
type input "08/29/2025 12:30 PM"
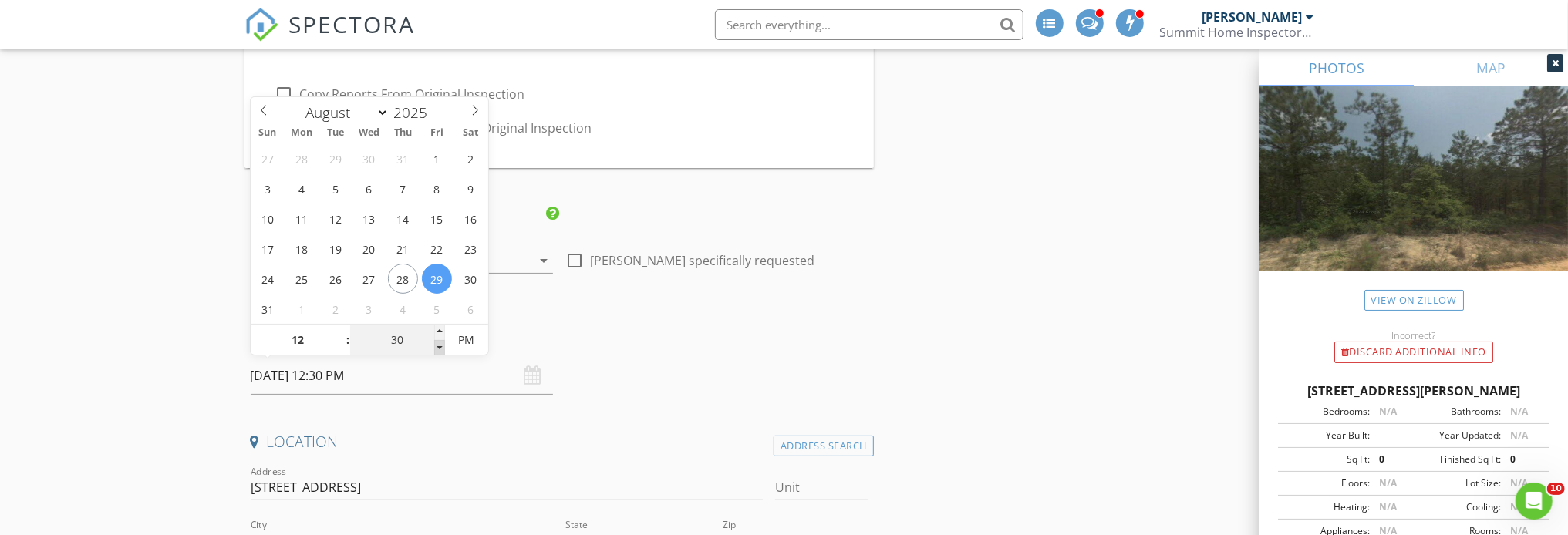
click at [438, 348] on span at bounding box center [439, 348] width 11 height 16
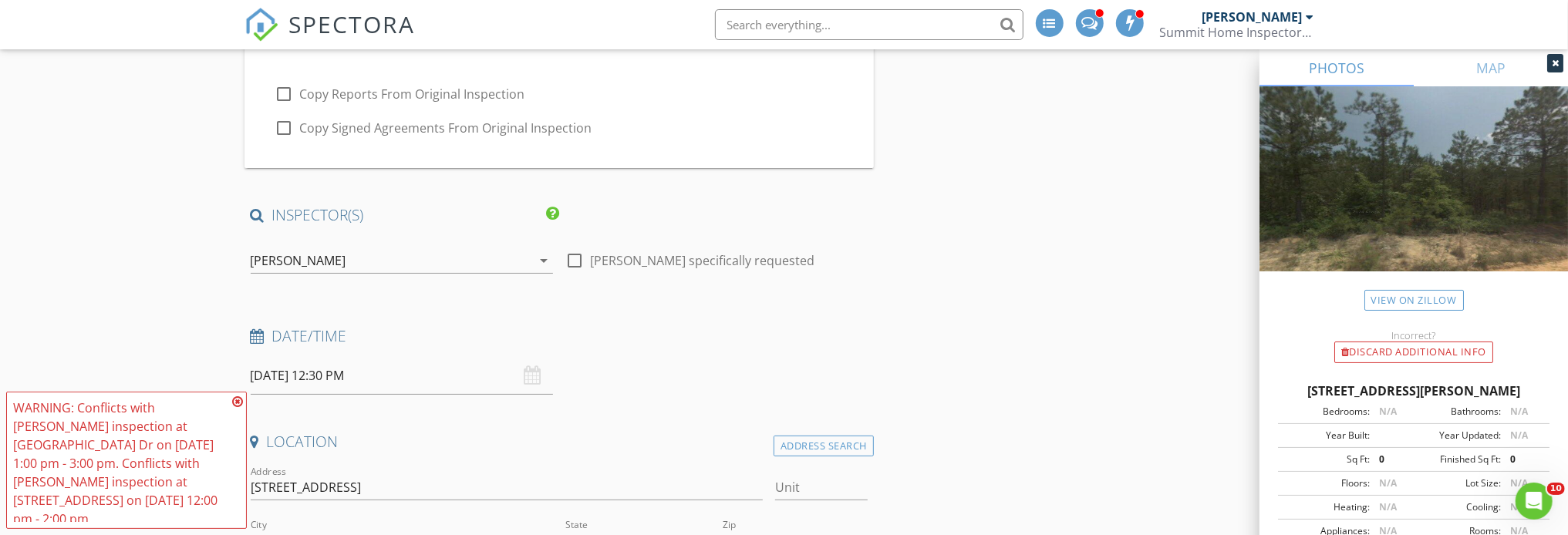
click at [775, 337] on h4 "Date/Time" at bounding box center [559, 336] width 617 height 20
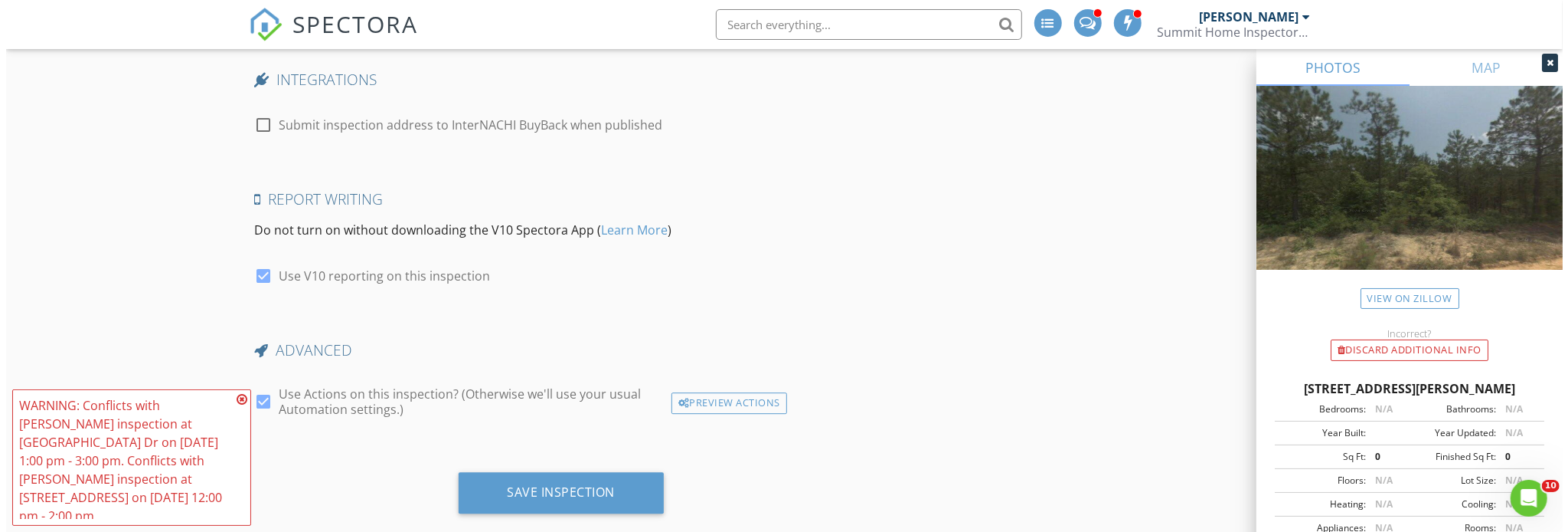
scroll to position [3468, 0]
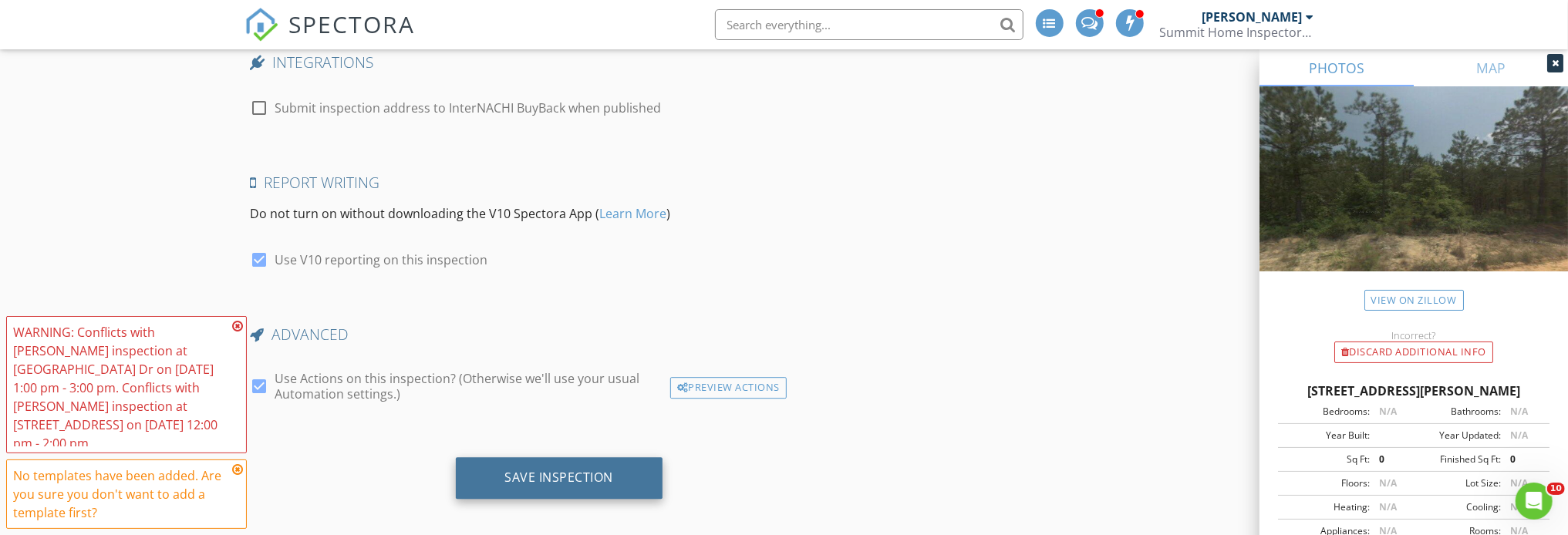
click at [563, 457] on div "Save Inspection" at bounding box center [560, 478] width 207 height 41
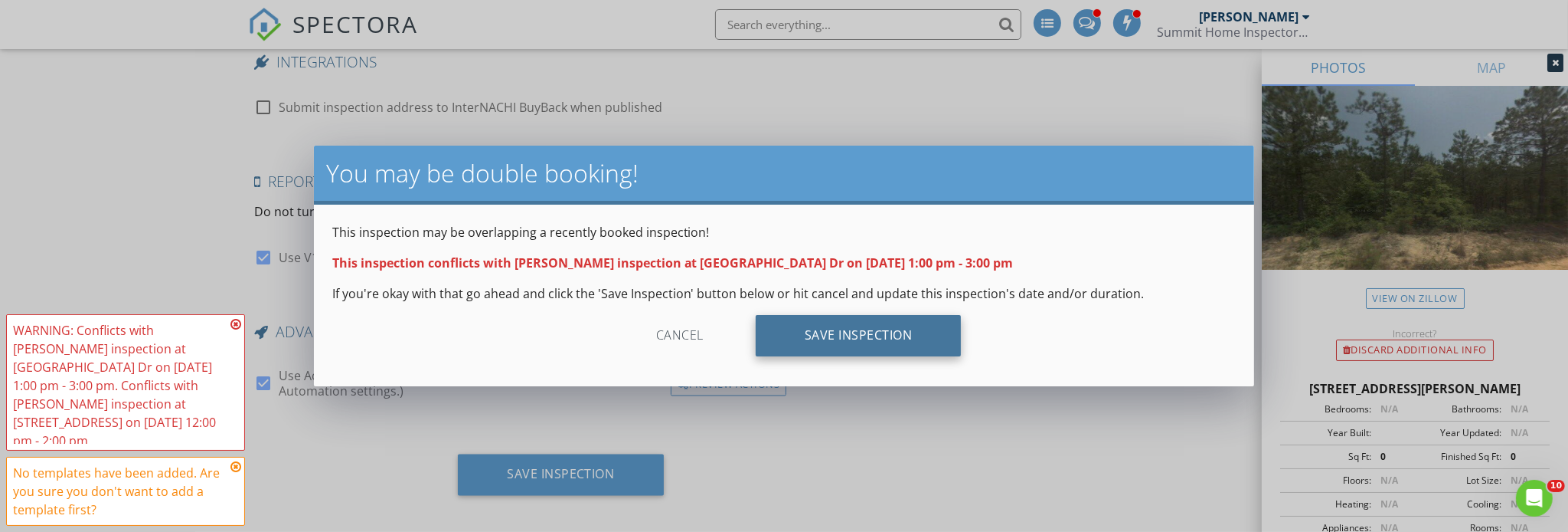
click at [812, 344] on div "Save Inspection" at bounding box center [859, 336] width 206 height 41
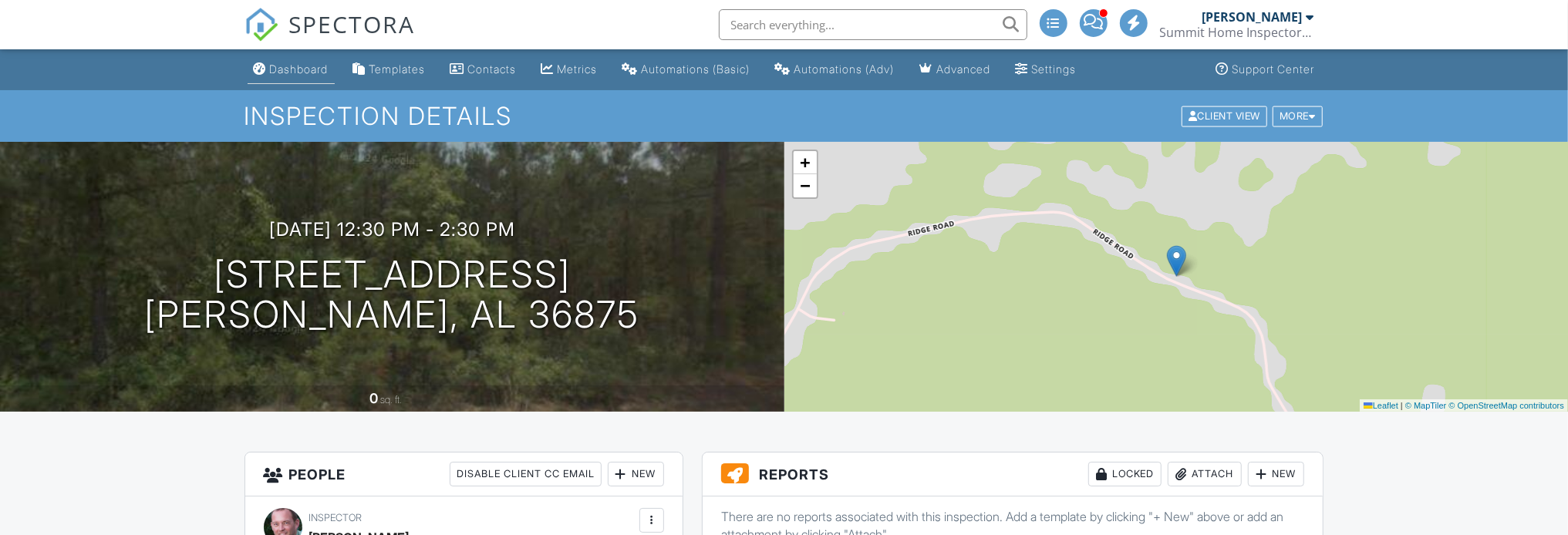
click at [313, 64] on div "Dashboard" at bounding box center [300, 68] width 59 height 13
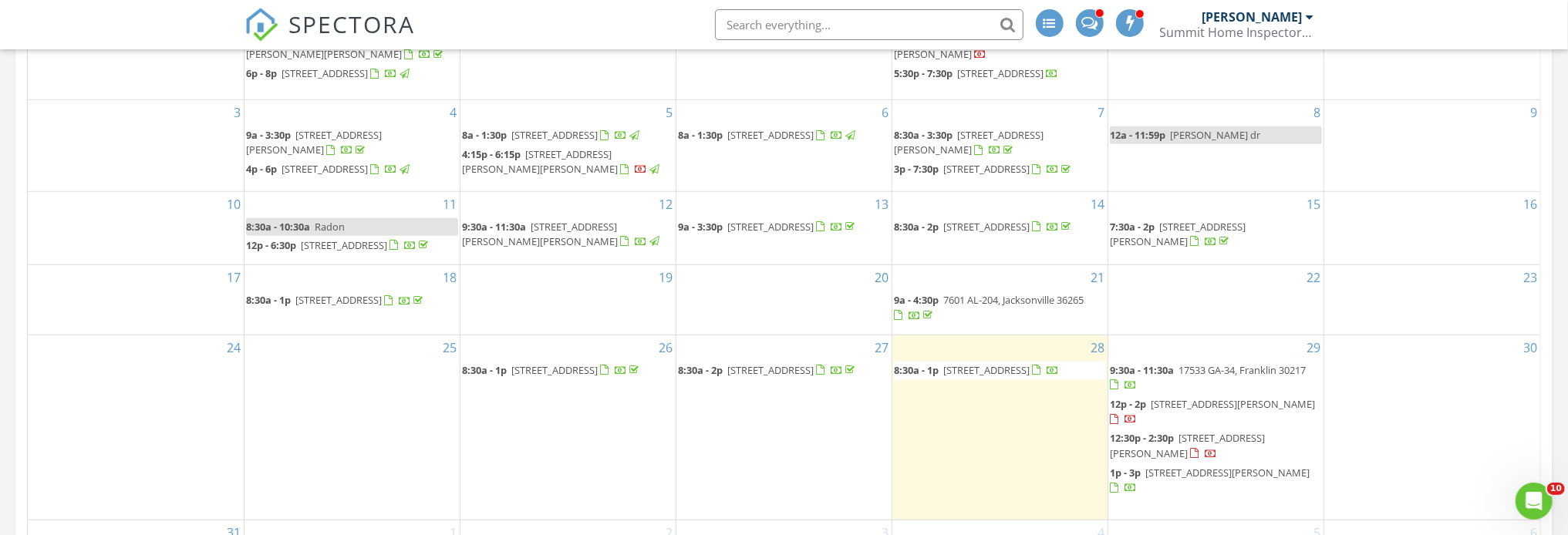
scroll to position [1002, 0]
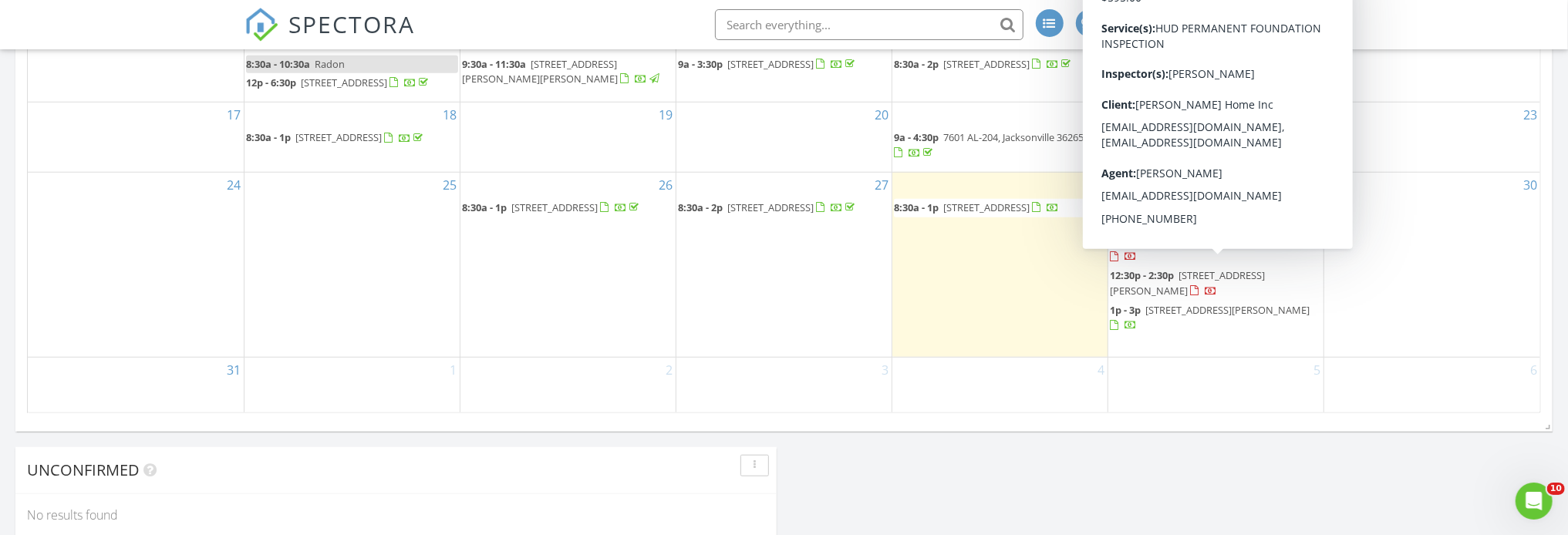
click at [1191, 249] on span "[STREET_ADDRESS][PERSON_NAME]" at bounding box center [1233, 242] width 164 height 14
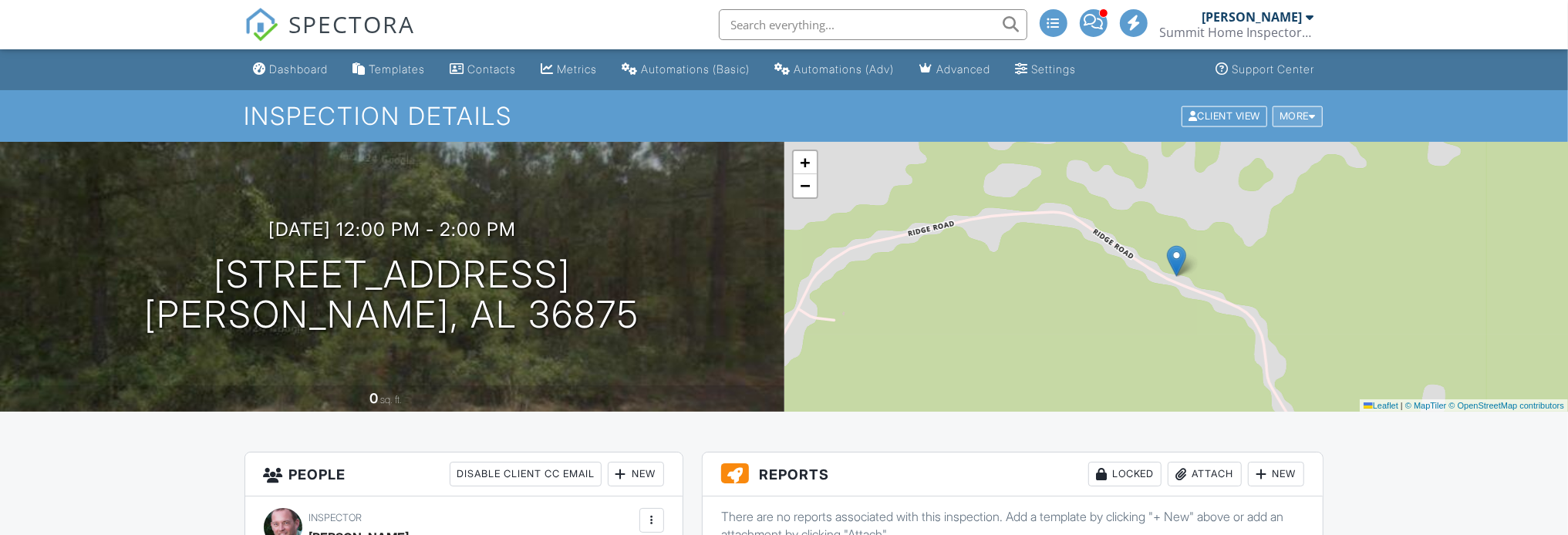
click at [1311, 118] on div at bounding box center [1312, 116] width 7 height 10
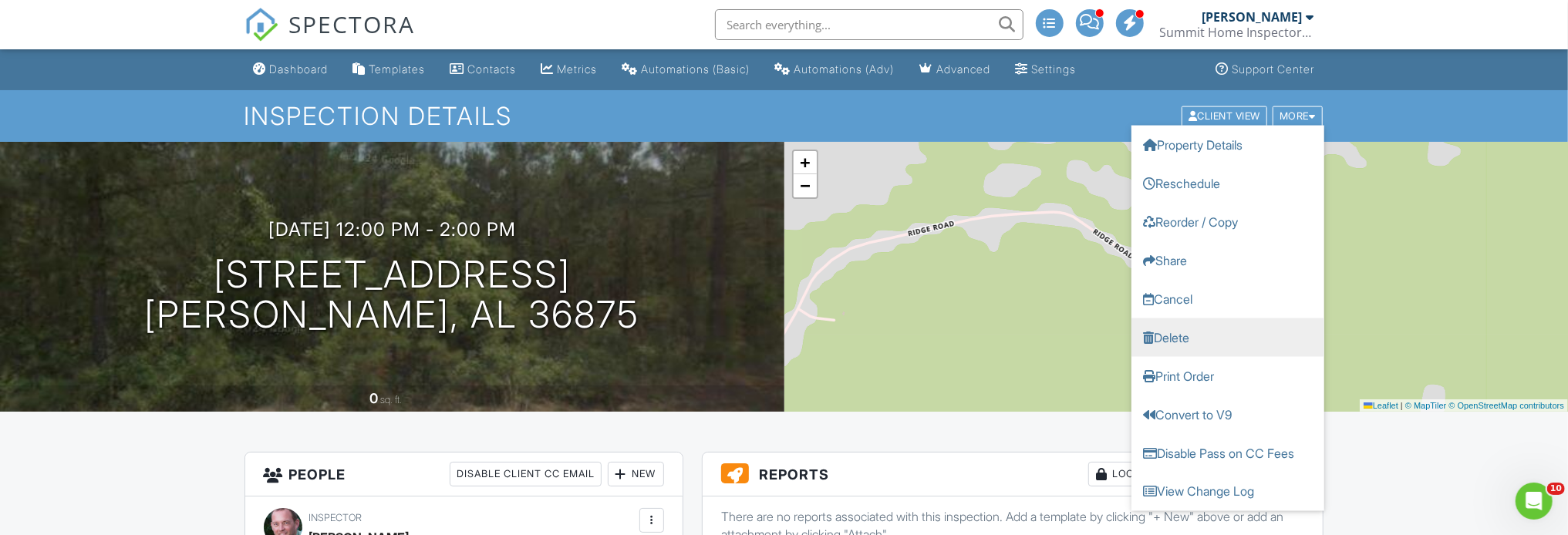
click at [1224, 329] on link "Delete" at bounding box center [1227, 337] width 193 height 39
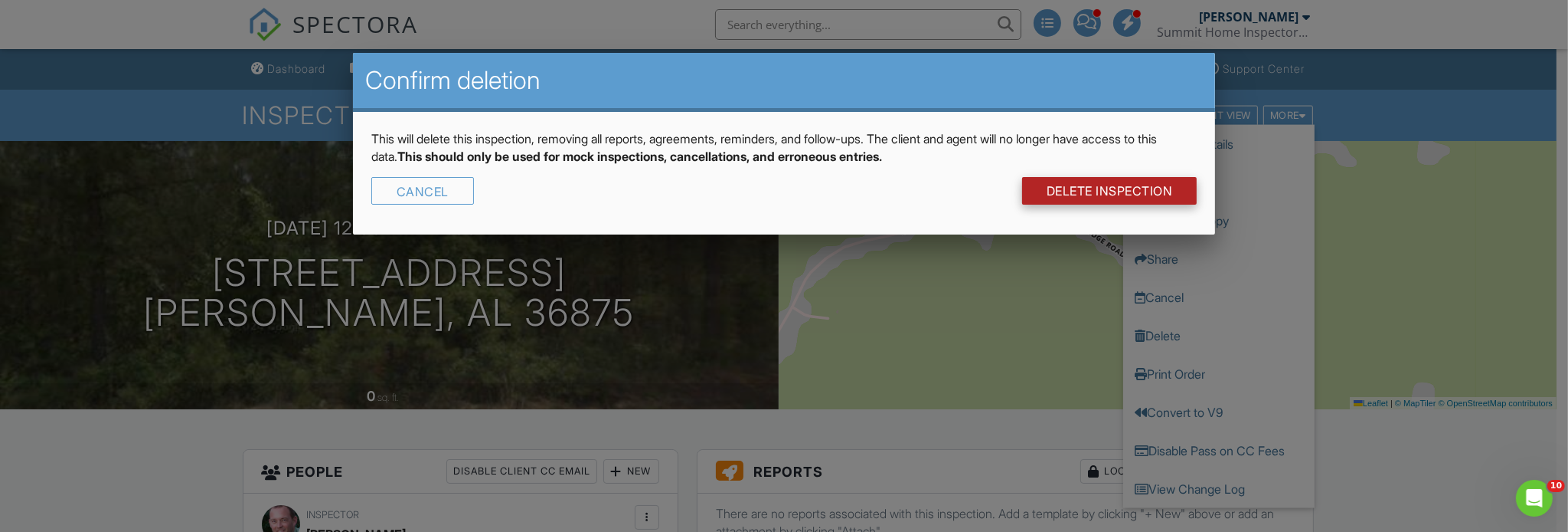
click at [1109, 187] on link "DELETE Inspection" at bounding box center [1109, 190] width 176 height 27
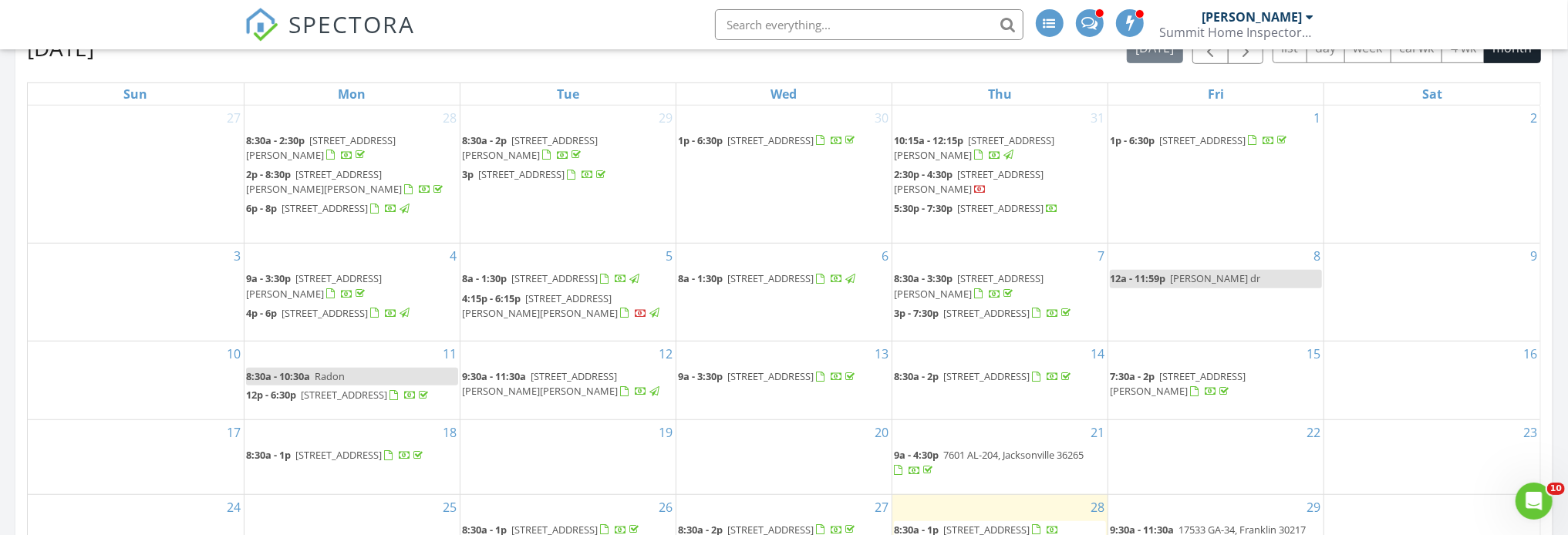
scroll to position [925, 0]
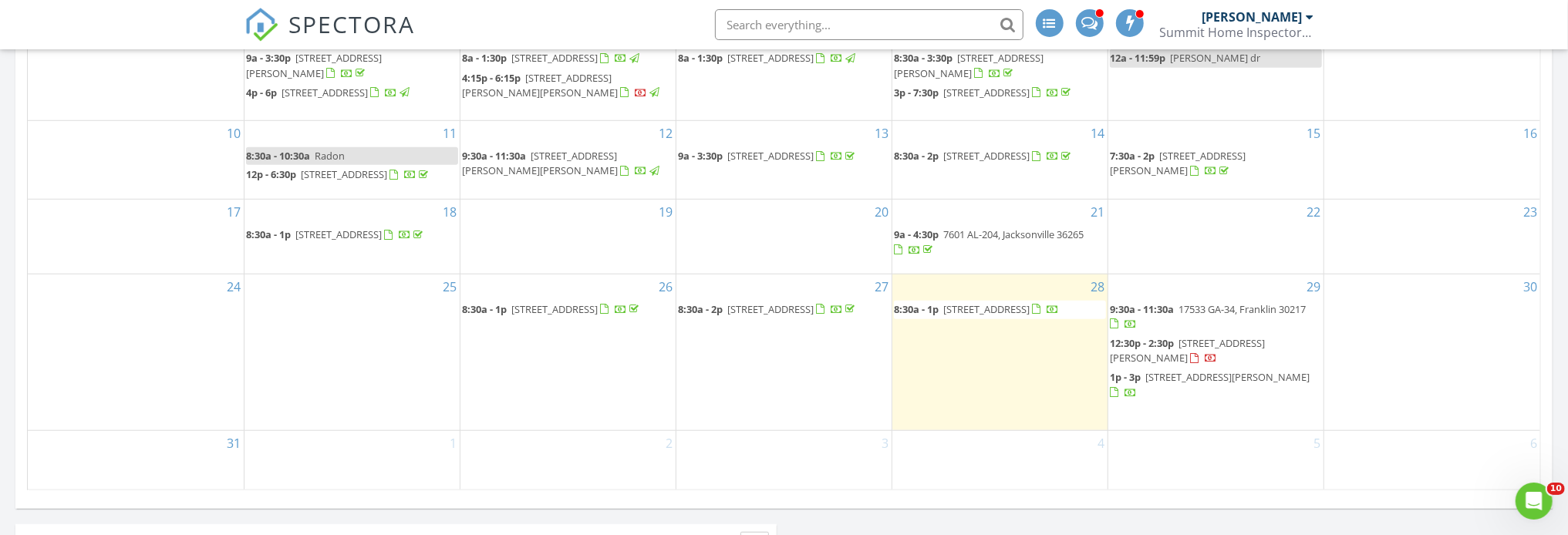
click at [1232, 363] on span "296 Ridge Rd, Seale 36875" at bounding box center [1187, 349] width 155 height 28
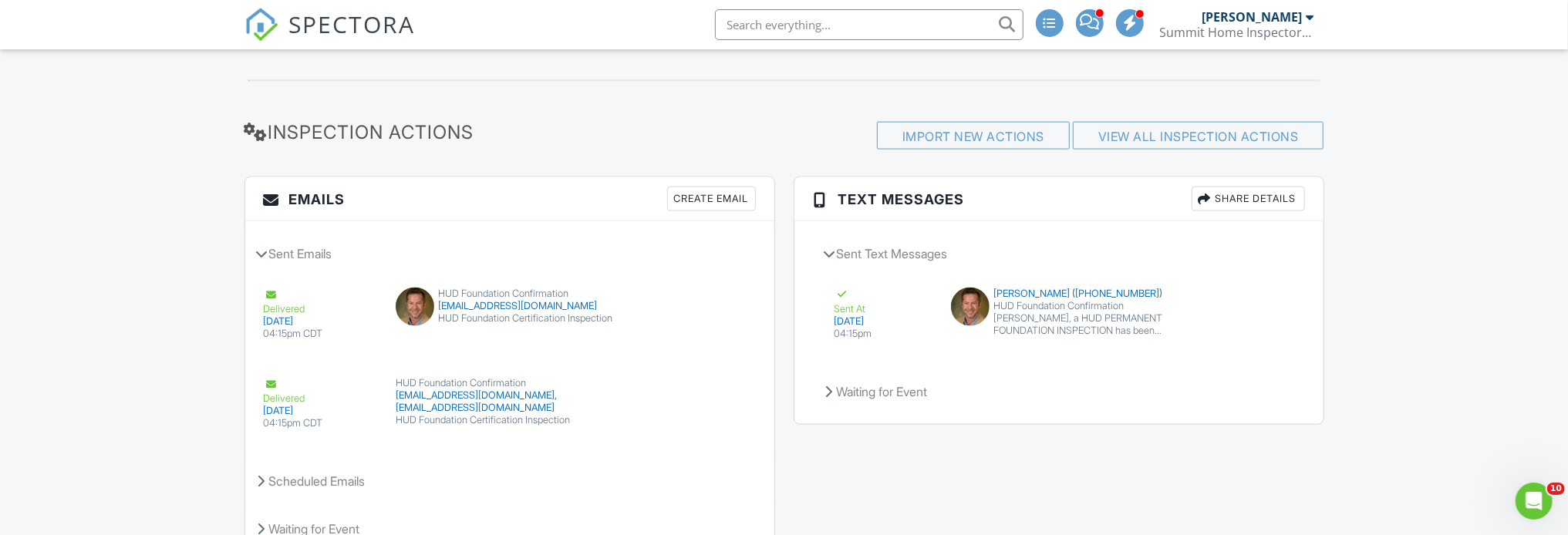
scroll to position [1776, 0]
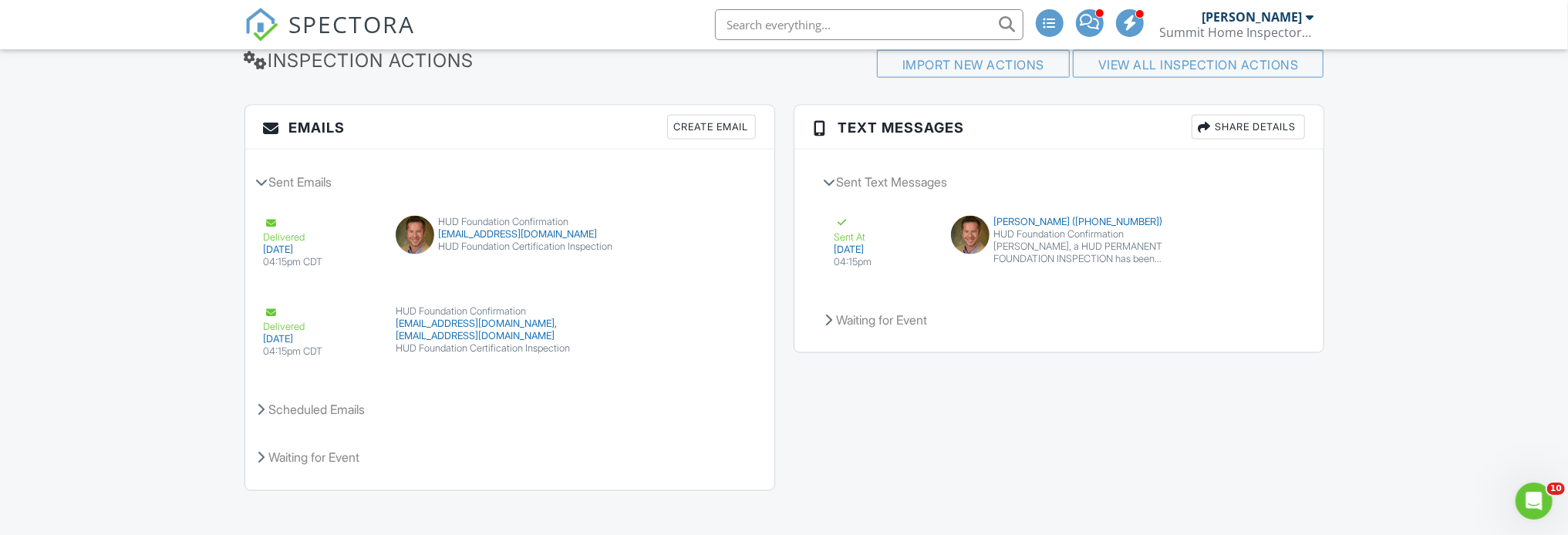
click at [819, 392] on div "Emails Create Email Sent Emails Delivered [DATE] 04:15pm CDT HUD Foundation Con…" at bounding box center [784, 305] width 1098 height 400
click at [270, 397] on div "Scheduled Emails" at bounding box center [509, 409] width 529 height 41
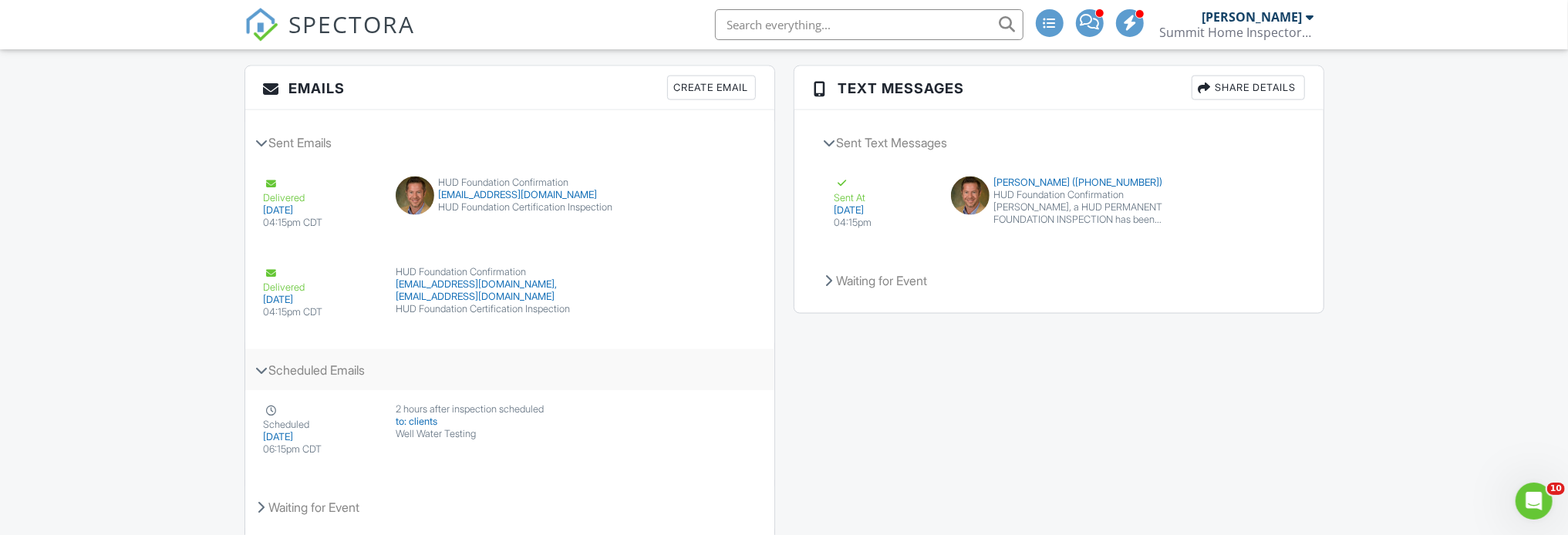
scroll to position [1853, 0]
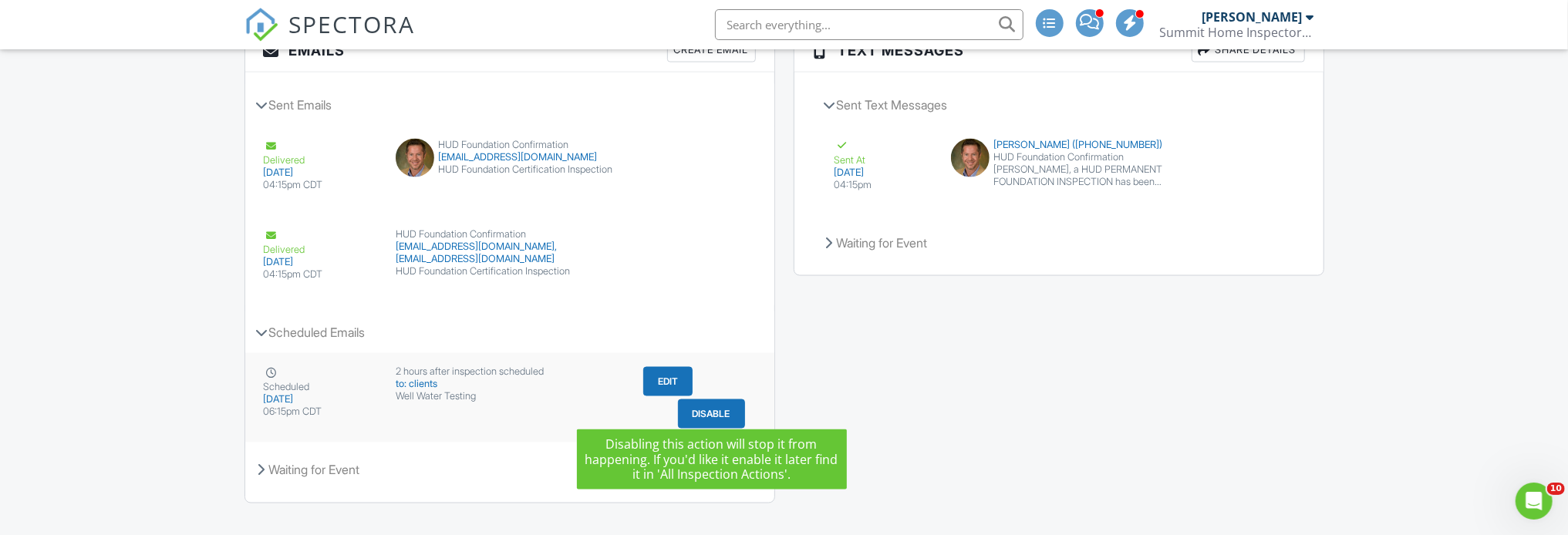
click at [724, 400] on button "Disable" at bounding box center [711, 414] width 67 height 29
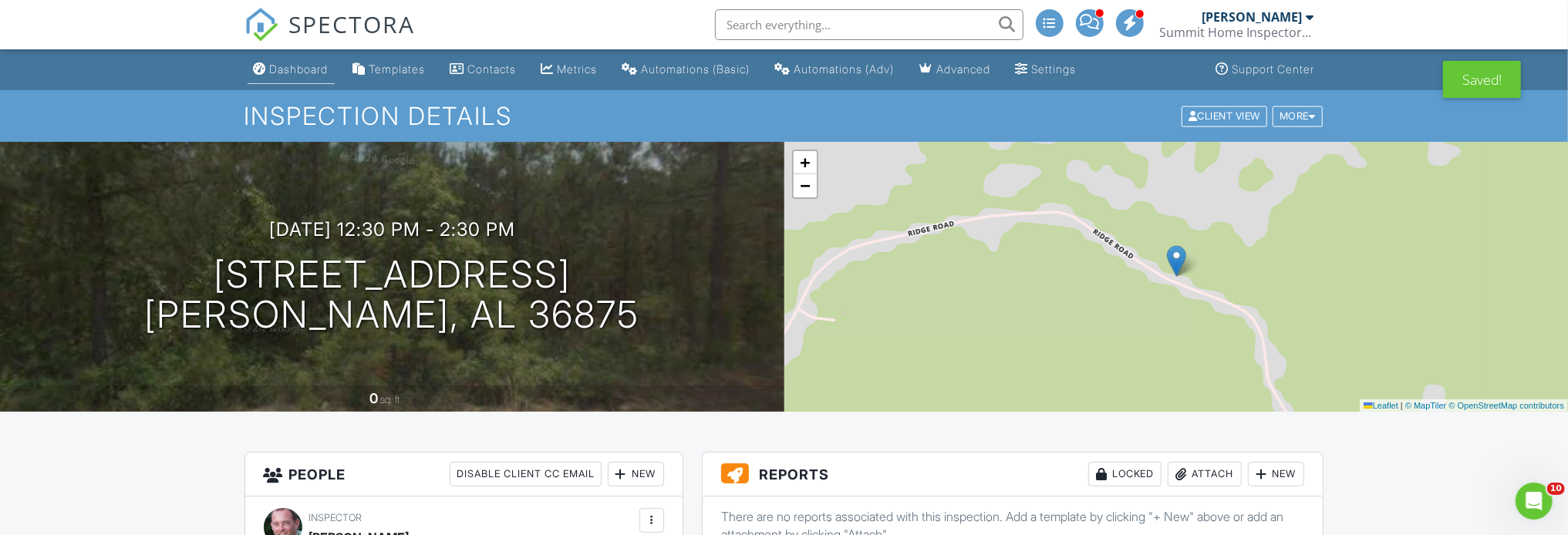
click at [300, 72] on div "Dashboard" at bounding box center [300, 68] width 59 height 13
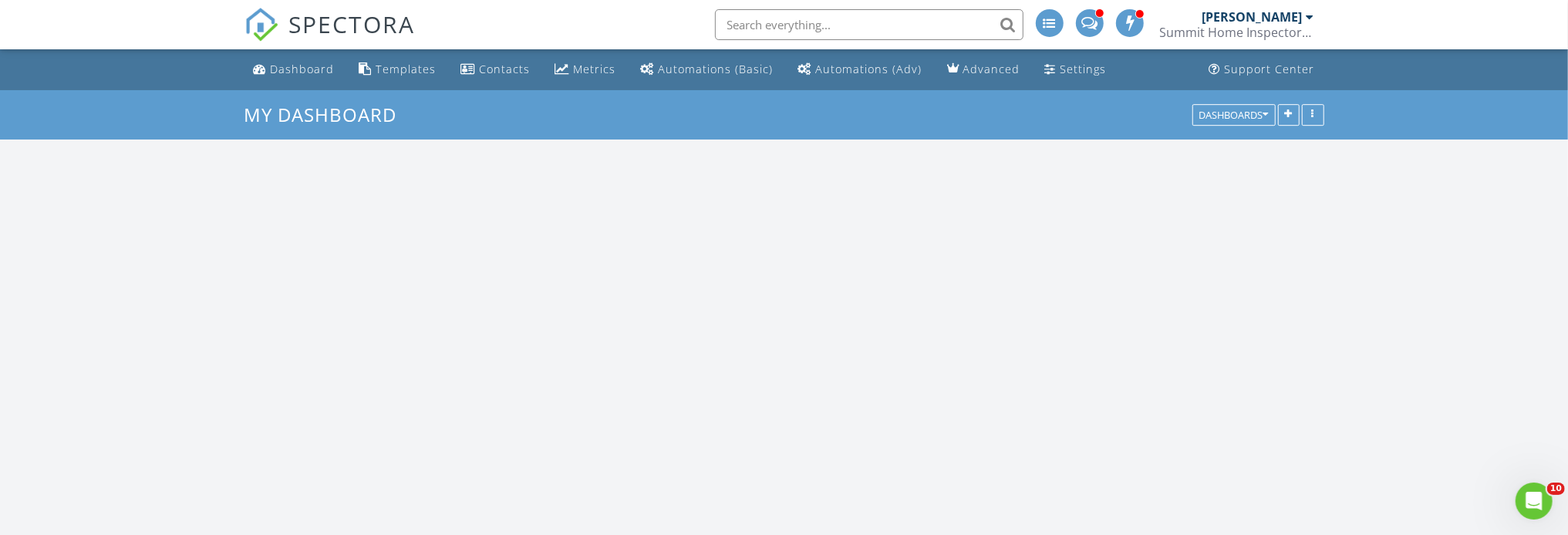
scroll to position [1426, 1591]
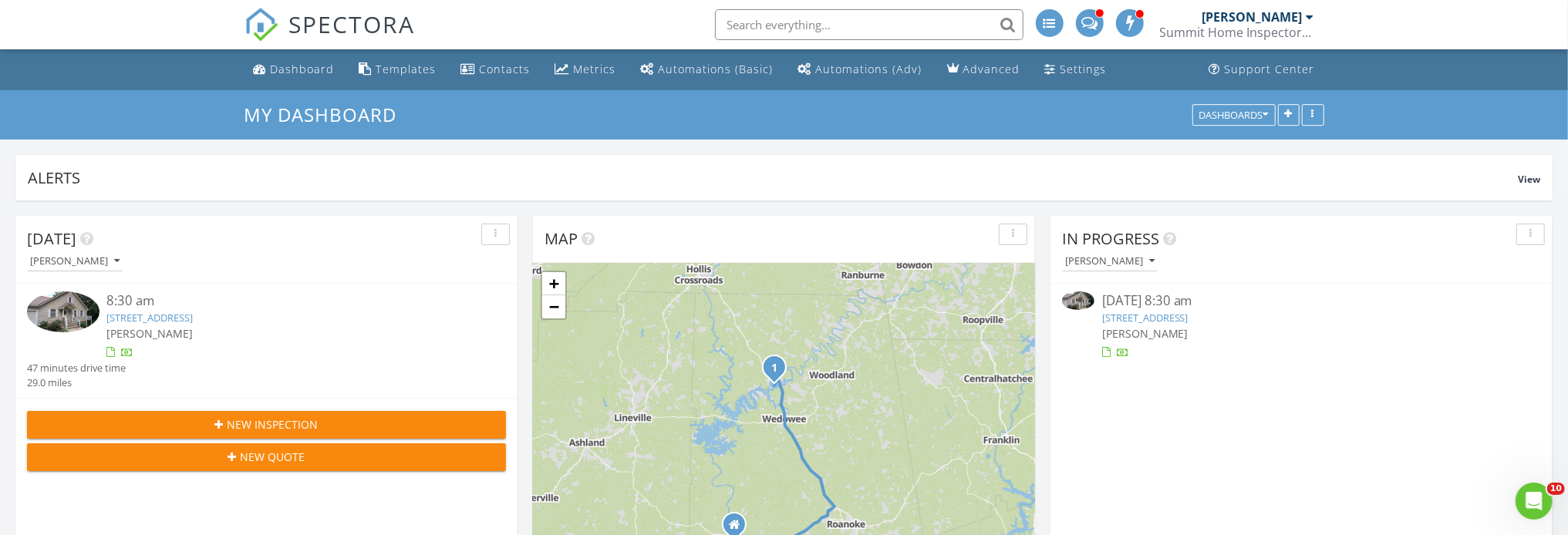
click at [1188, 320] on link "[STREET_ADDRESS]" at bounding box center [1145, 318] width 86 height 14
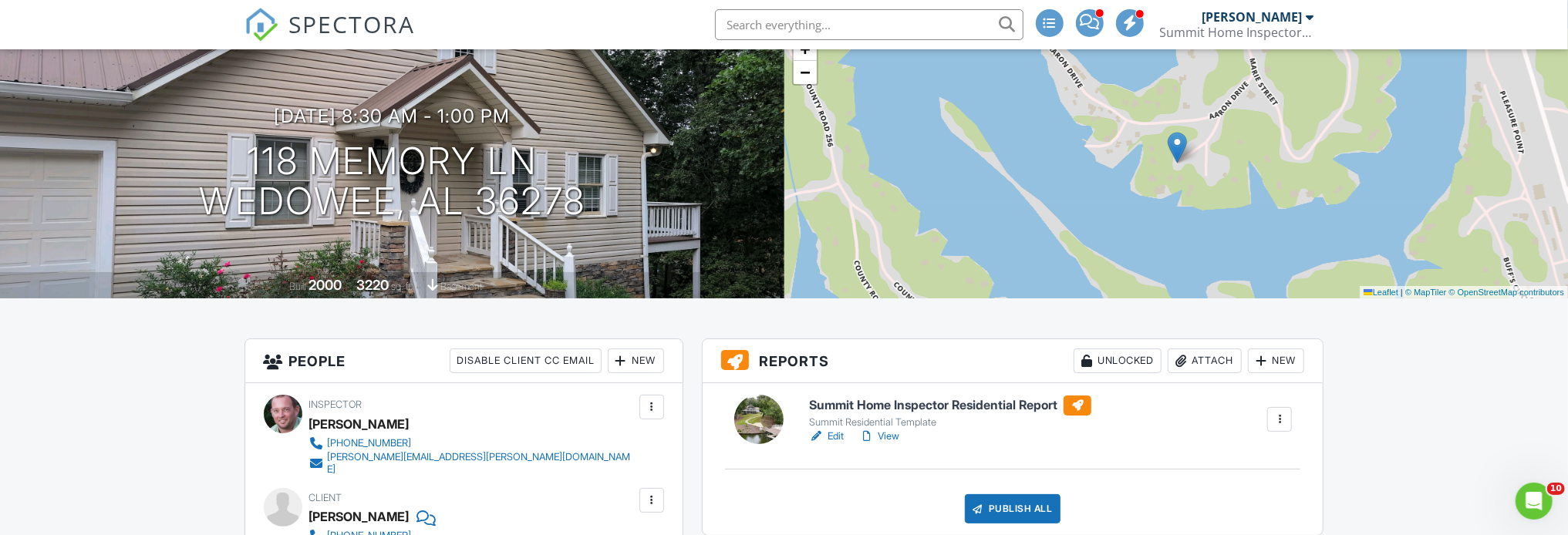
scroll to position [231, 0]
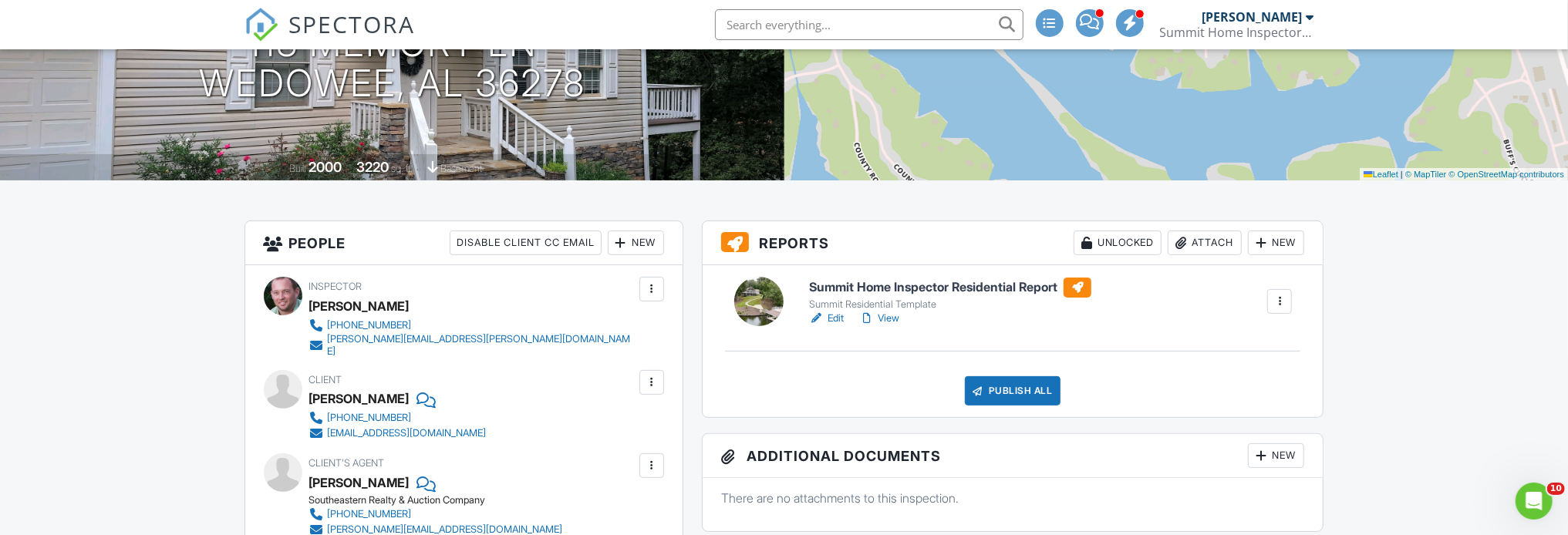
click at [890, 319] on link "View" at bounding box center [879, 318] width 40 height 16
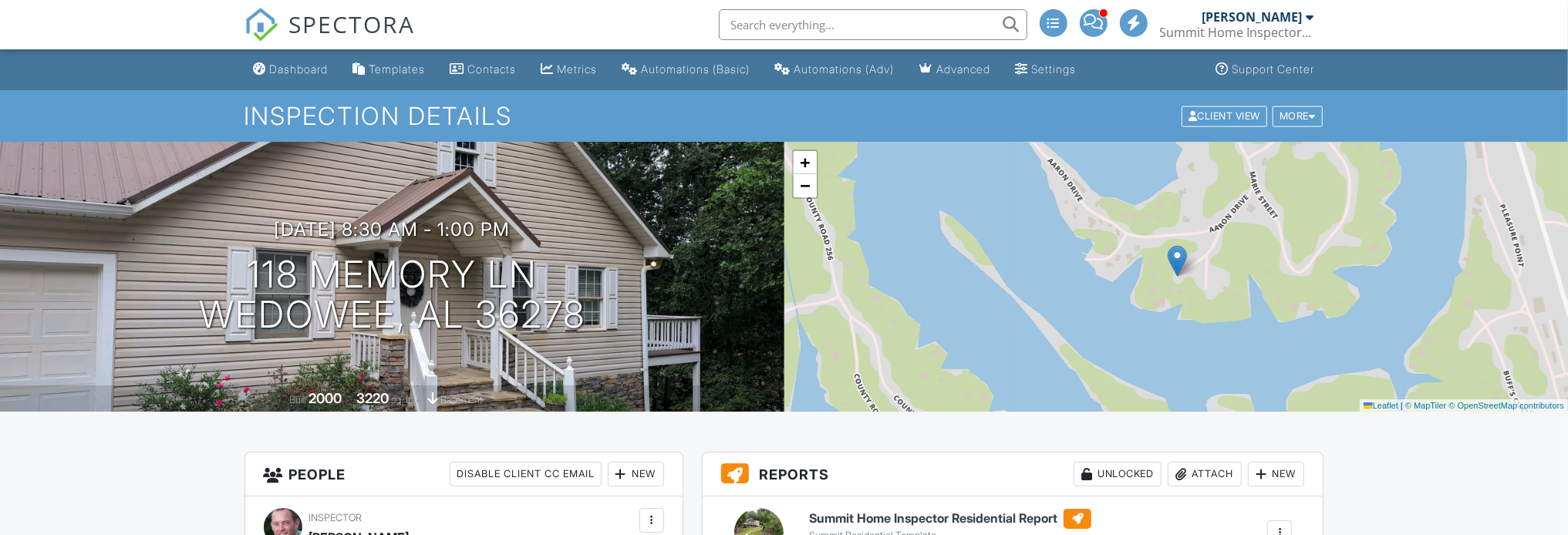
click at [307, 68] on div "Dashboard" at bounding box center [300, 68] width 59 height 13
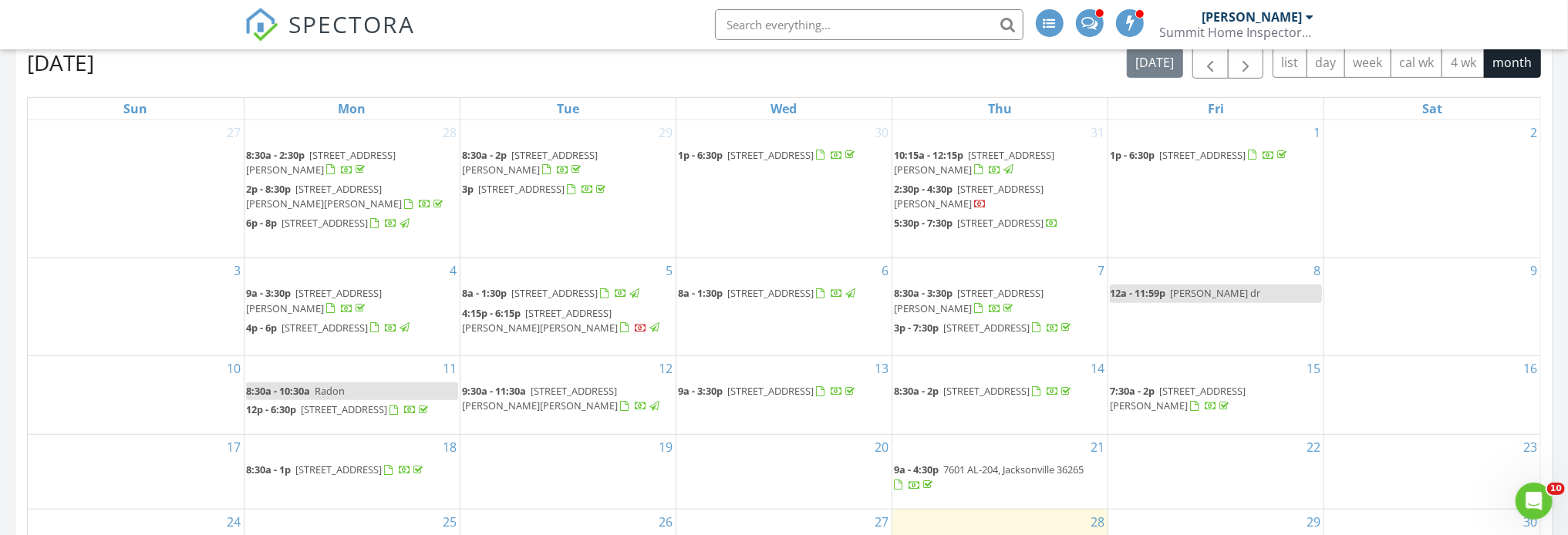
scroll to position [925, 0]
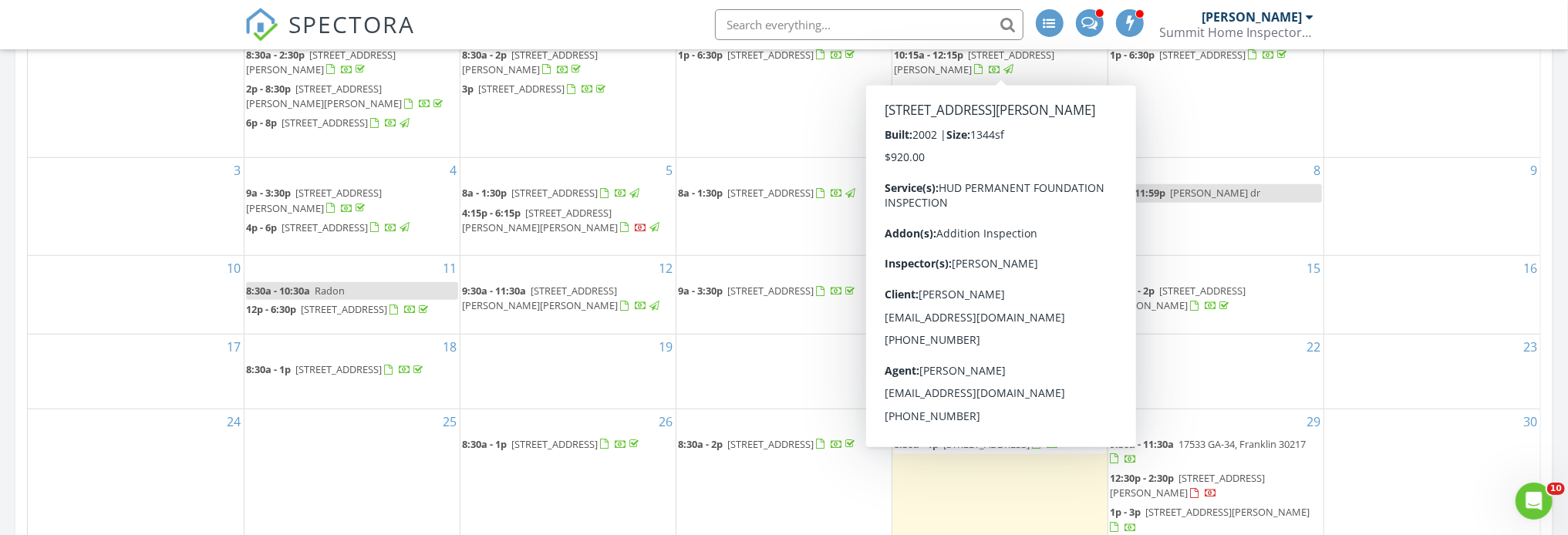
scroll to position [770, 0]
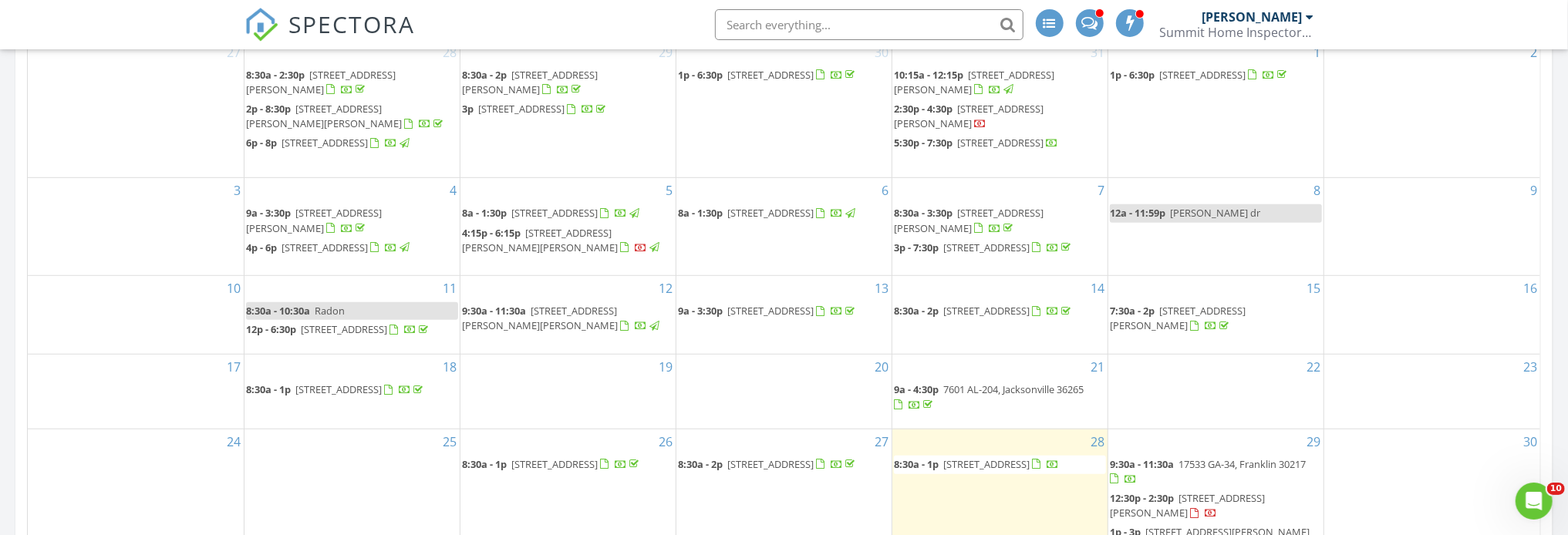
click at [994, 471] on span "[STREET_ADDRESS]" at bounding box center [986, 464] width 86 height 14
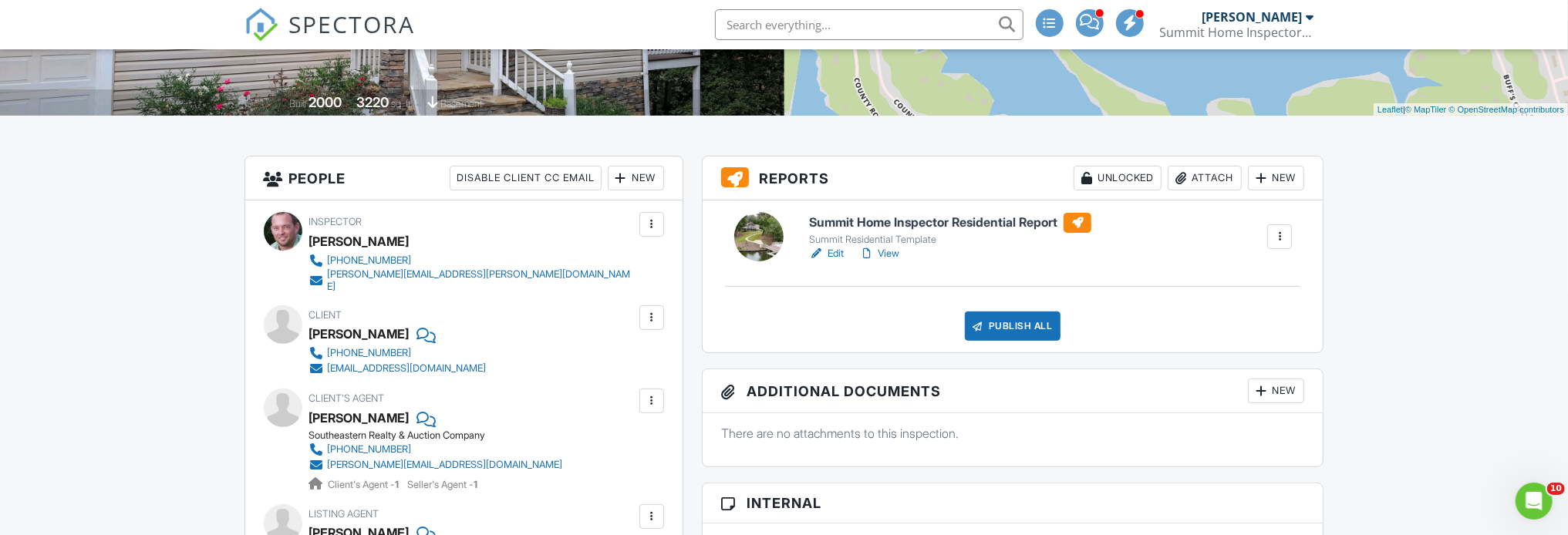
scroll to position [231, 0]
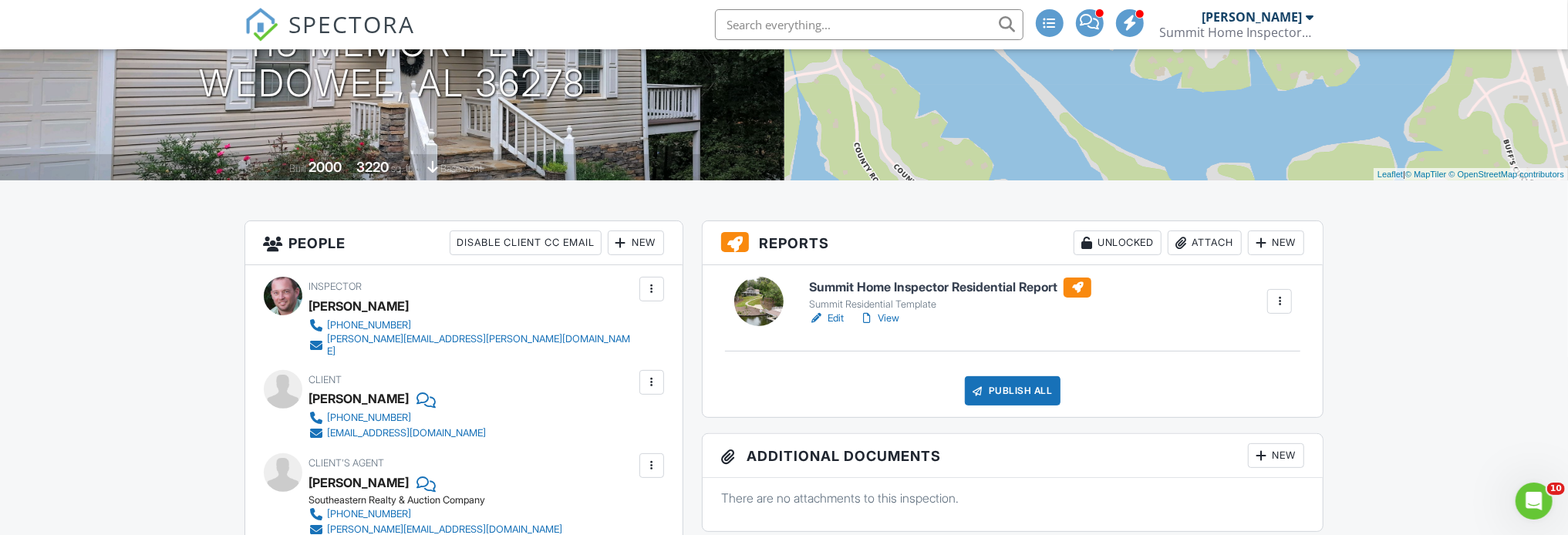
click at [882, 314] on link "View" at bounding box center [879, 318] width 40 height 16
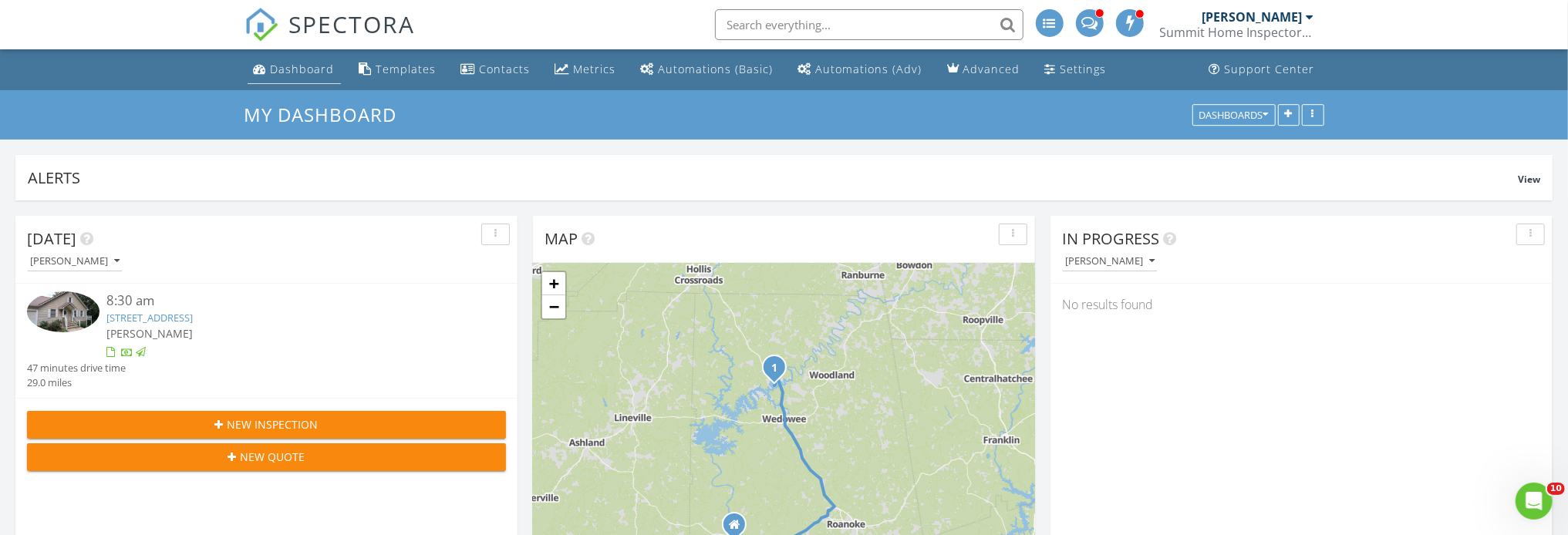
click at [281, 71] on div "Dashboard" at bounding box center [302, 68] width 64 height 15
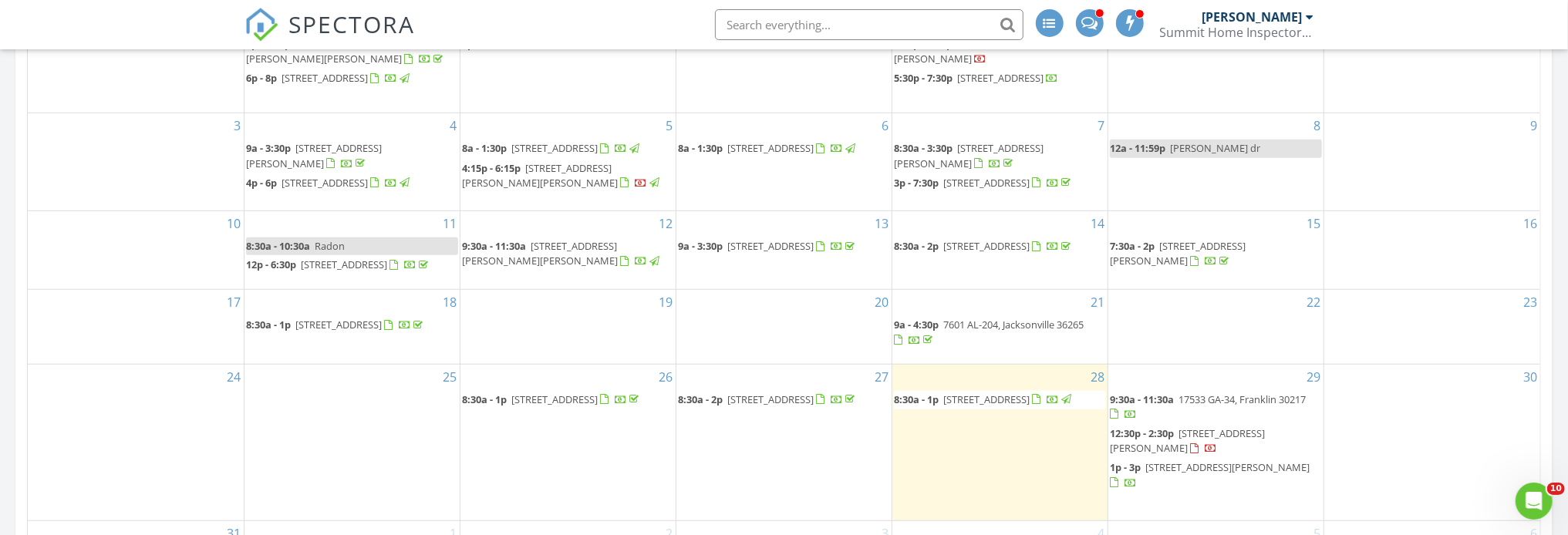
scroll to position [925, 0]
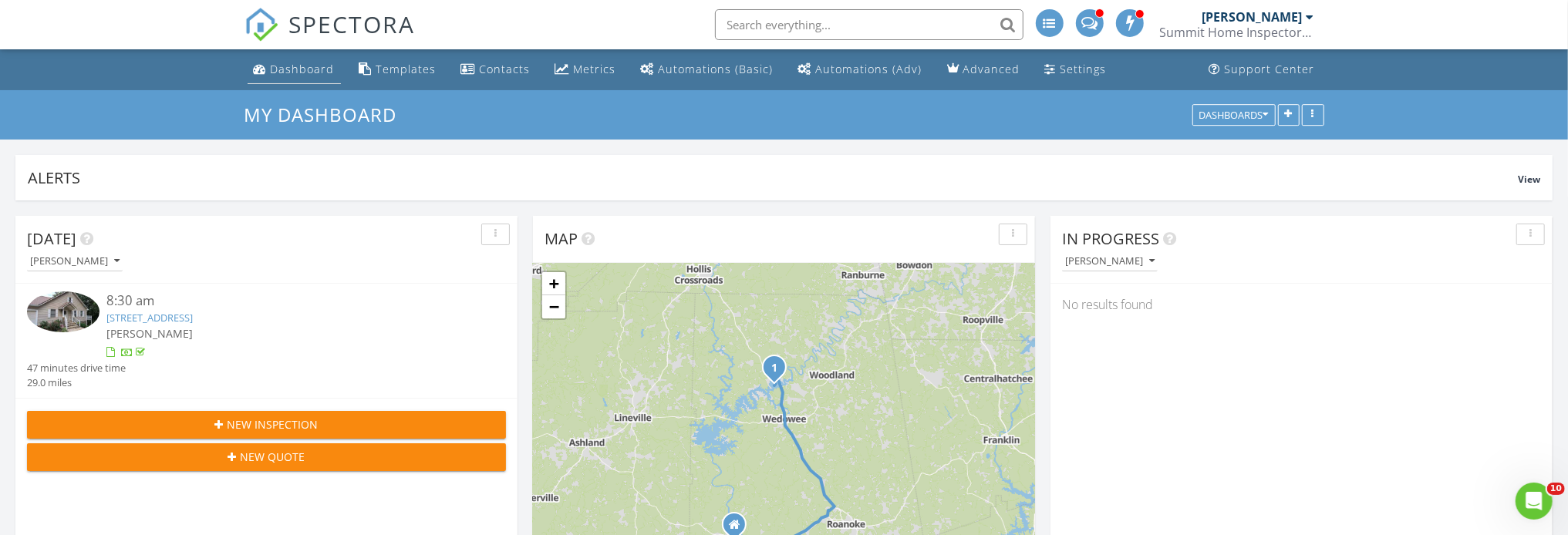
click at [297, 73] on div "Dashboard" at bounding box center [302, 68] width 64 height 15
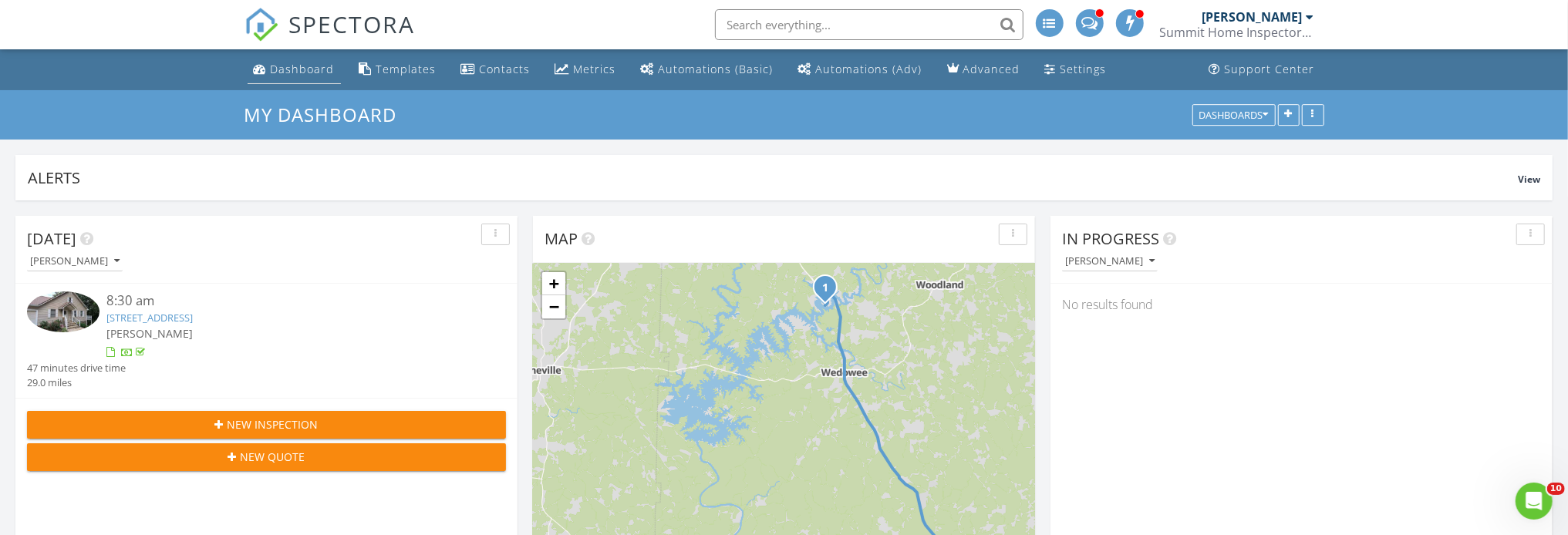
click at [301, 63] on div "Dashboard" at bounding box center [302, 68] width 64 height 15
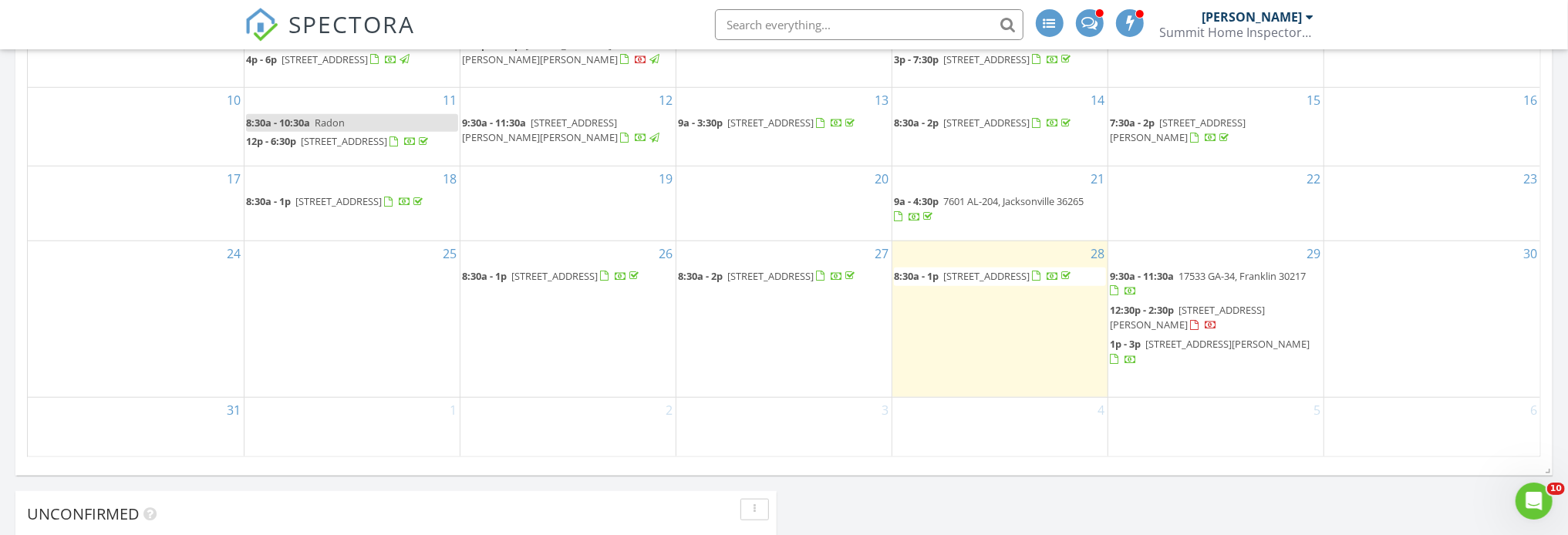
scroll to position [1002, 0]
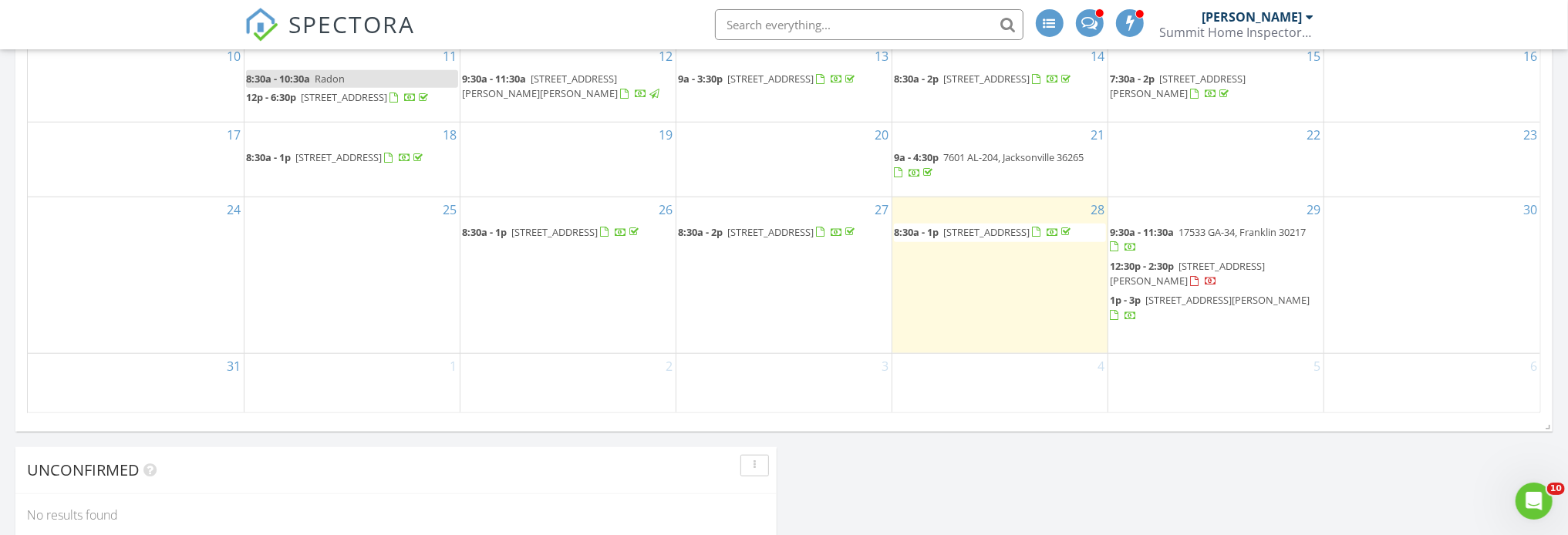
drag, startPoint x: 1044, startPoint y: 238, endPoint x: 1041, endPoint y: 249, distance: 11.4
click at [1029, 239] on span "118 Memory Ln, Wedowee 36278" at bounding box center [986, 232] width 86 height 14
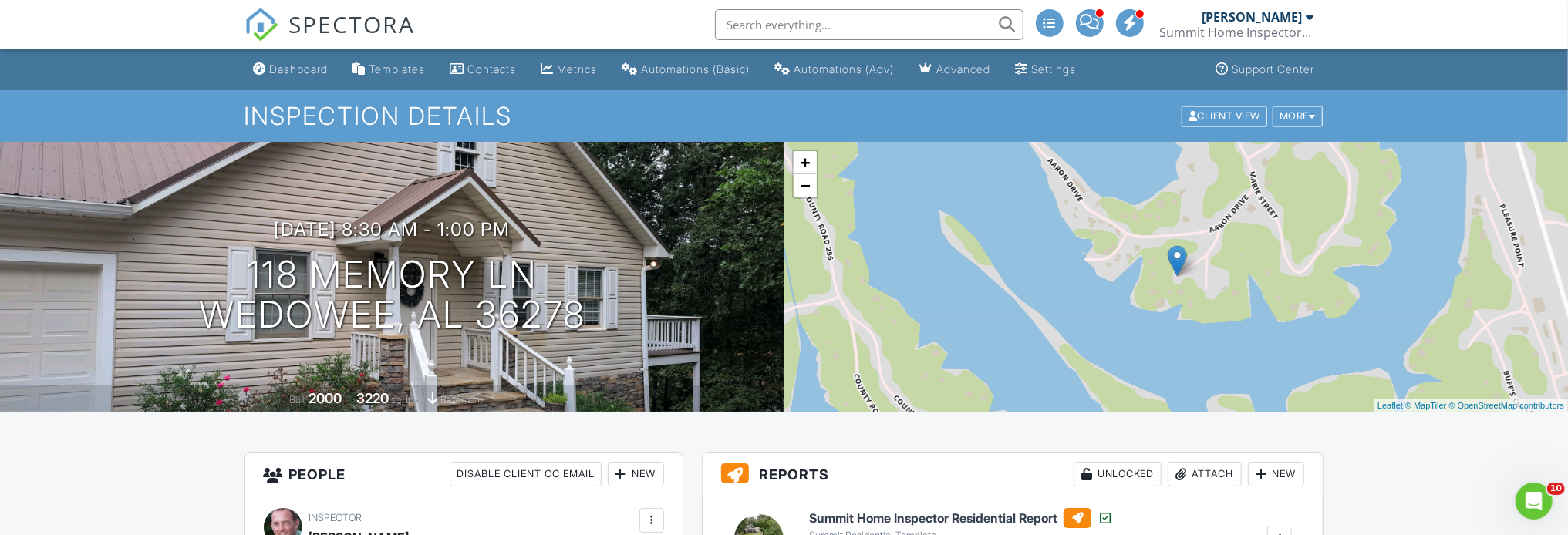
click at [642, 309] on div "[DATE] 8:30 am - 1:00 pm [STREET_ADDRESS] Wedowee, AL 36278" at bounding box center [392, 277] width 784 height 116
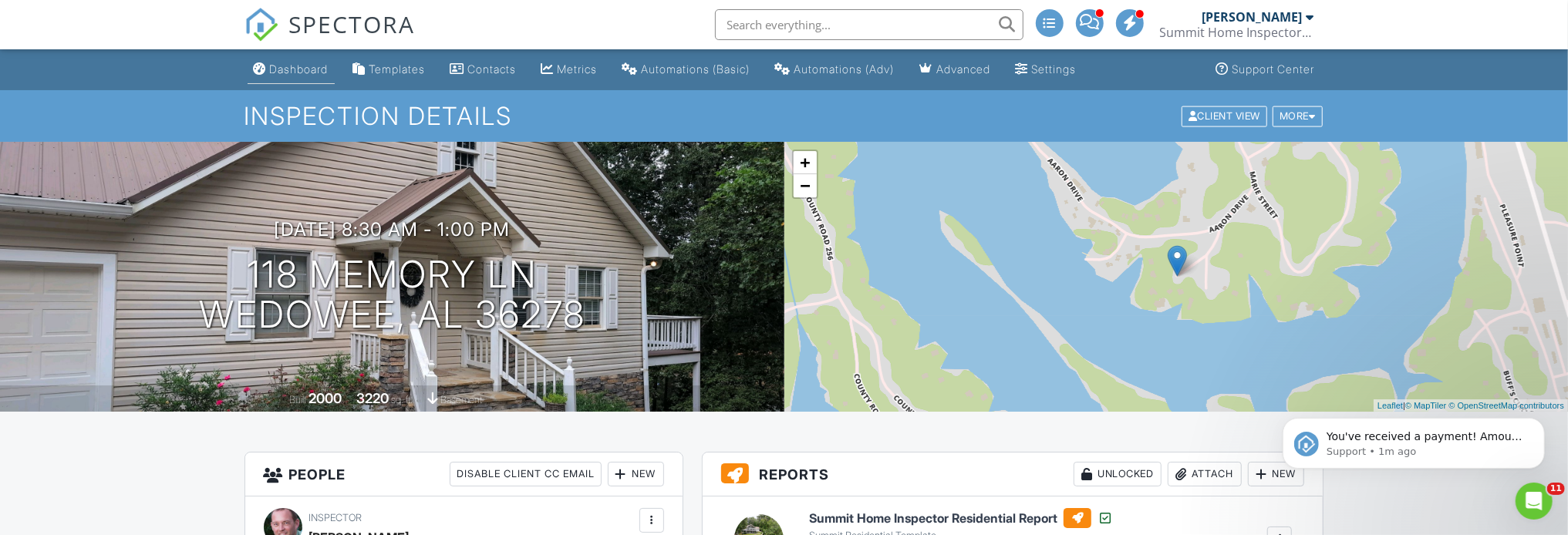
click at [305, 61] on link "Dashboard" at bounding box center [291, 69] width 87 height 28
